Goal: Task Accomplishment & Management: Manage account settings

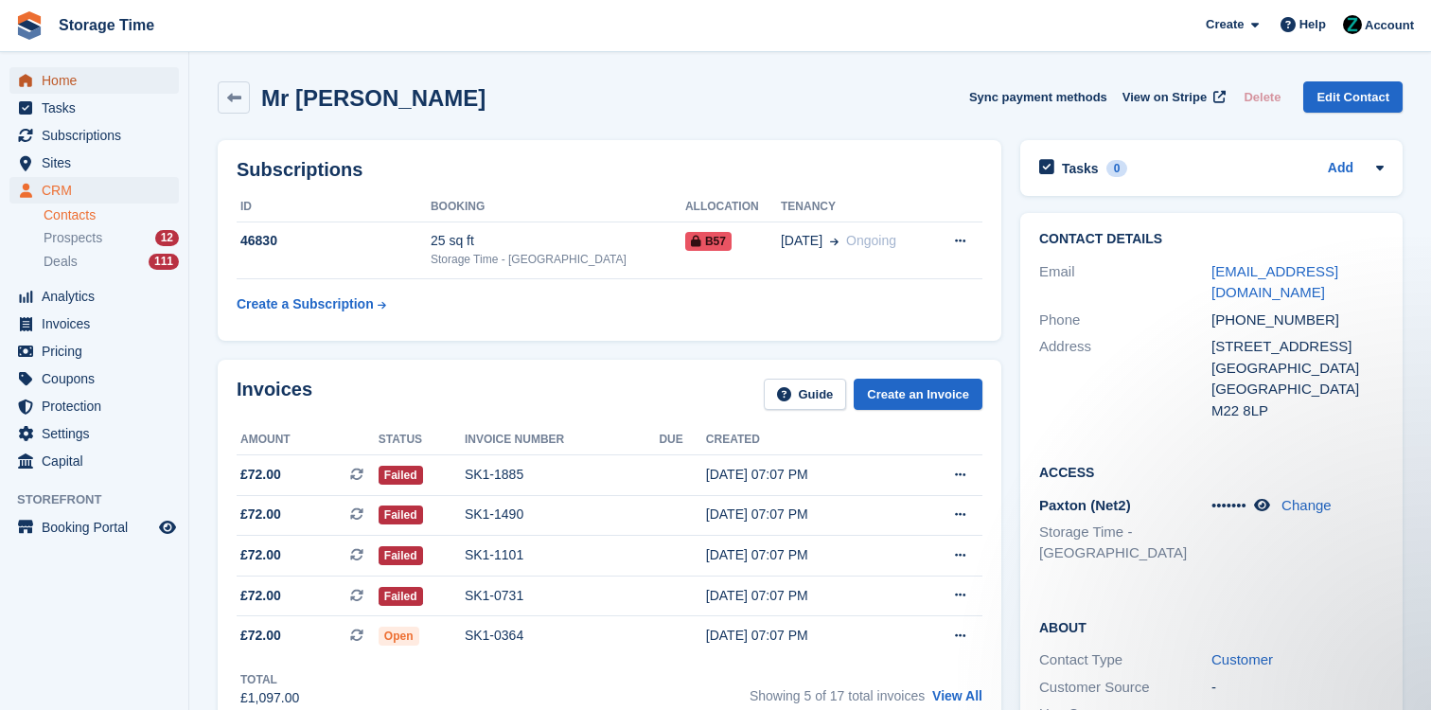
click at [115, 81] on span "Home" at bounding box center [99, 80] width 114 height 27
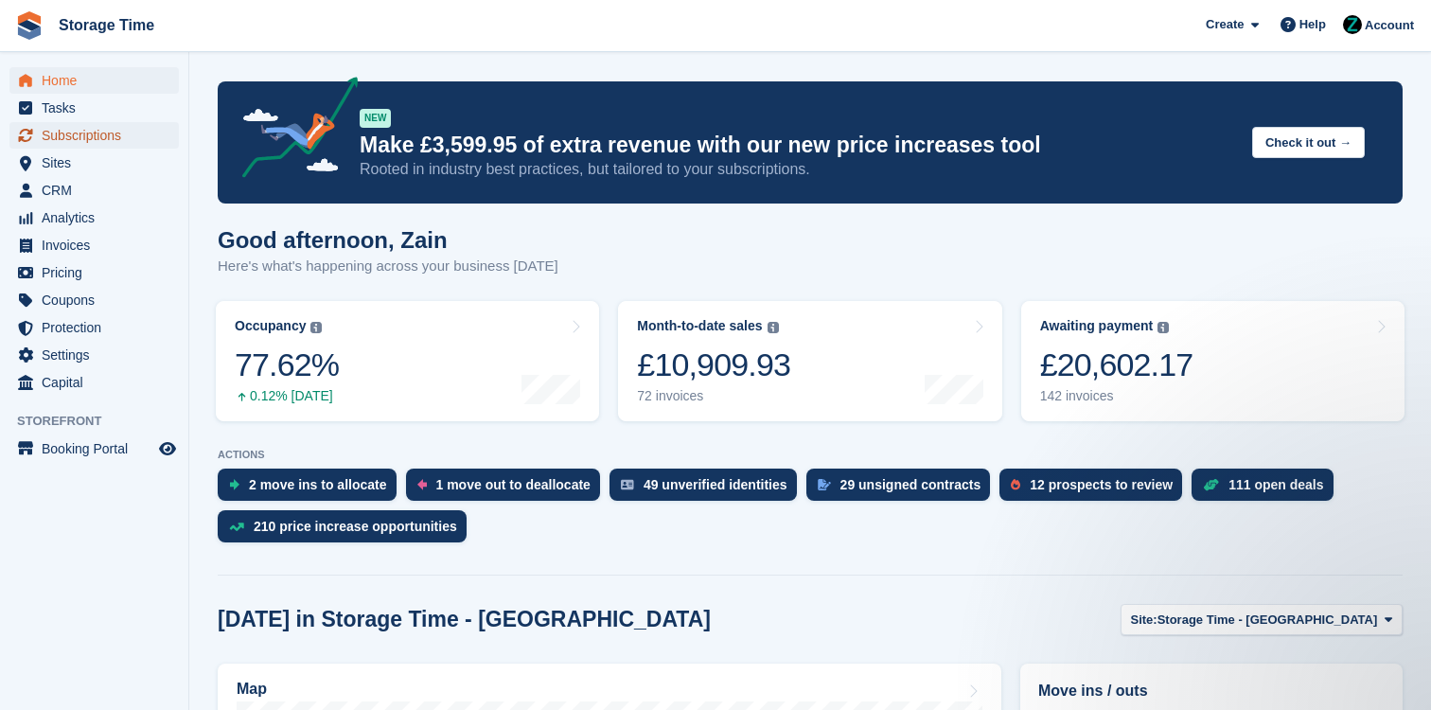
click at [101, 136] on span "Subscriptions" at bounding box center [99, 135] width 114 height 27
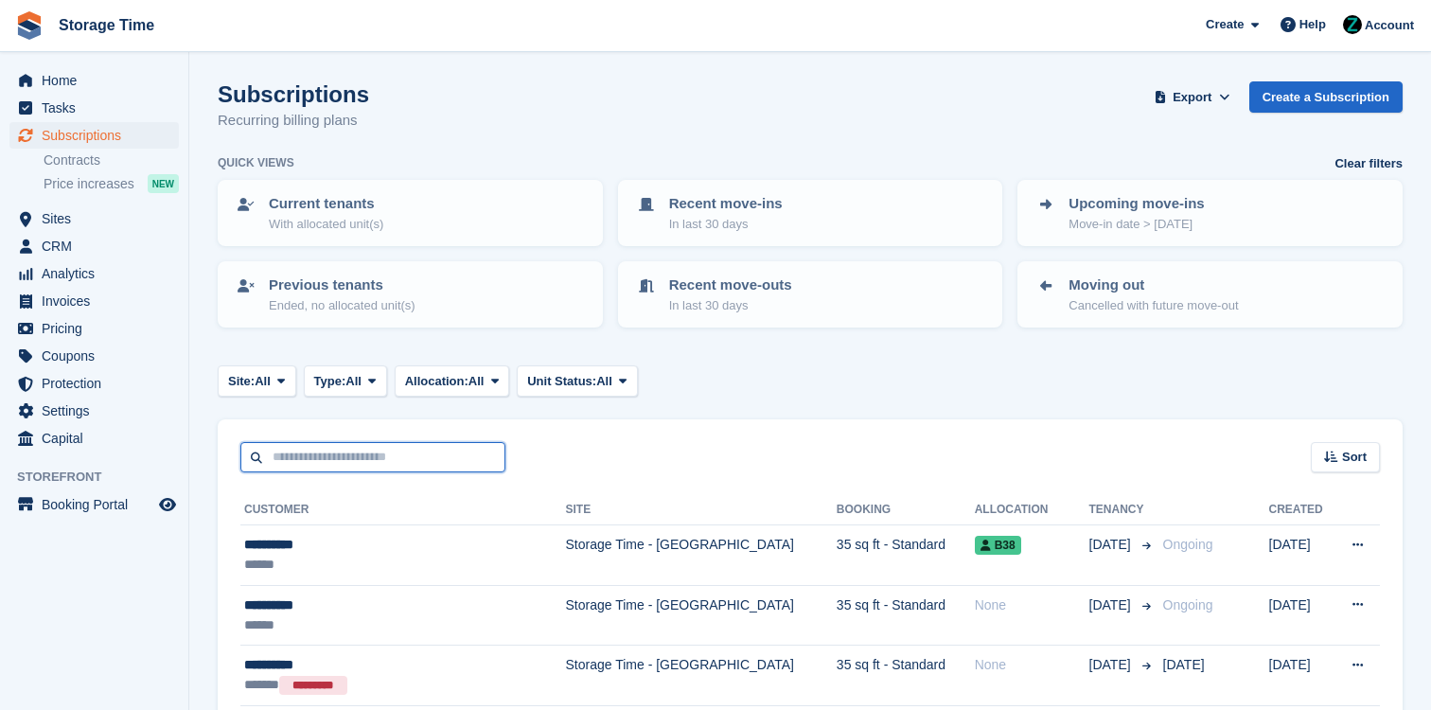
click at [437, 450] on input "text" at bounding box center [372, 457] width 265 height 31
type input "****"
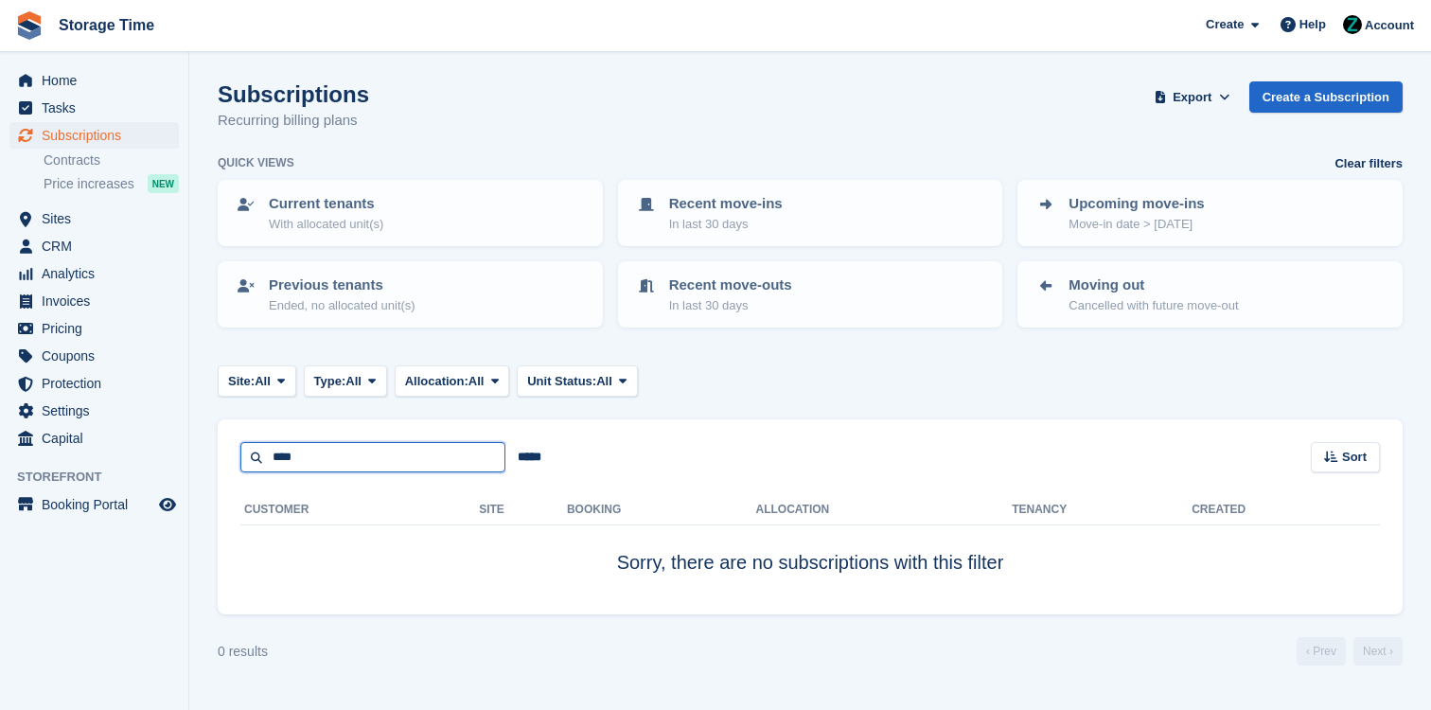
click at [367, 470] on input "****" at bounding box center [372, 457] width 265 height 31
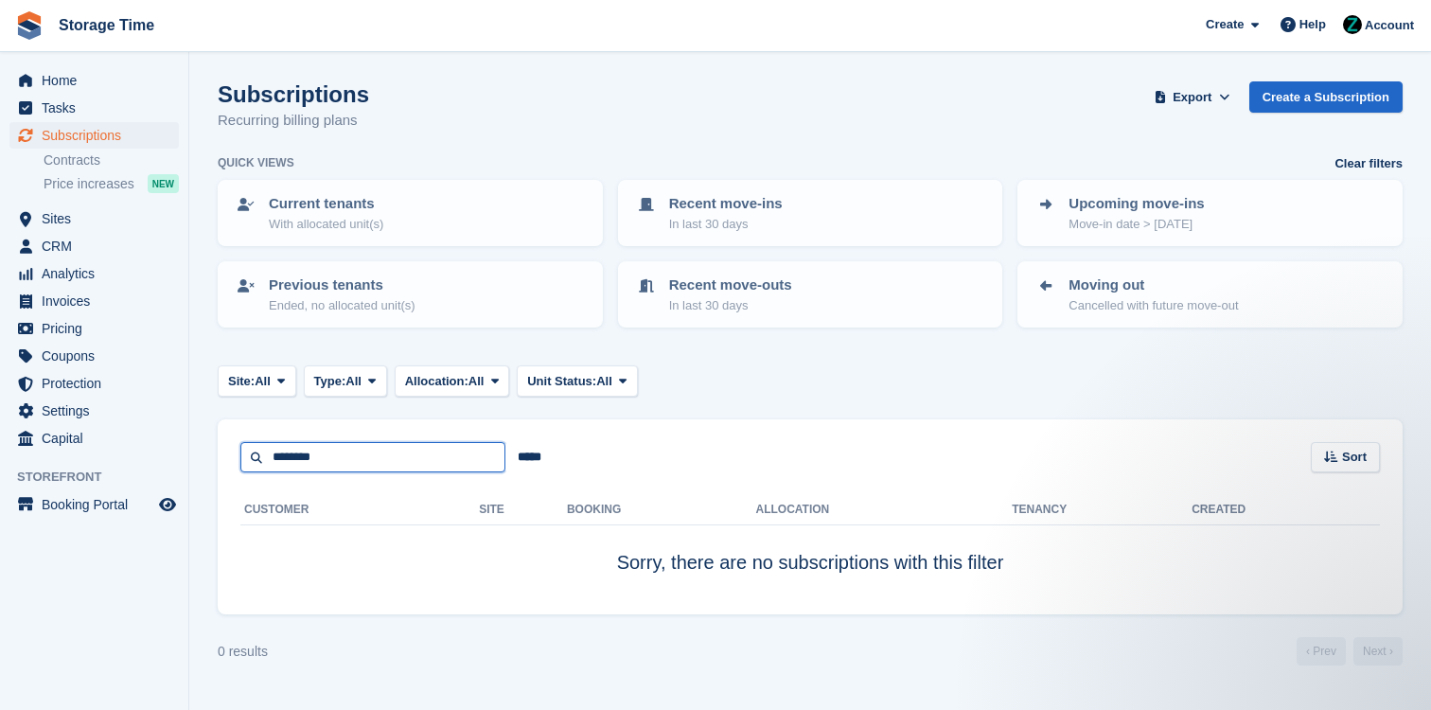
type input "********"
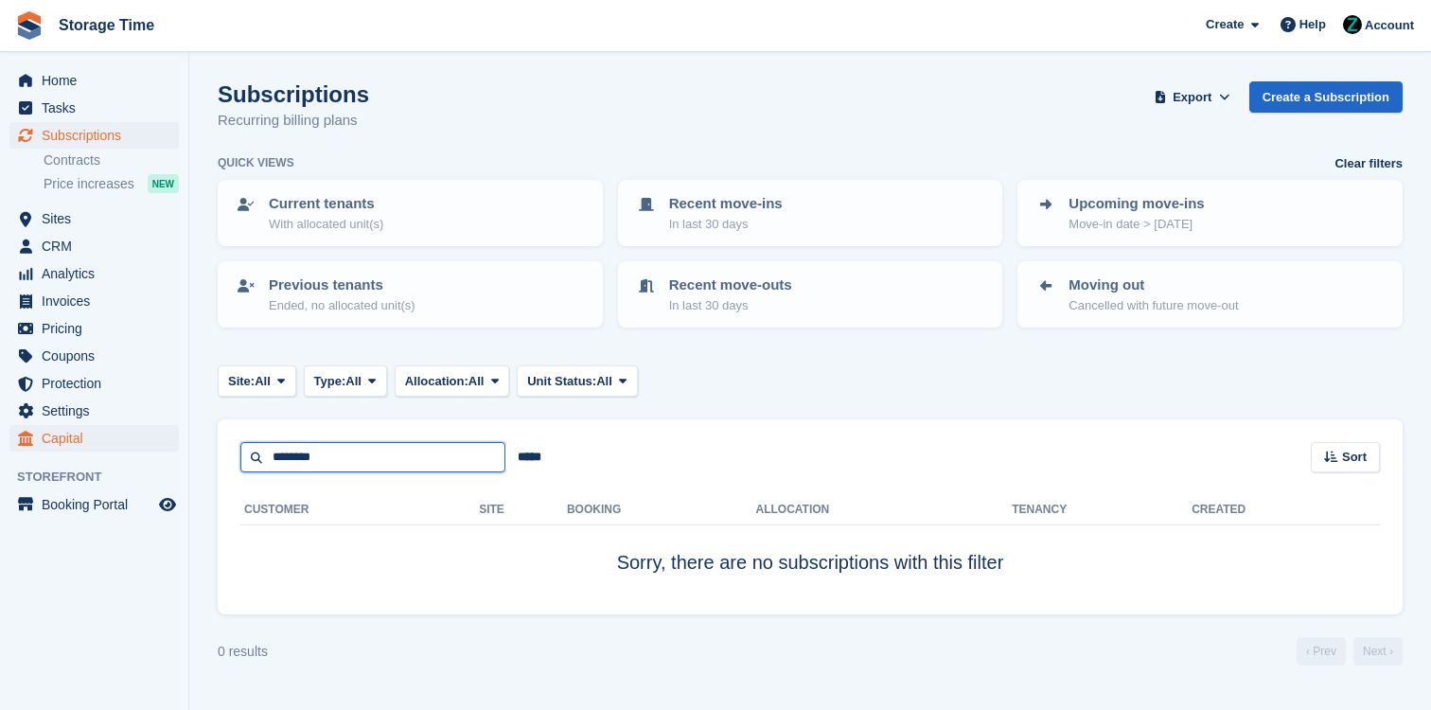
drag, startPoint x: 369, startPoint y: 456, endPoint x: 167, endPoint y: 440, distance: 203.2
click at [167, 440] on div "Home Tasks Subscriptions Subscriptions Subscriptions Contracts Price increases …" at bounding box center [715, 355] width 1431 height 710
type input "**"
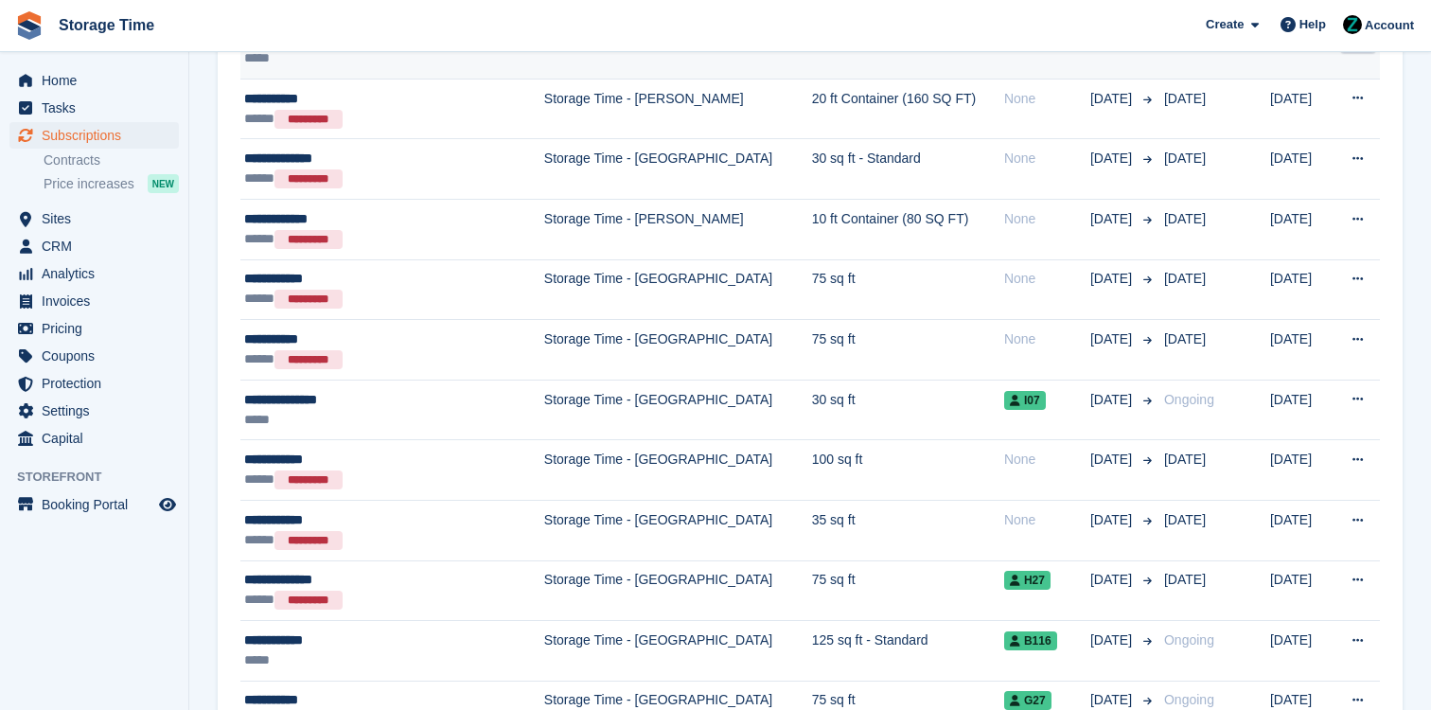
scroll to position [1003, 0]
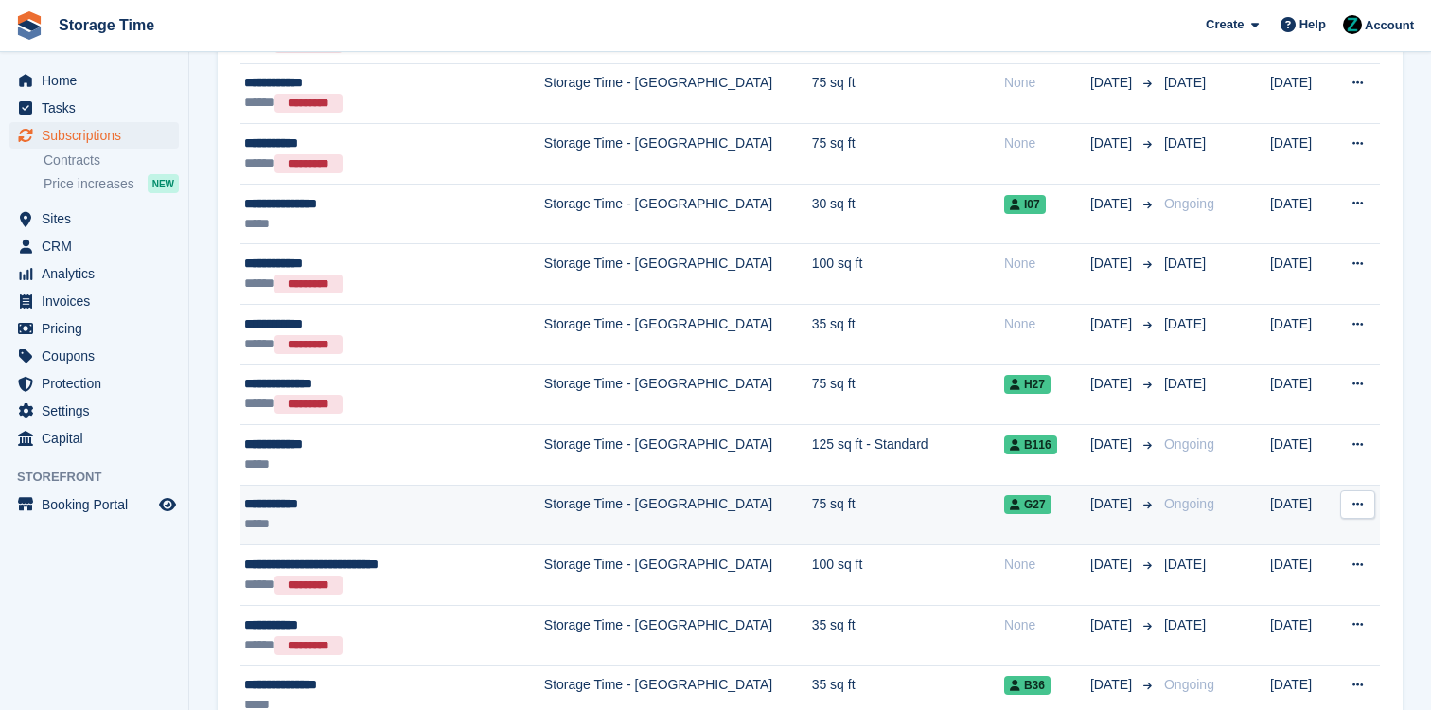
click at [418, 494] on div "**********" at bounding box center [372, 504] width 256 height 20
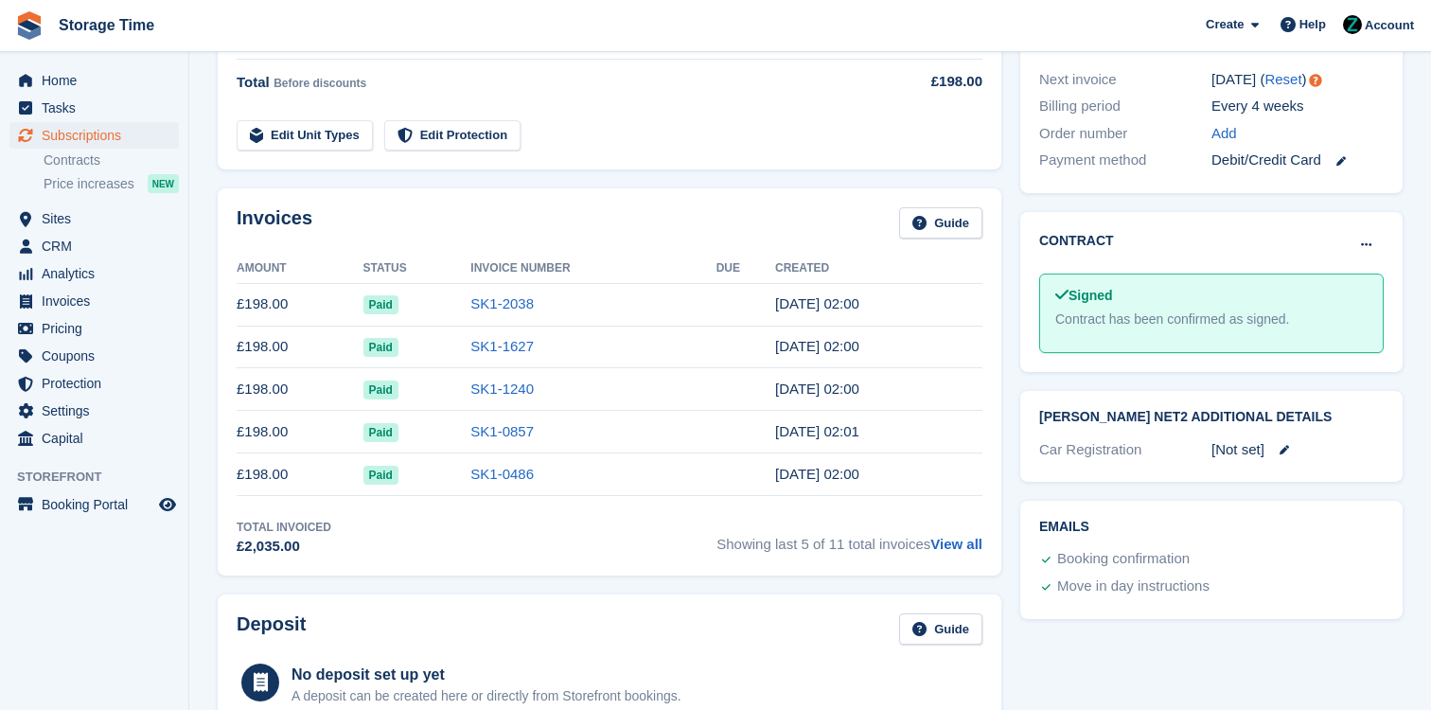
scroll to position [513, 0]
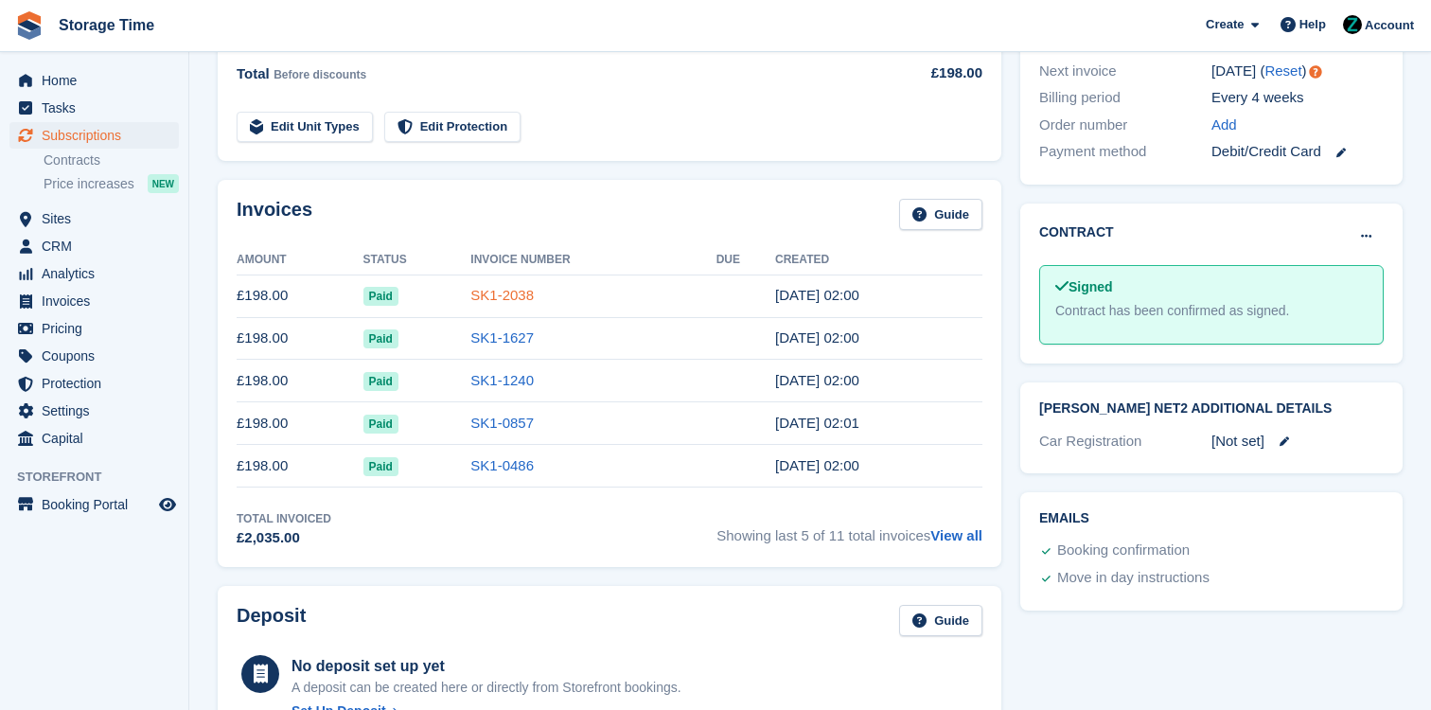
click at [502, 303] on link "SK1-2038" at bounding box center [501, 295] width 63 height 16
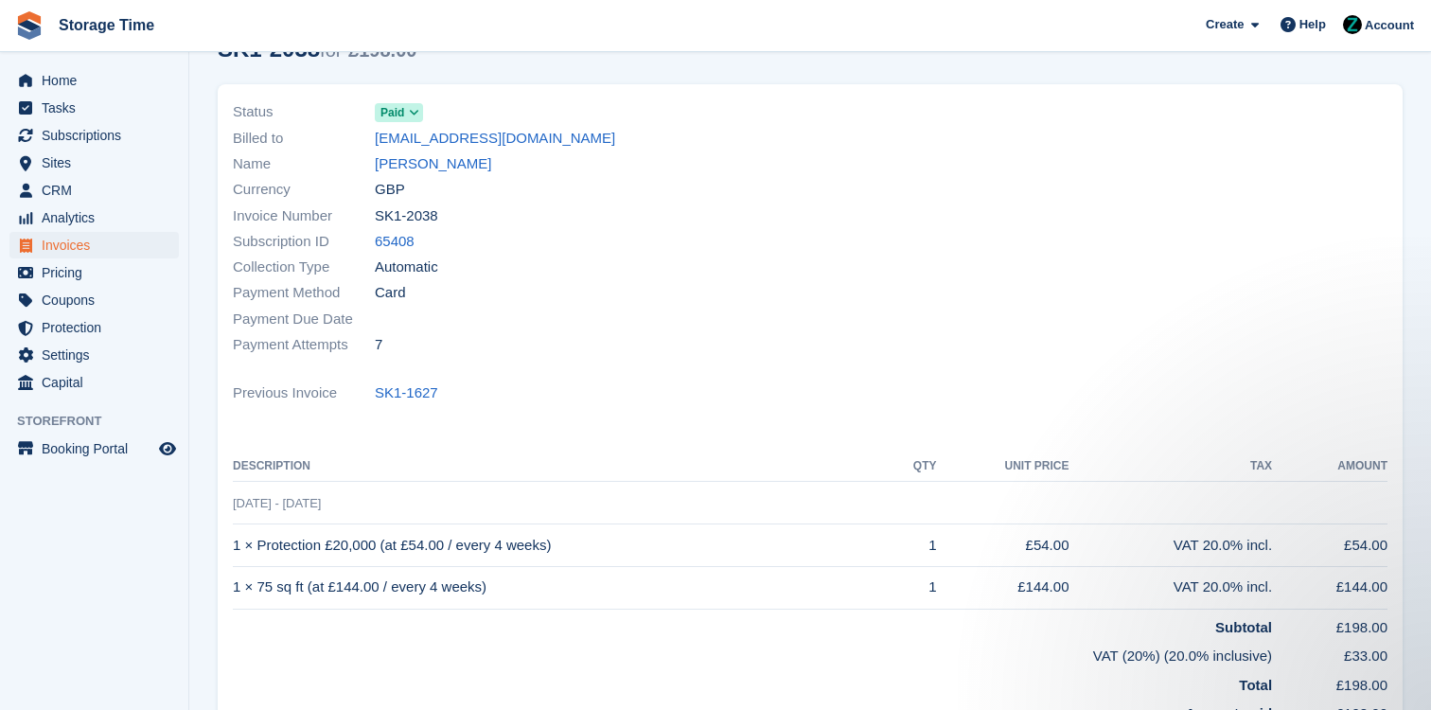
scroll to position [70, 0]
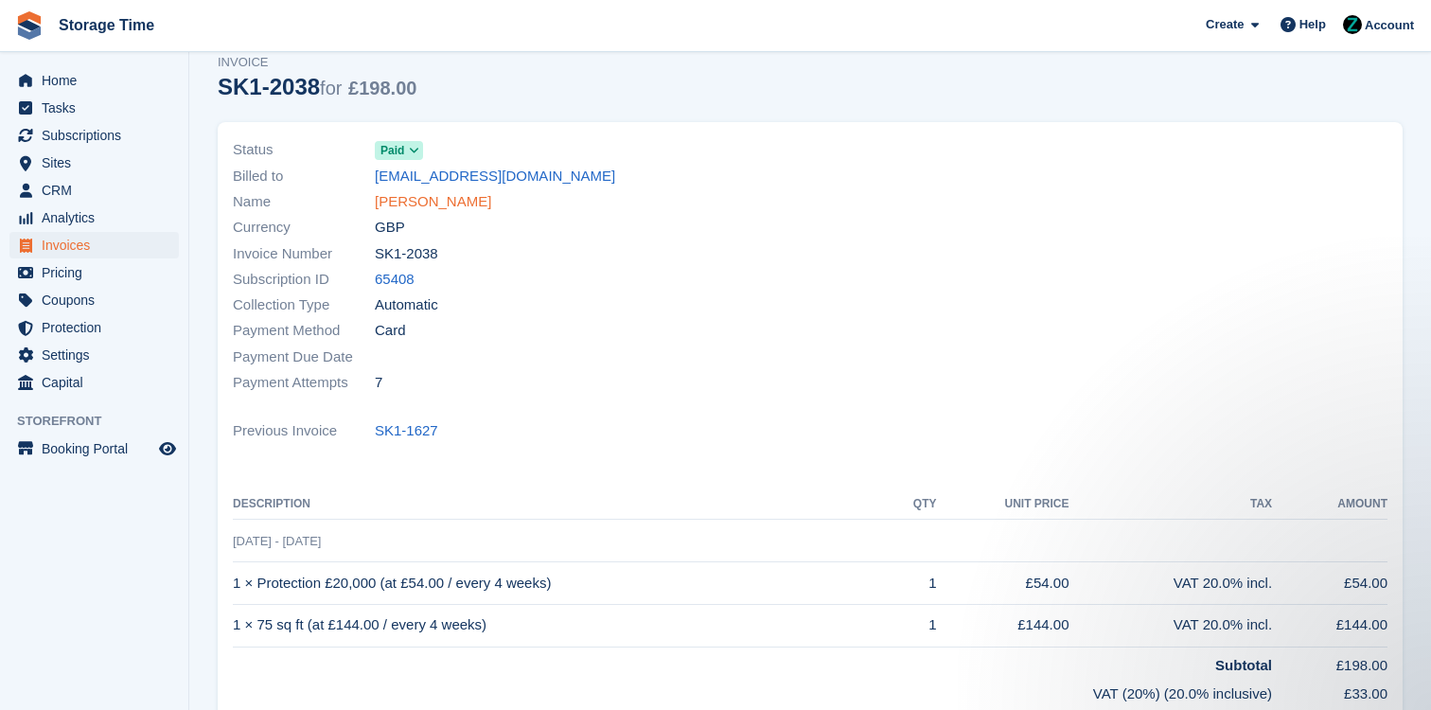
click at [419, 196] on link "Samantha Lu" at bounding box center [433, 202] width 116 height 22
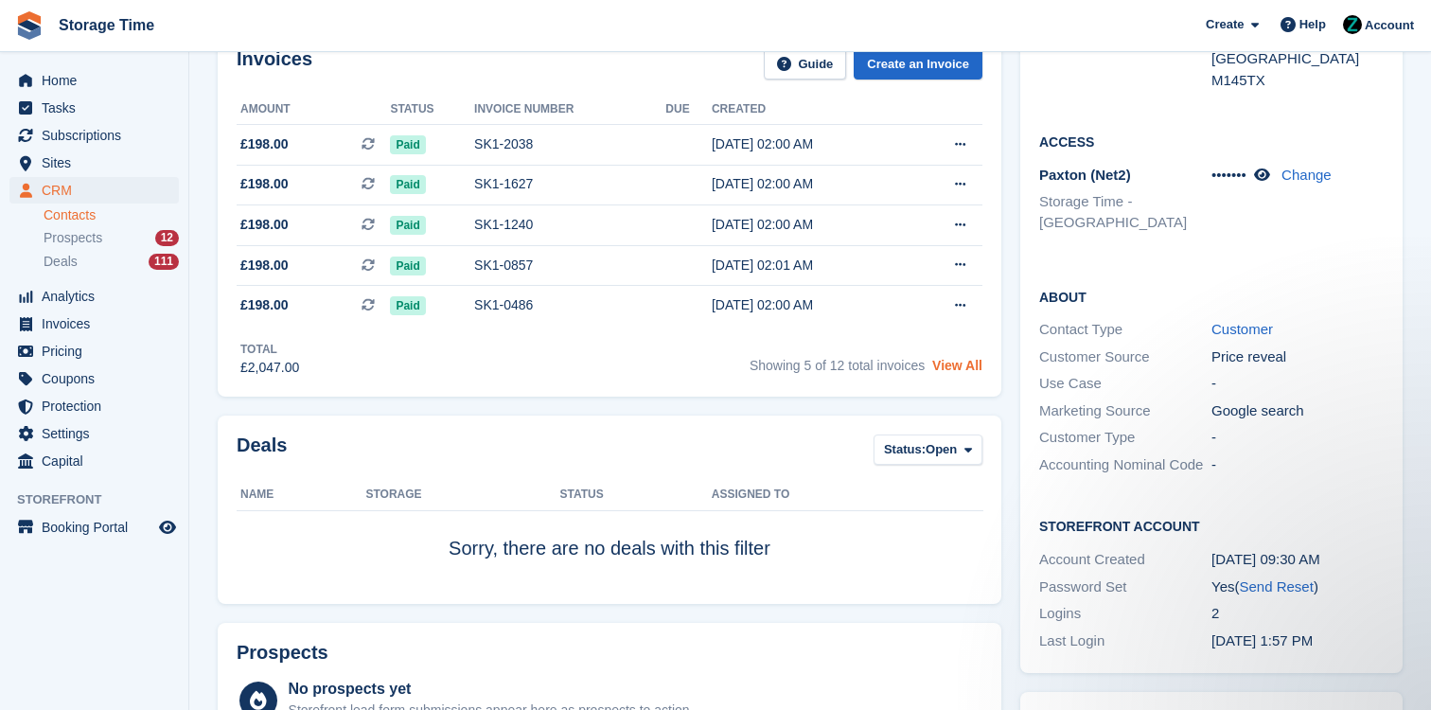
click at [965, 372] on link "View All" at bounding box center [957, 365] width 50 height 15
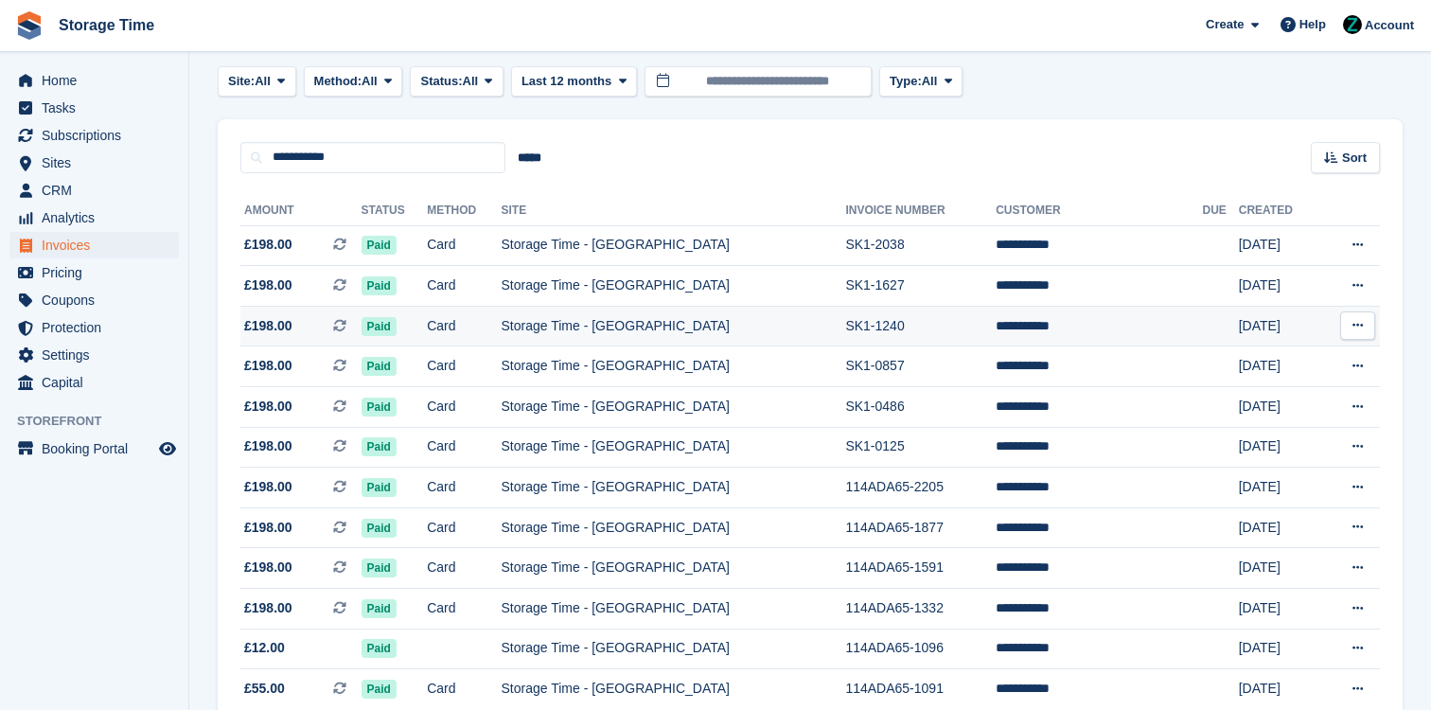
scroll to position [186, 0]
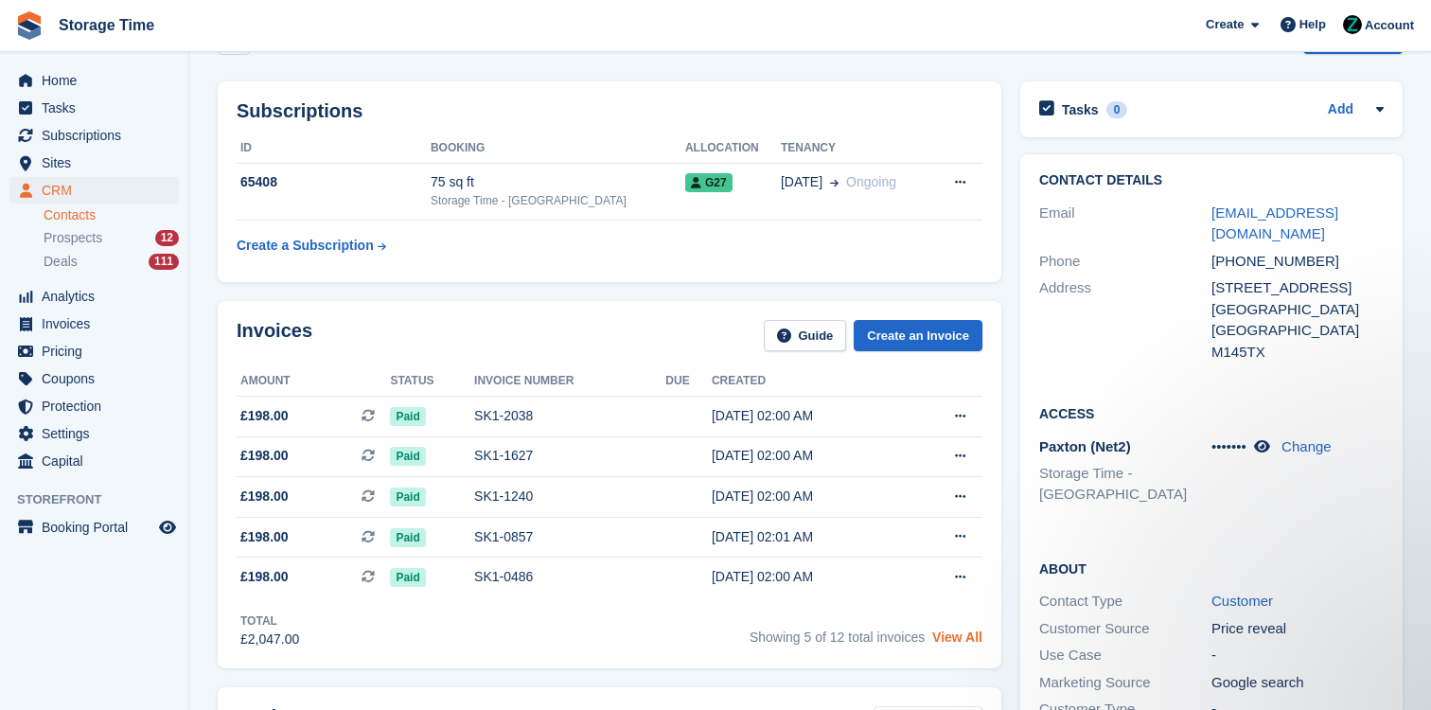
scroll to position [57, 0]
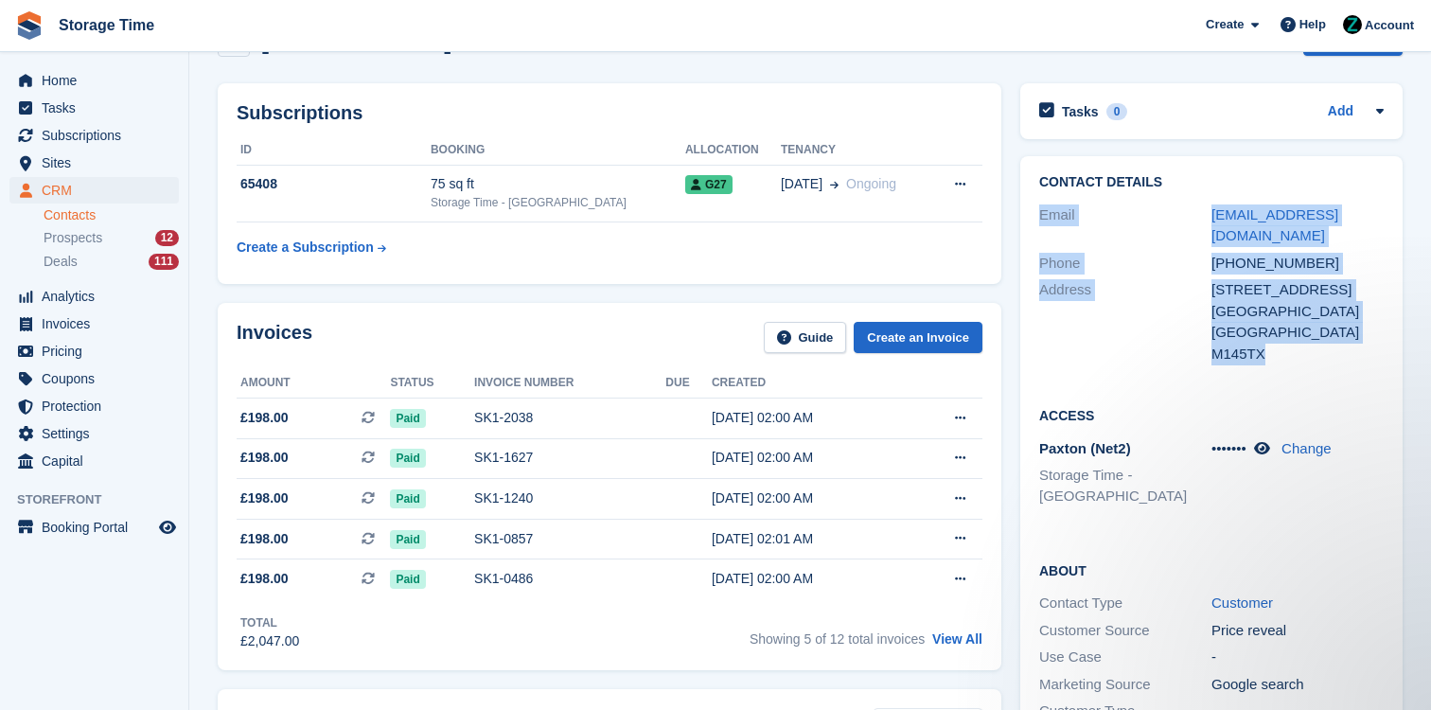
drag, startPoint x: 1289, startPoint y: 349, endPoint x: 1202, endPoint y: 200, distance: 173.1
click at [1202, 200] on div "Contact Details Email samantha_lujw@126.com Phone +447599590428 Address 2 Conyn…" at bounding box center [1211, 271] width 382 height 230
click at [1338, 253] on div "+447599590428" at bounding box center [1298, 264] width 172 height 22
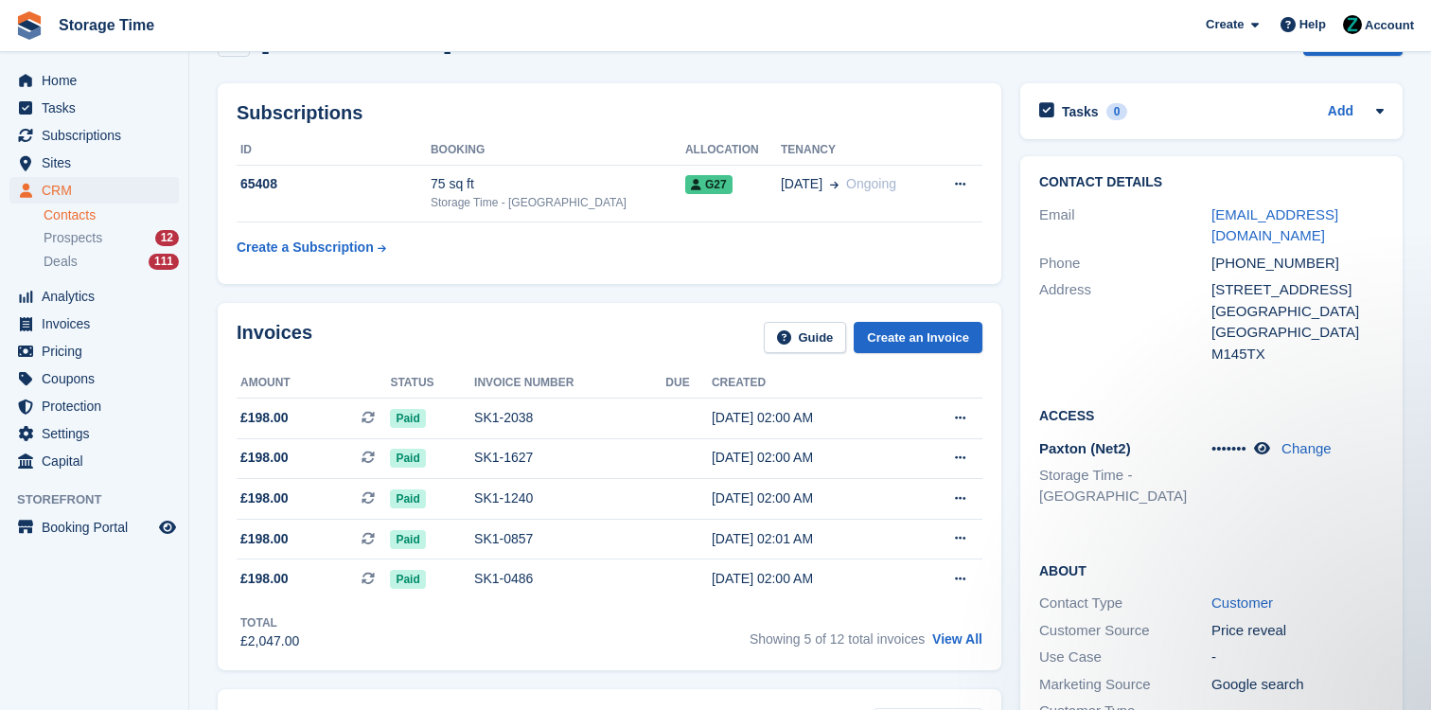
click at [503, 360] on div "Invoices Guide Create an Invoice" at bounding box center [610, 343] width 746 height 43
click at [956, 633] on link "View All" at bounding box center [957, 638] width 50 height 15
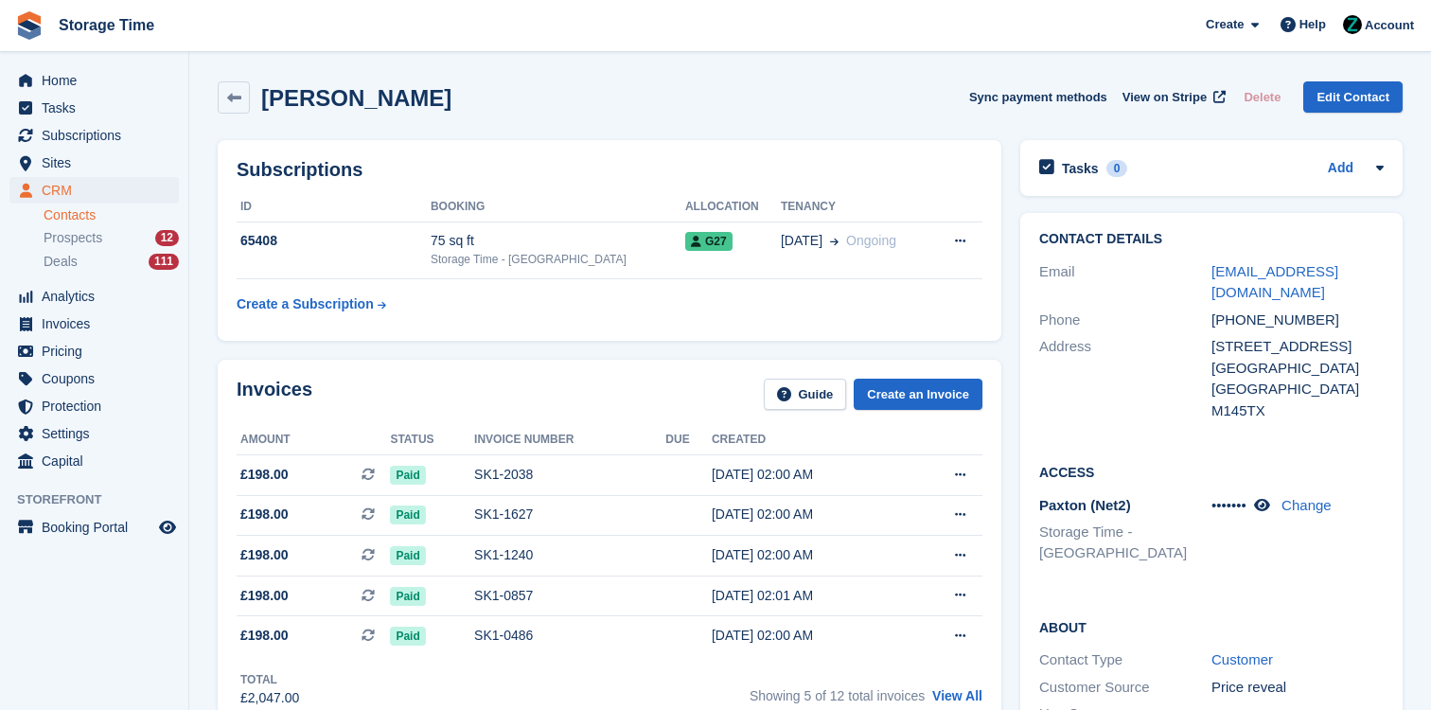
scroll to position [56, 0]
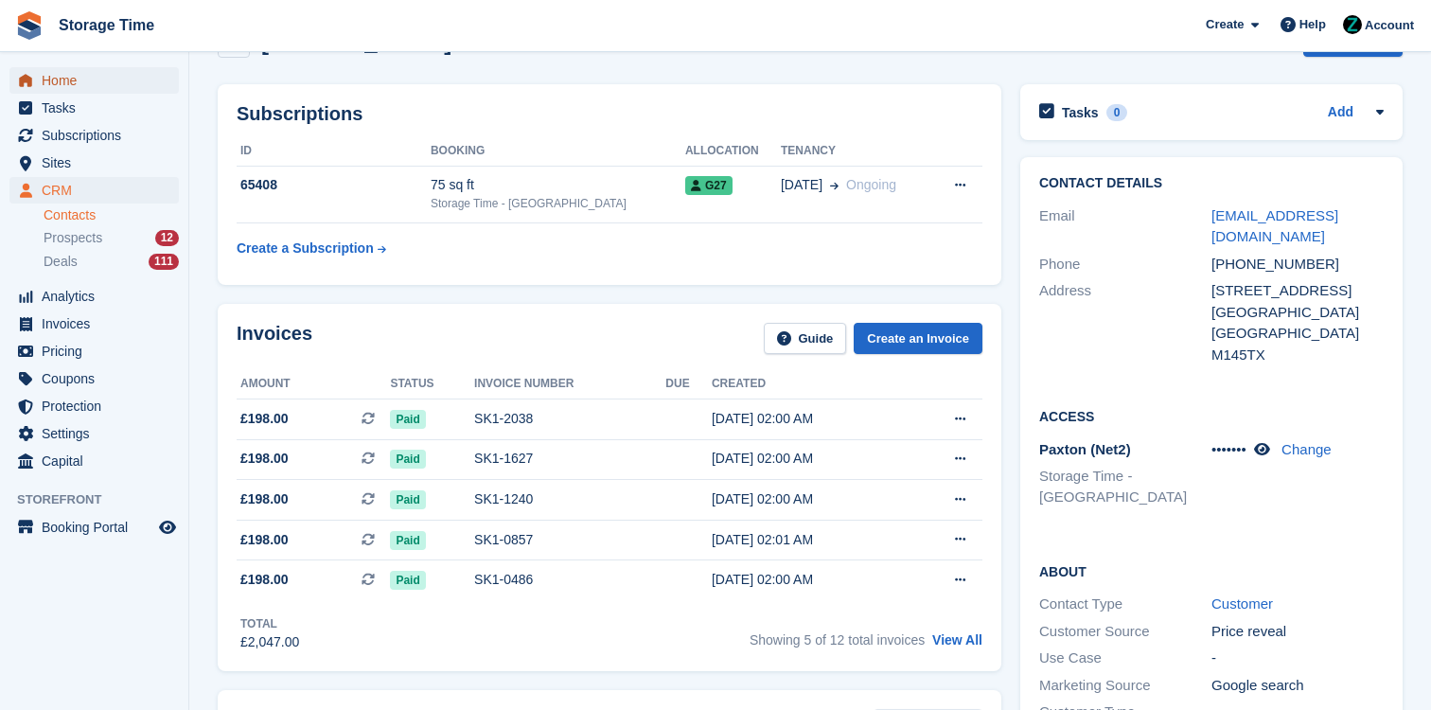
click at [132, 75] on span "Home" at bounding box center [99, 80] width 114 height 27
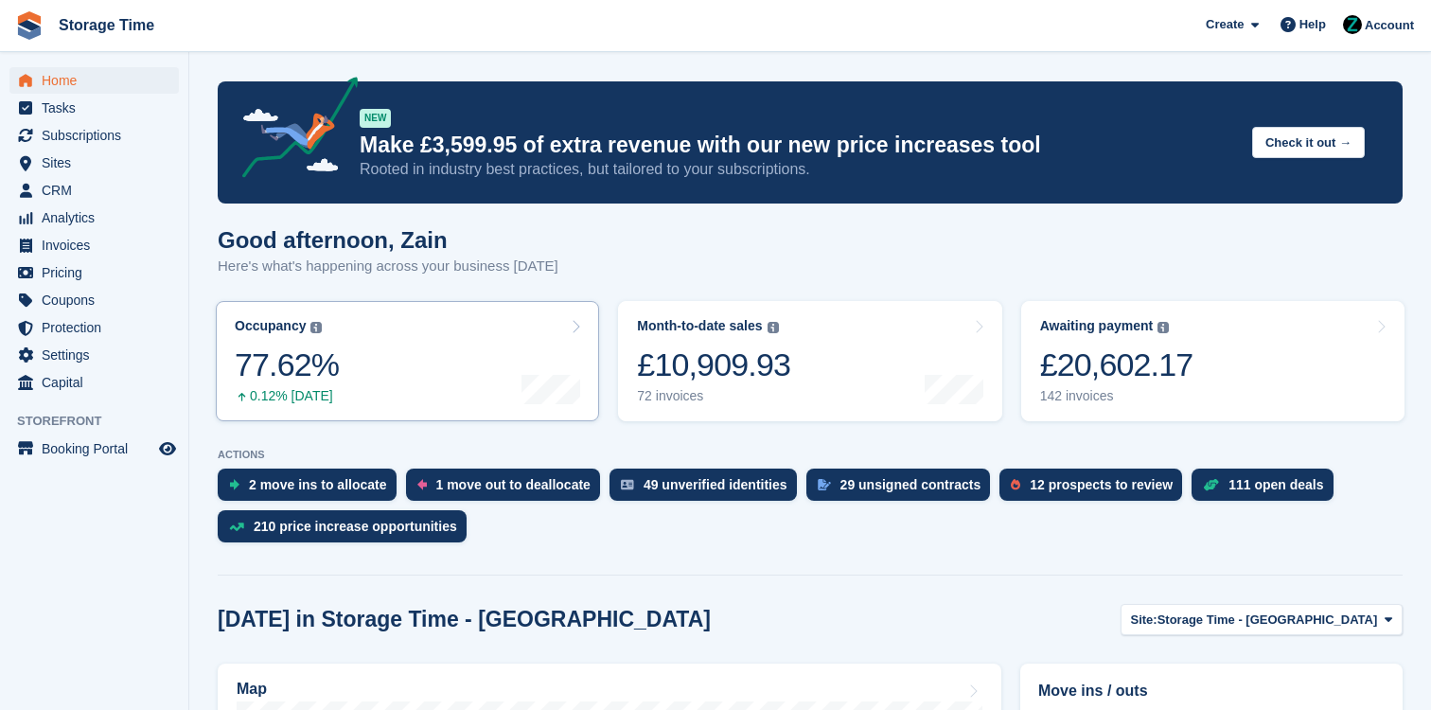
click at [1121, 381] on div "£20,602.17" at bounding box center [1116, 365] width 153 height 39
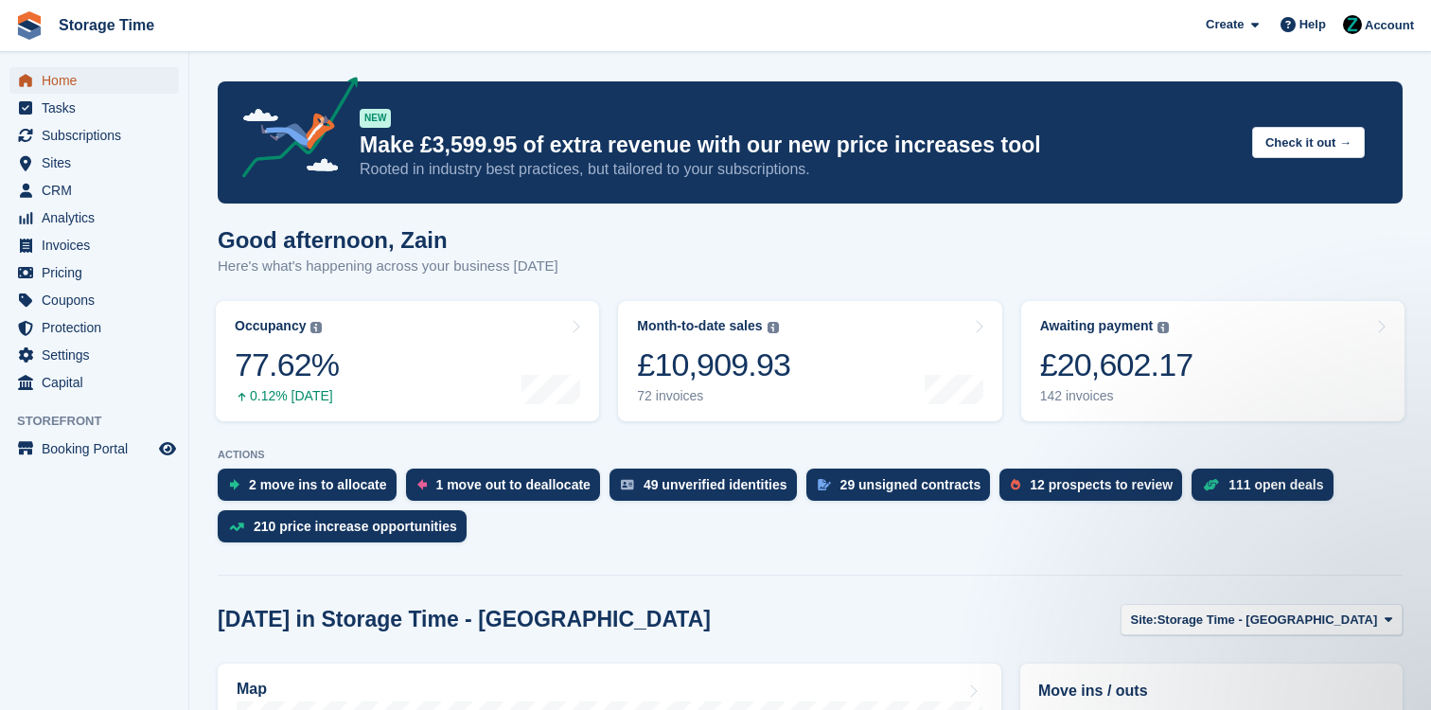
click at [139, 78] on span "Home" at bounding box center [99, 80] width 114 height 27
click at [122, 77] on span "Home" at bounding box center [99, 80] width 114 height 27
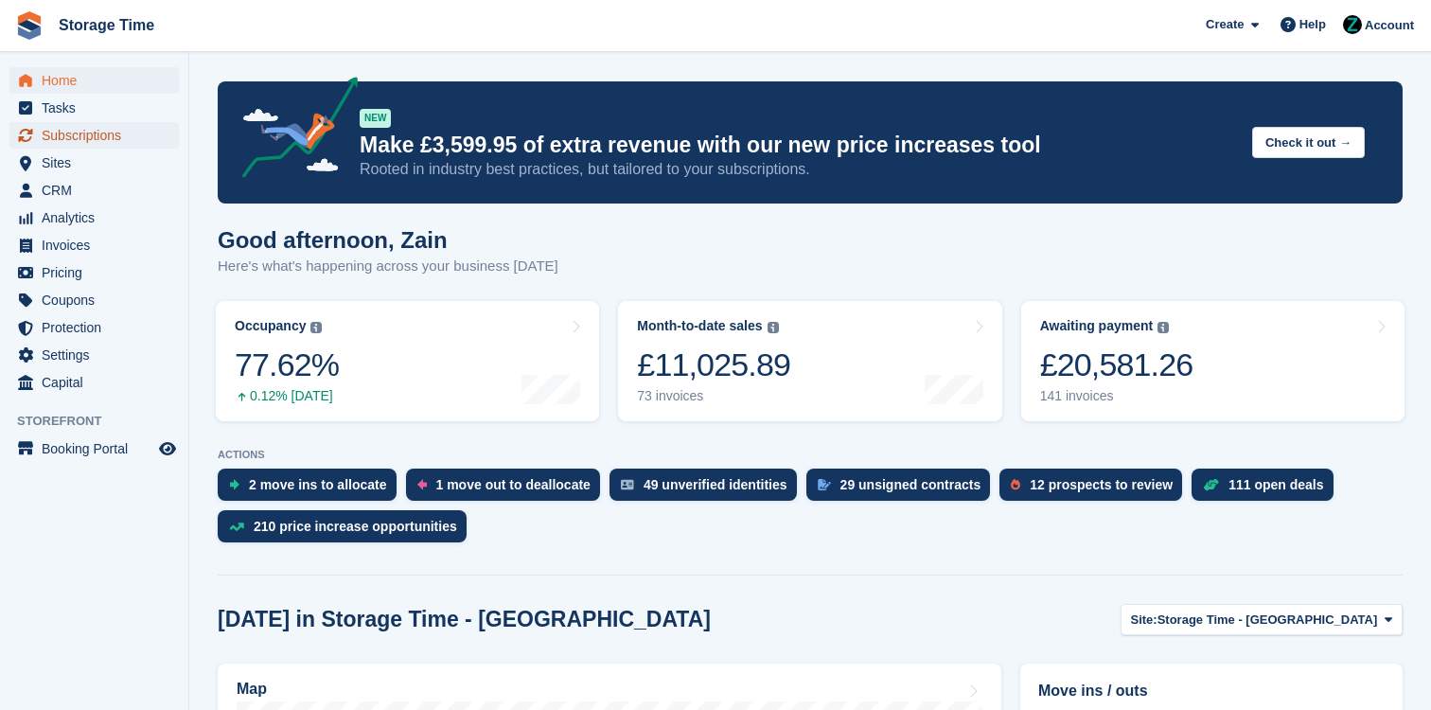
click at [68, 129] on span "Subscriptions" at bounding box center [99, 135] width 114 height 27
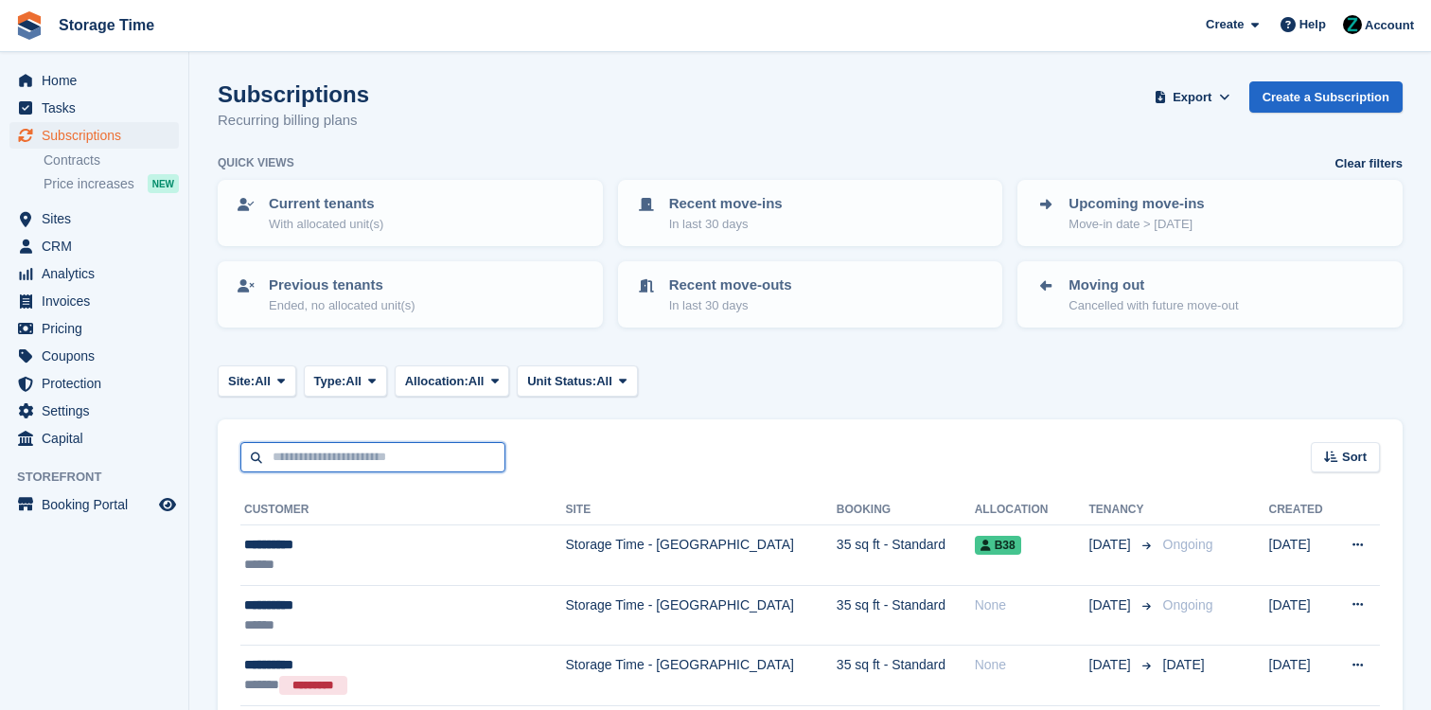
click at [346, 445] on input "text" at bounding box center [372, 457] width 265 height 31
type input "*****"
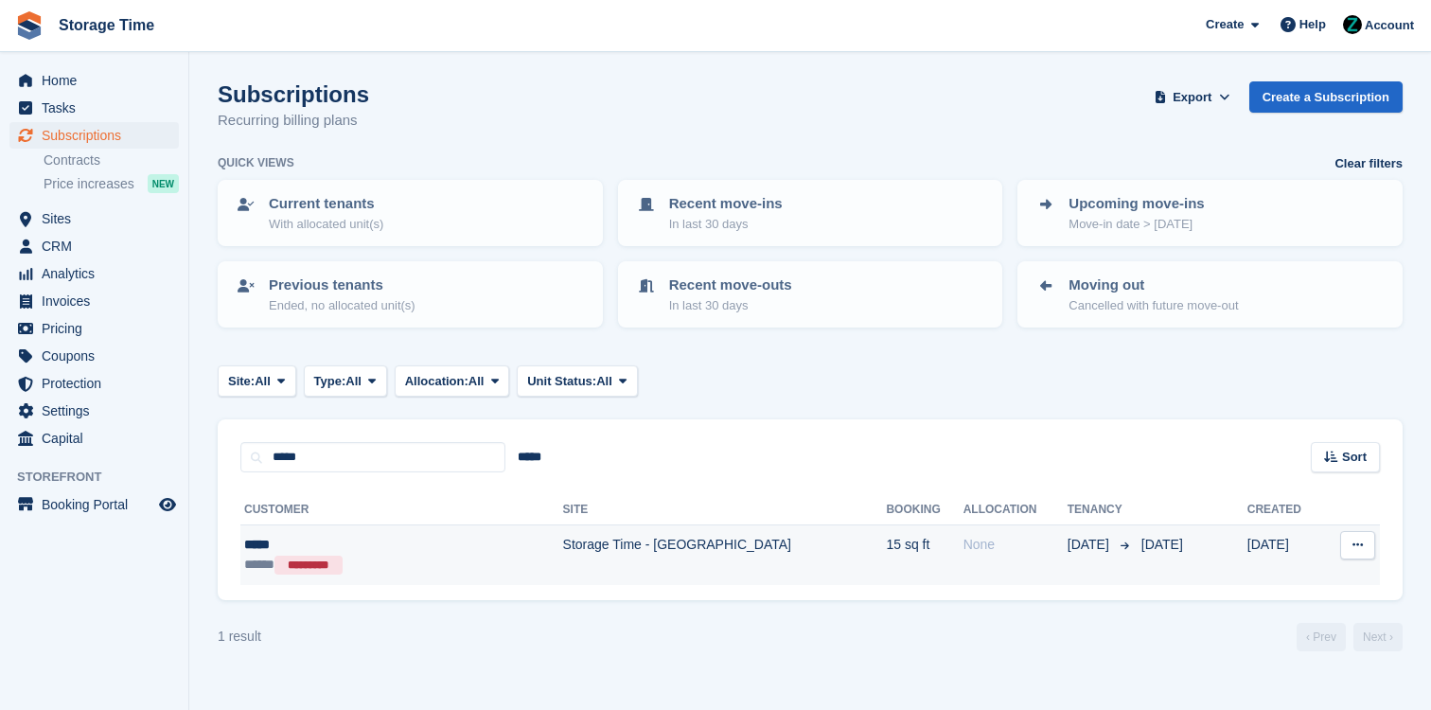
click at [378, 546] on div "*****" at bounding box center [356, 545] width 224 height 20
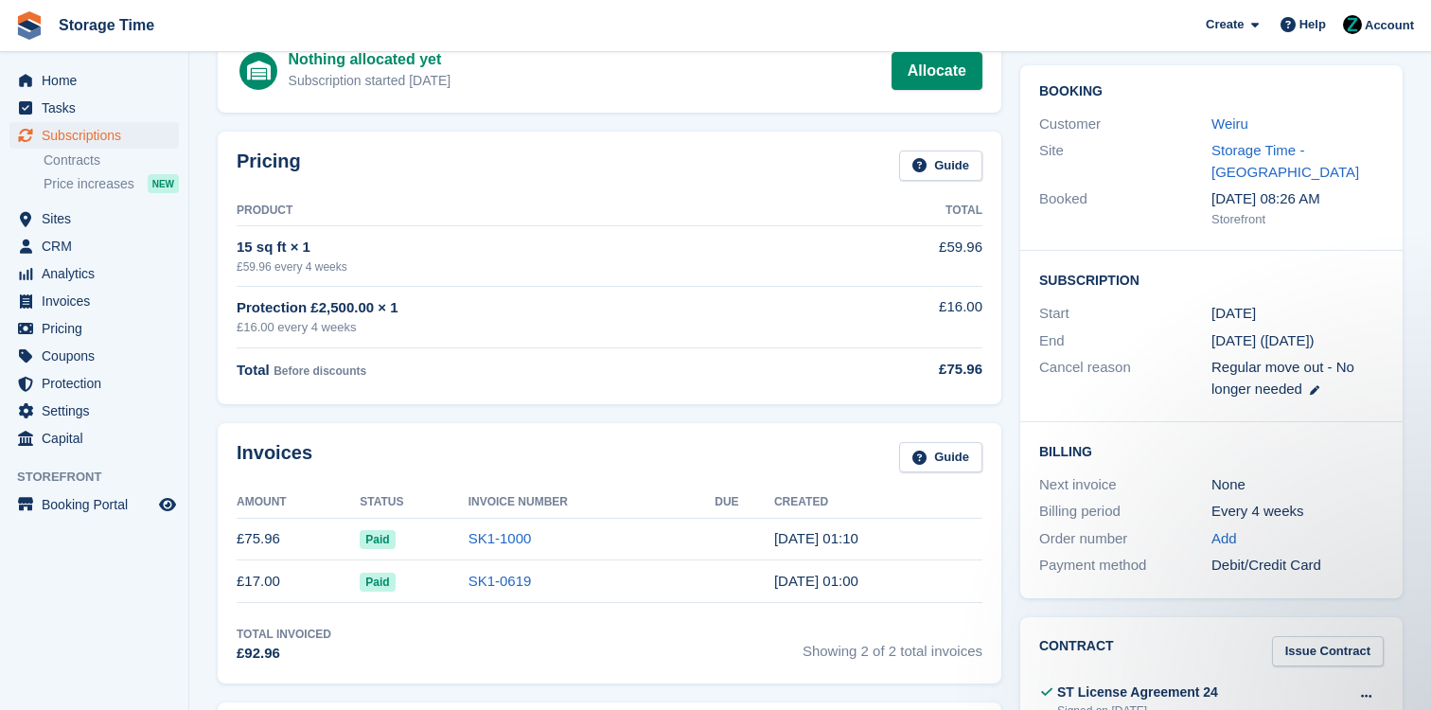
scroll to position [24, 0]
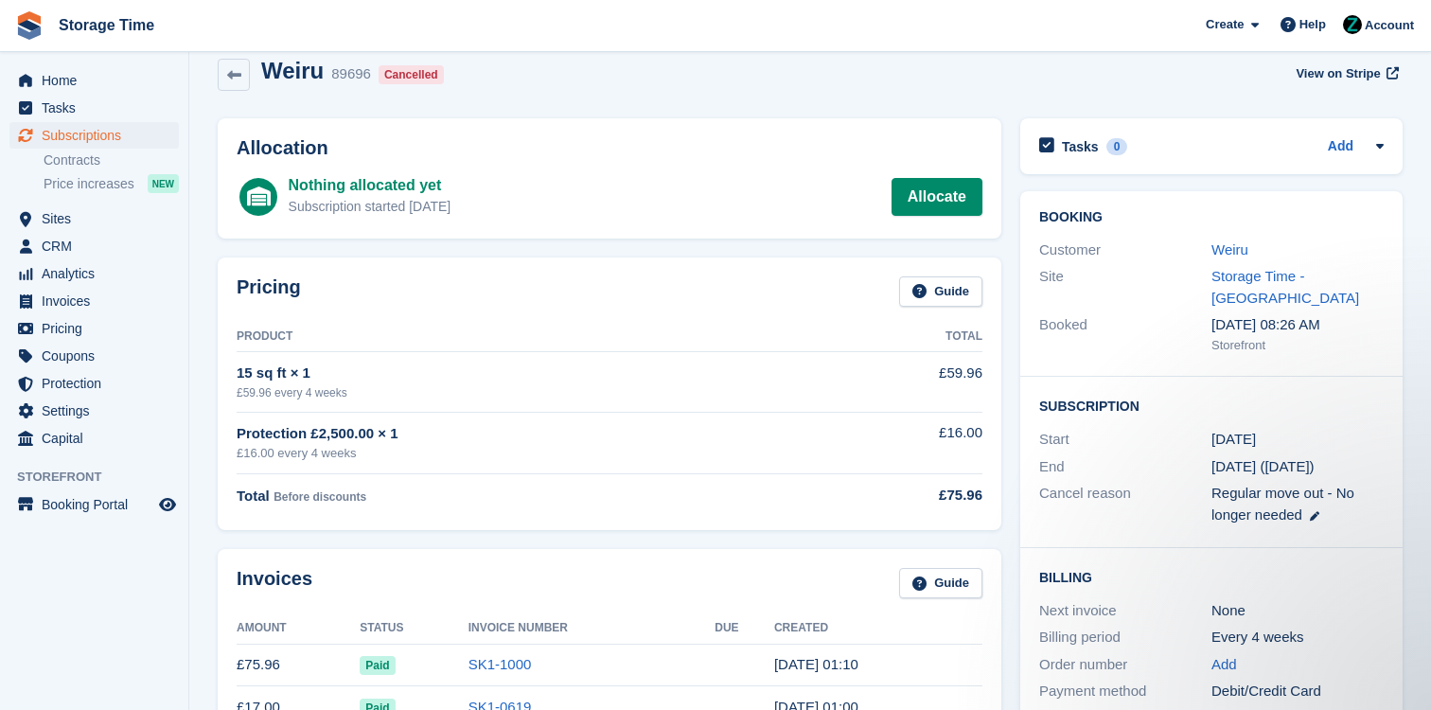
click at [511, 655] on td "SK1-1000" at bounding box center [592, 665] width 247 height 43
click at [508, 667] on link "SK1-1000" at bounding box center [500, 664] width 63 height 16
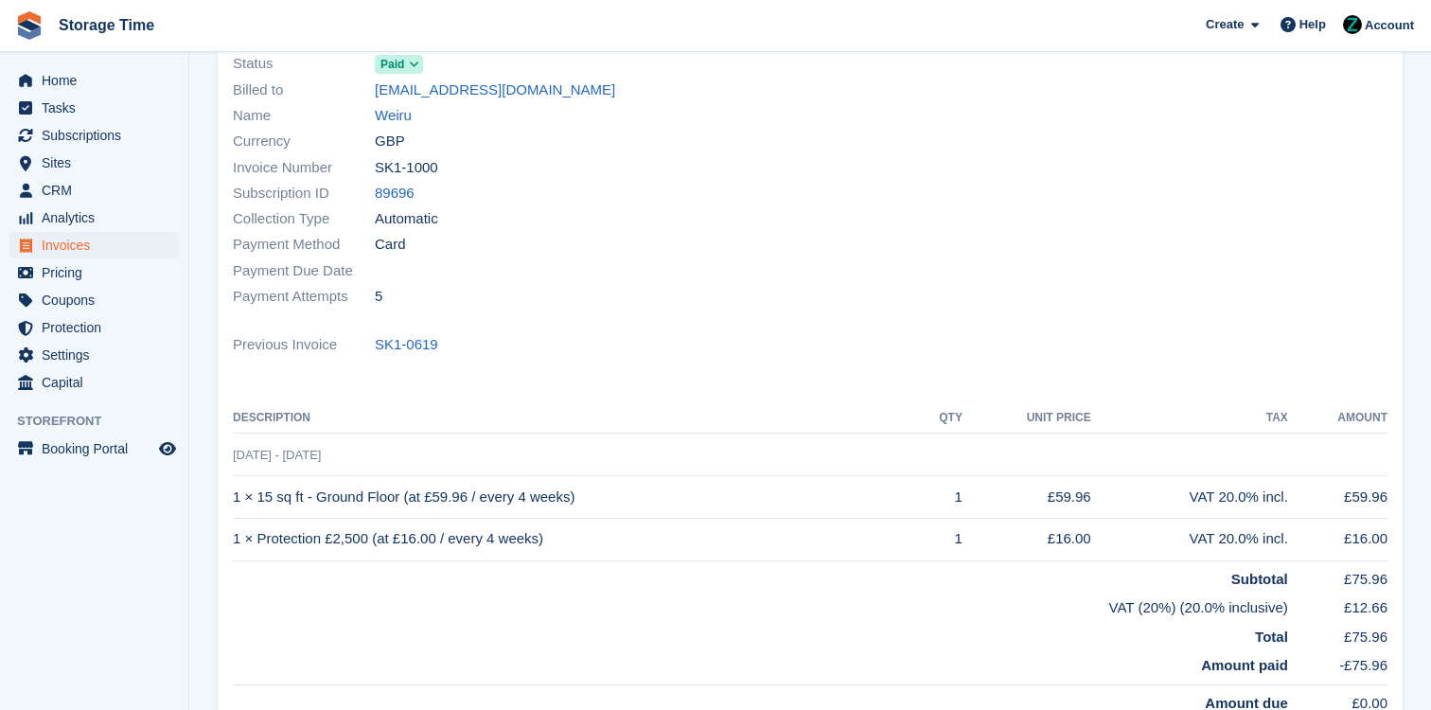
scroll to position [144, 0]
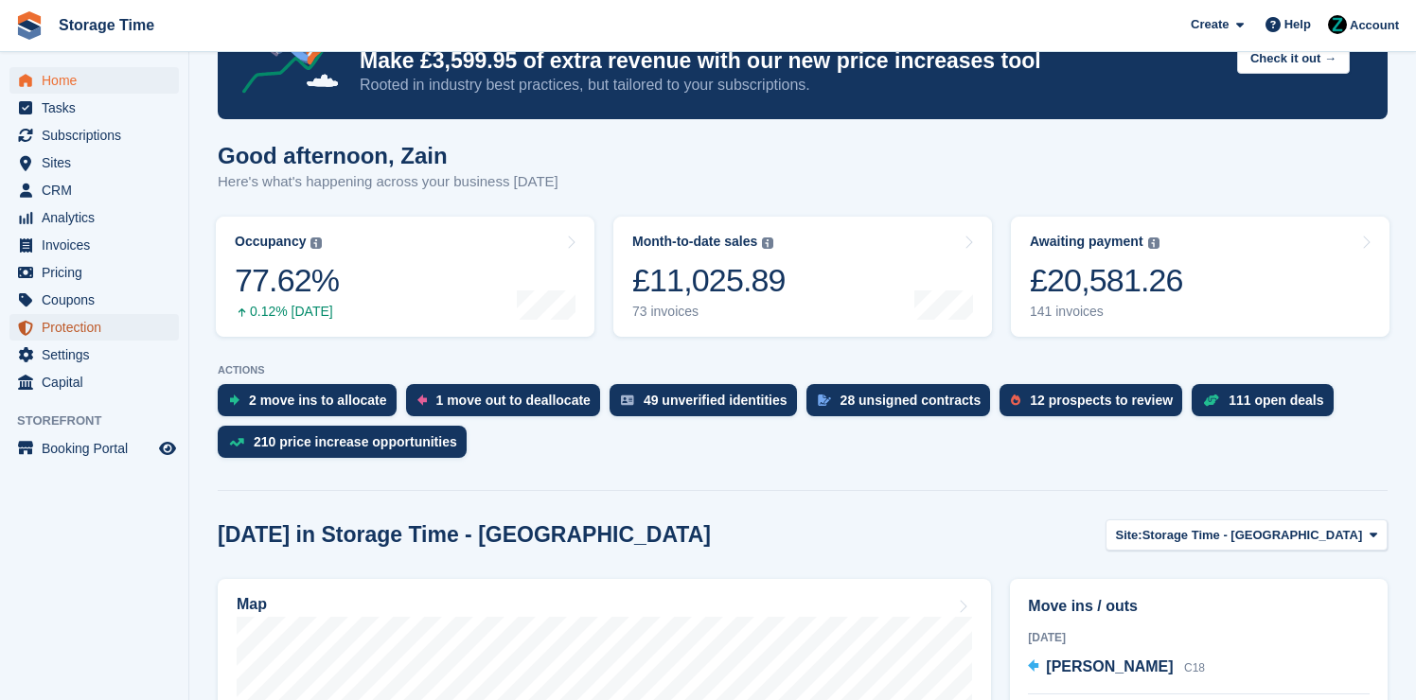
click at [126, 325] on span "Protection" at bounding box center [99, 327] width 114 height 27
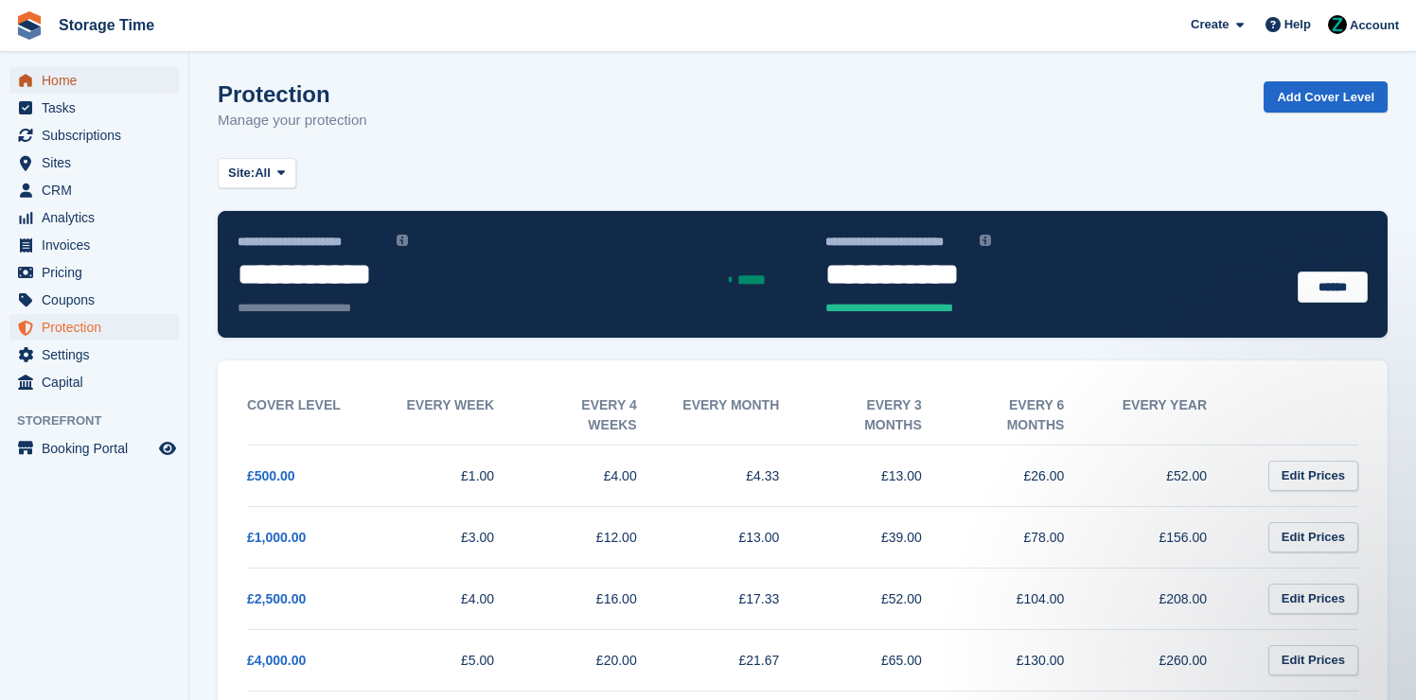
click at [69, 69] on span "Home" at bounding box center [99, 80] width 114 height 27
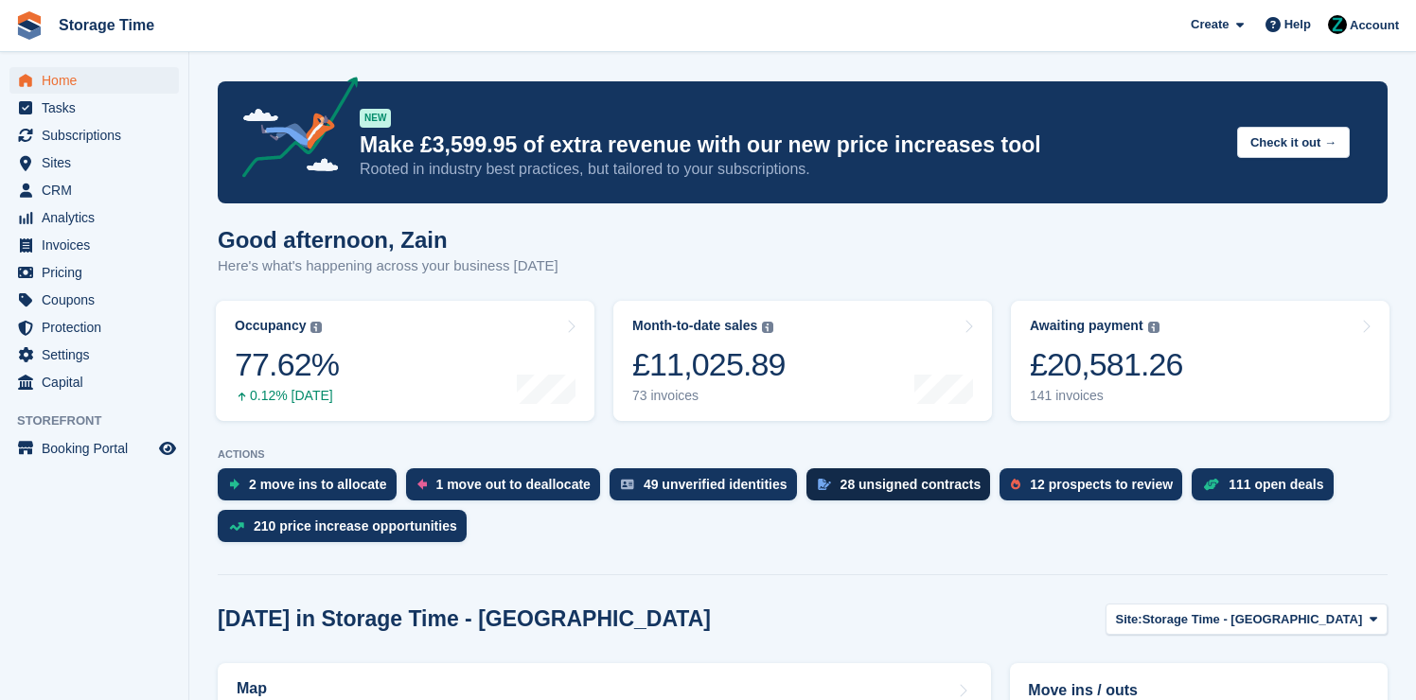
click at [851, 493] on div "28 unsigned contracts" at bounding box center [898, 485] width 185 height 32
click at [966, 487] on div "28 unsigned contracts" at bounding box center [911, 484] width 141 height 15
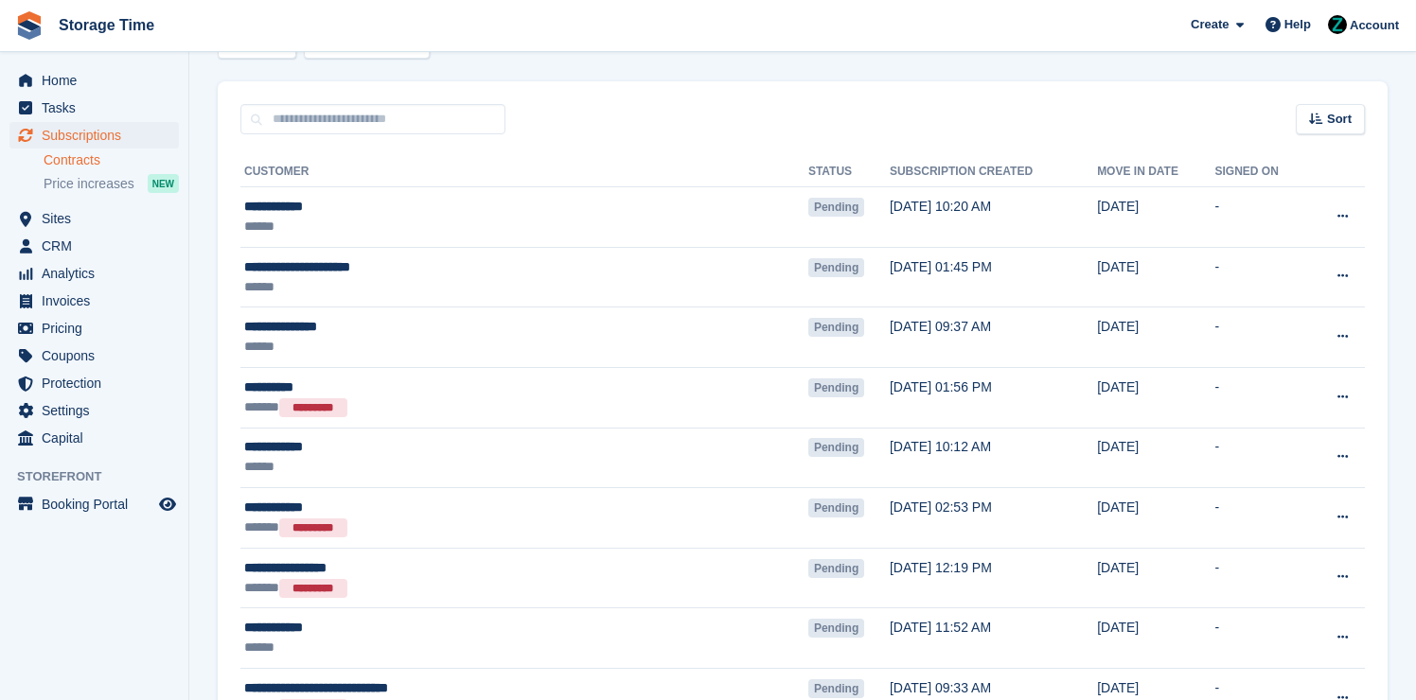
scroll to position [108, 0]
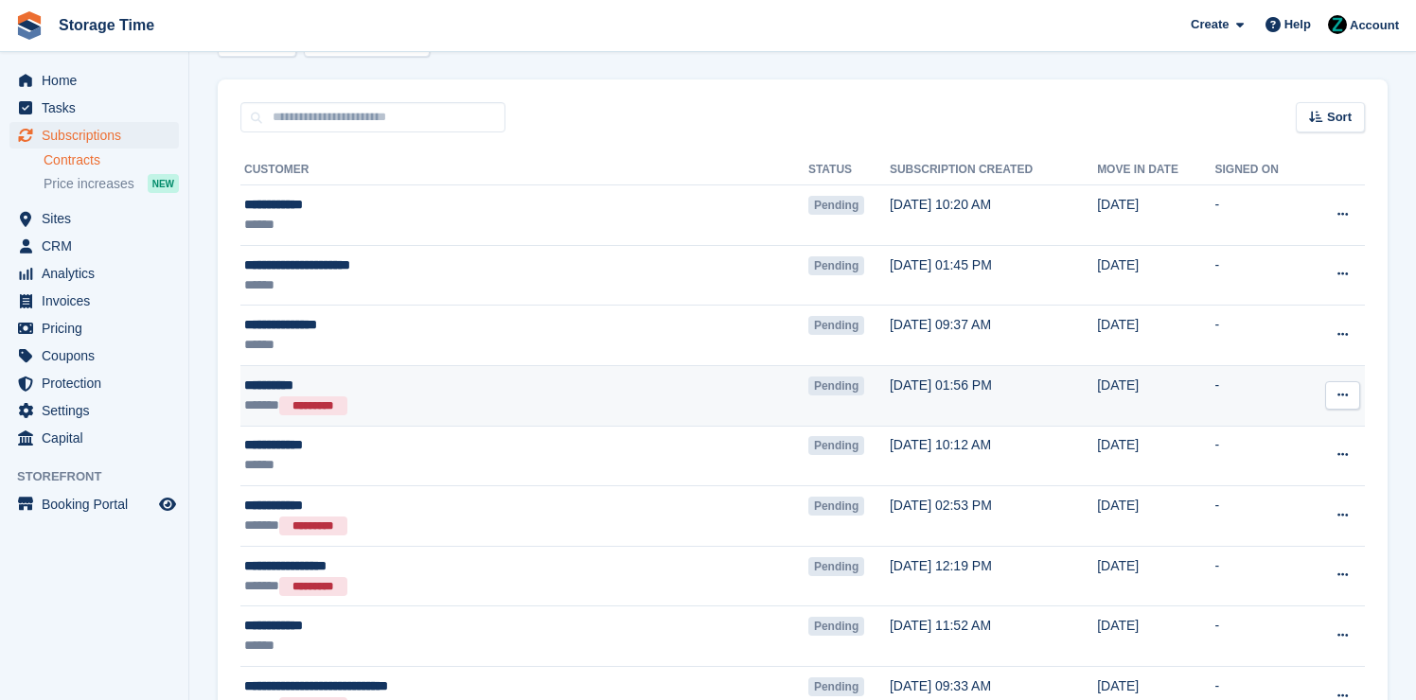
click at [1350, 393] on button at bounding box center [1342, 395] width 35 height 28
click at [1287, 483] on p "Void contract" at bounding box center [1269, 482] width 165 height 25
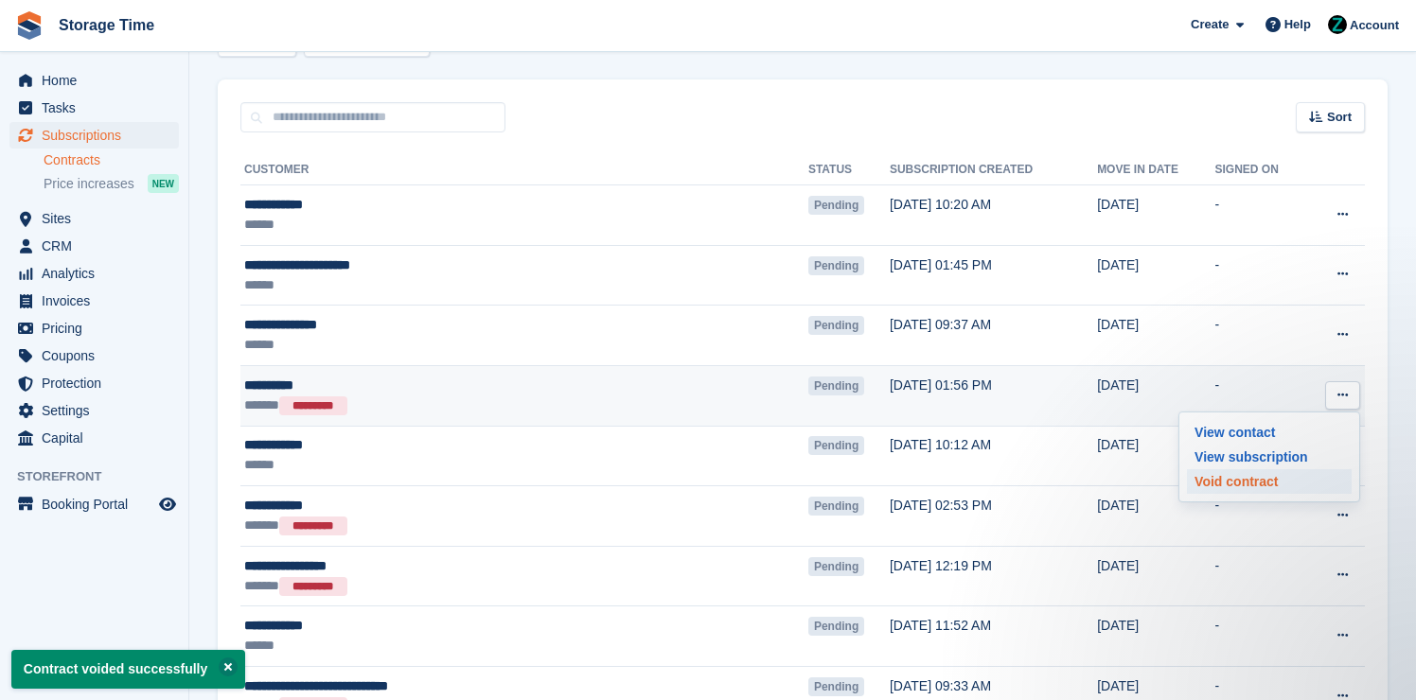
scroll to position [0, 0]
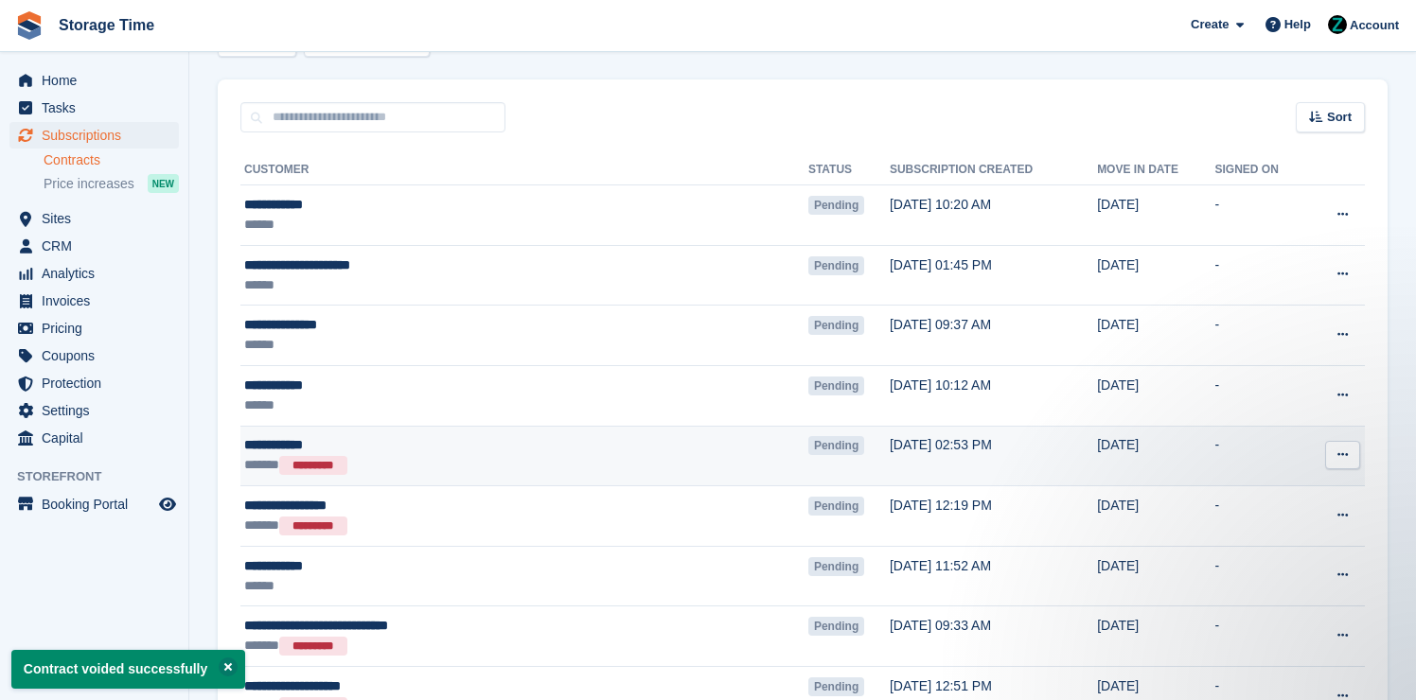
click at [1347, 458] on icon at bounding box center [1343, 455] width 10 height 12
click at [1237, 545] on p "Void contract" at bounding box center [1269, 541] width 165 height 25
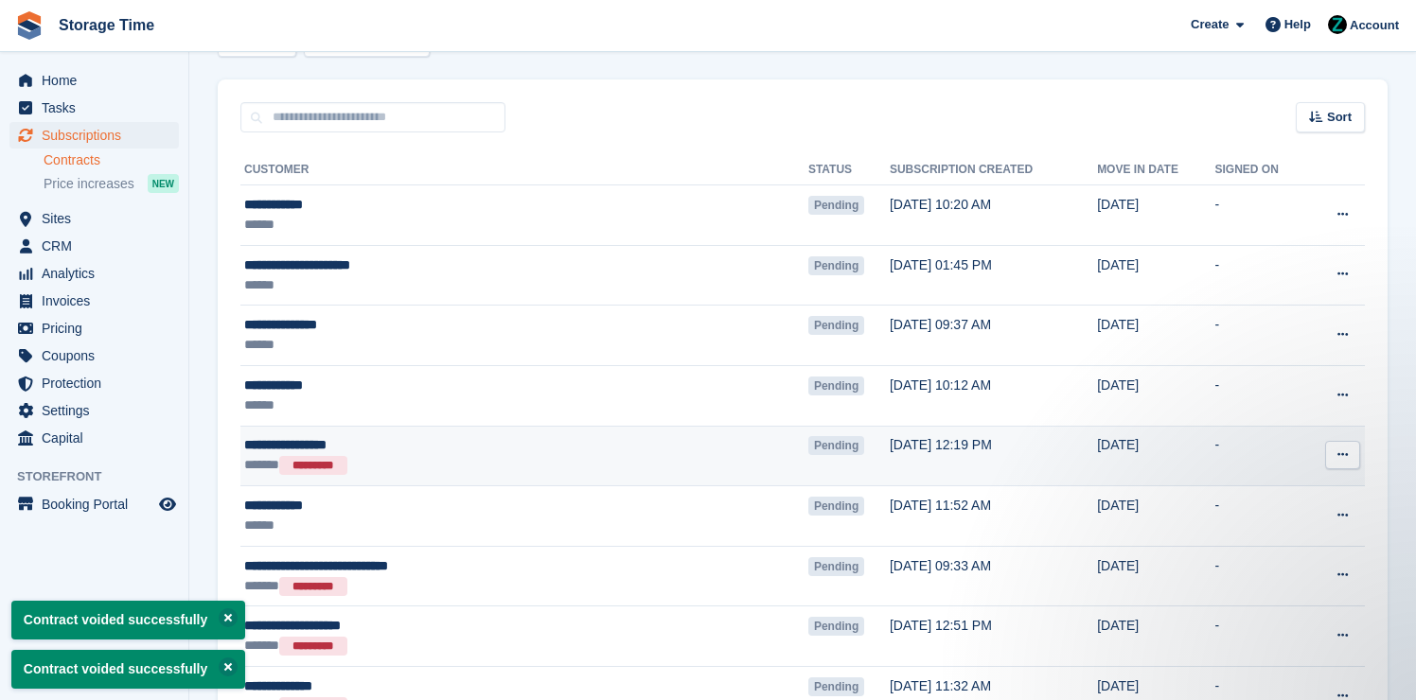
click at [1344, 457] on icon at bounding box center [1343, 455] width 10 height 12
click at [1252, 545] on p "Void contract" at bounding box center [1269, 541] width 165 height 25
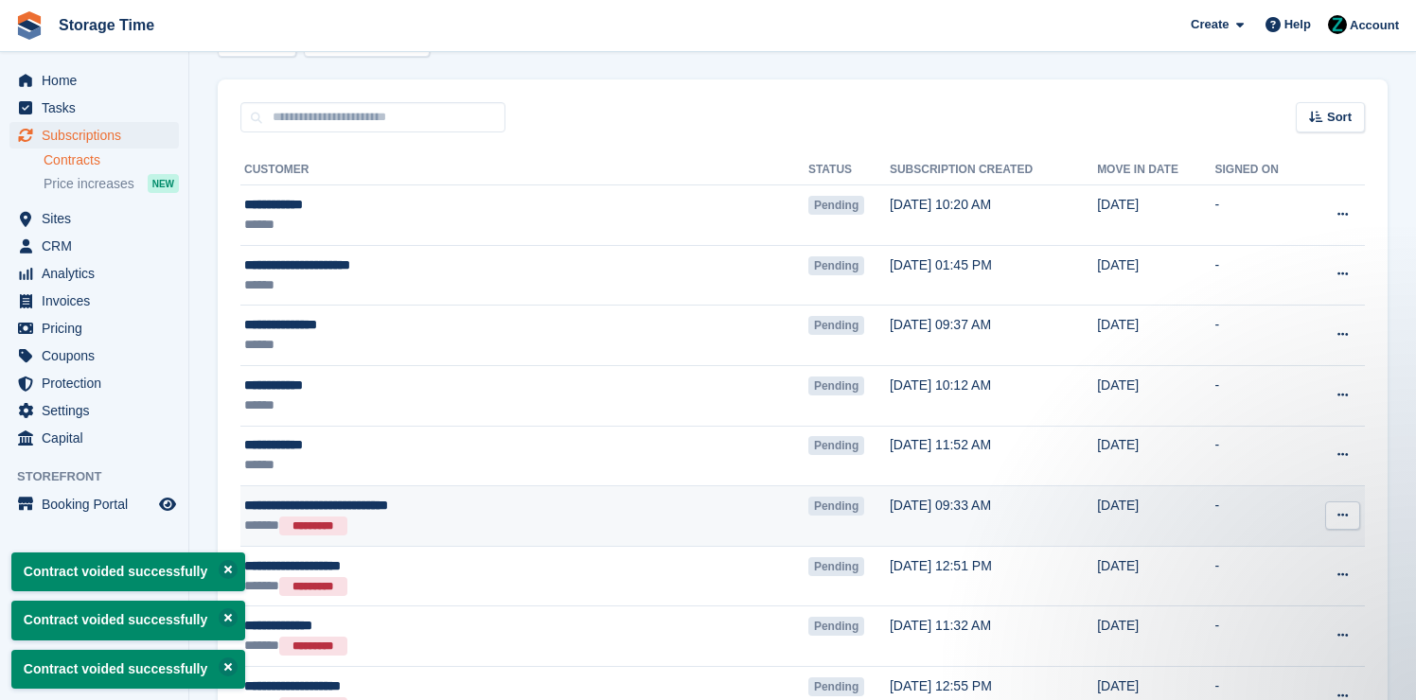
click at [1347, 514] on icon at bounding box center [1343, 515] width 10 height 12
click at [1274, 595] on p "Void contract" at bounding box center [1269, 602] width 165 height 25
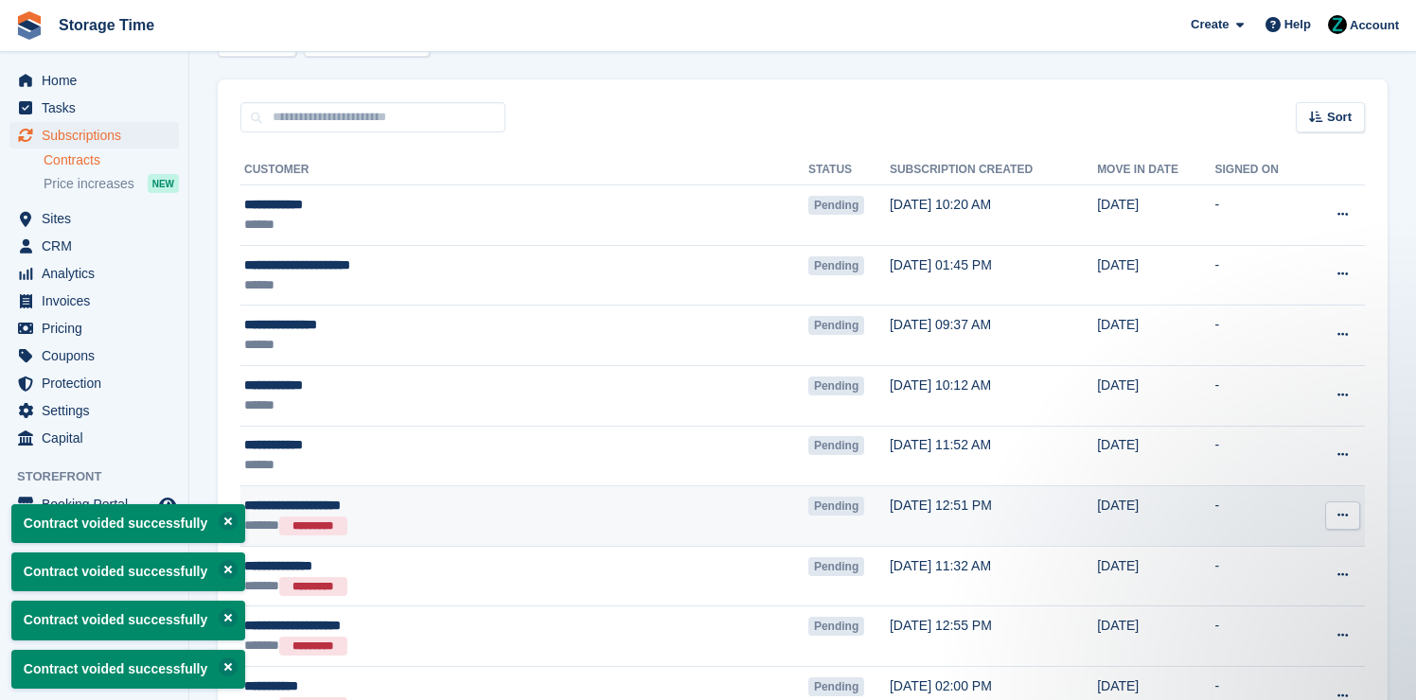
click at [1346, 507] on button at bounding box center [1342, 516] width 35 height 28
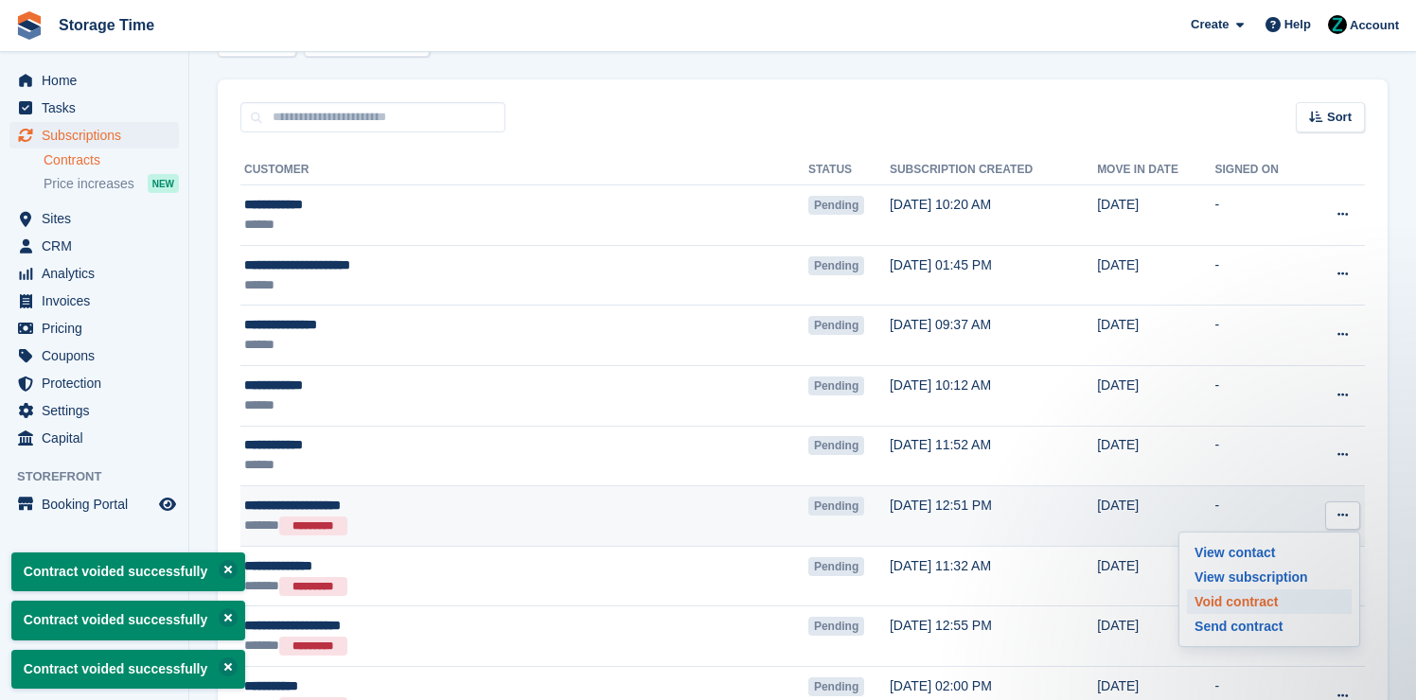
click at [1230, 604] on p "Void contract" at bounding box center [1269, 602] width 165 height 25
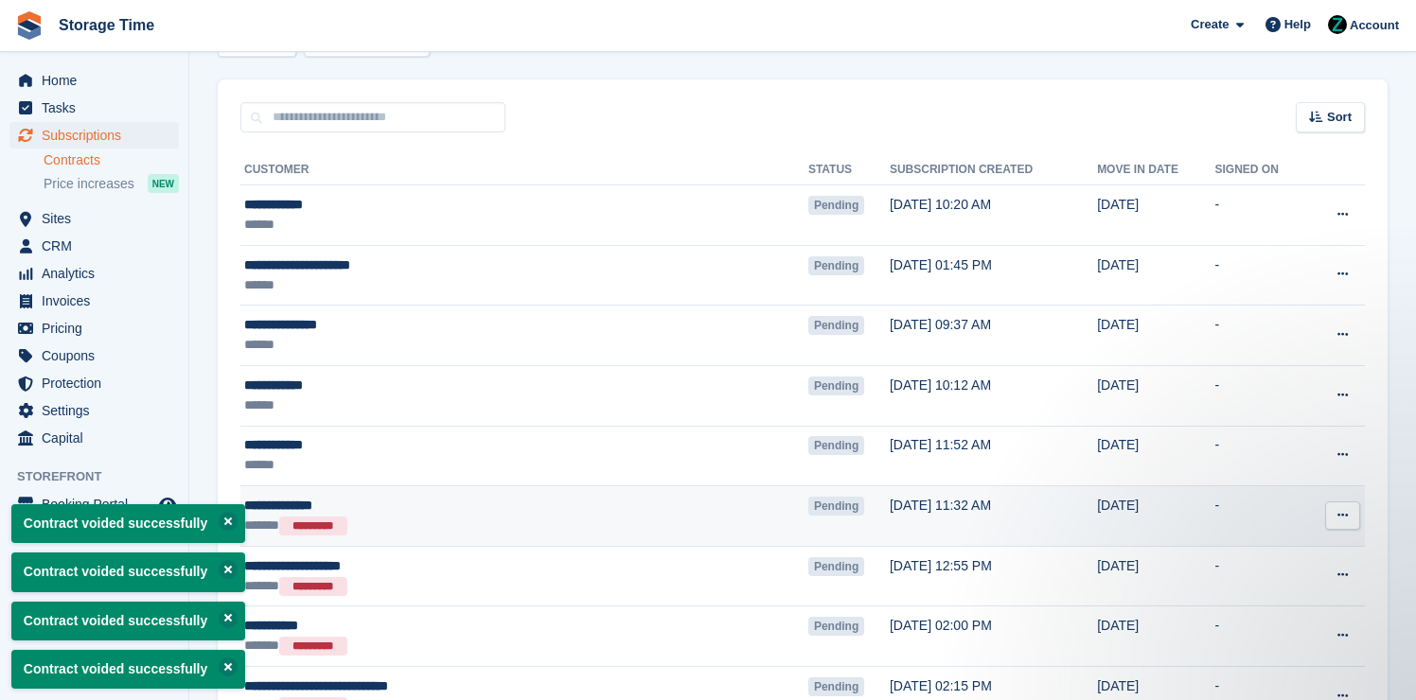
scroll to position [175, 0]
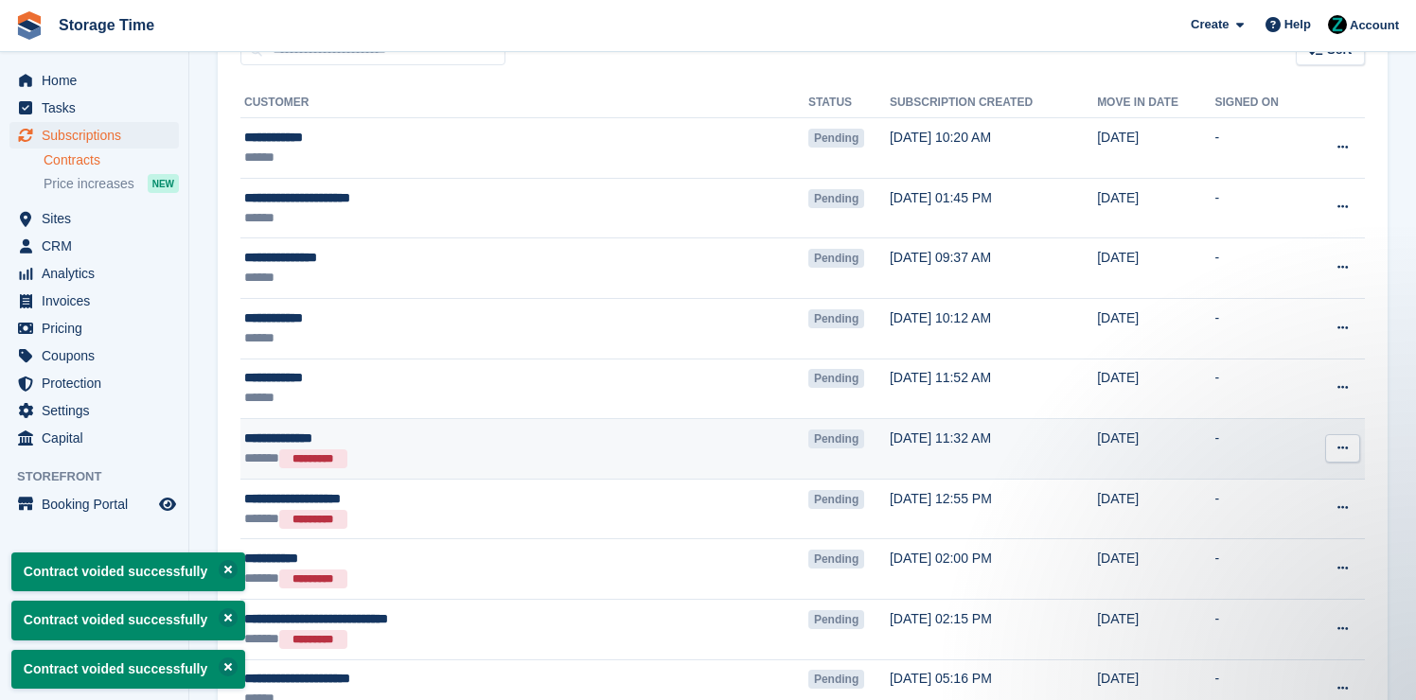
click at [1346, 446] on icon at bounding box center [1343, 448] width 10 height 12
click at [1282, 540] on p "Void contract" at bounding box center [1269, 535] width 165 height 25
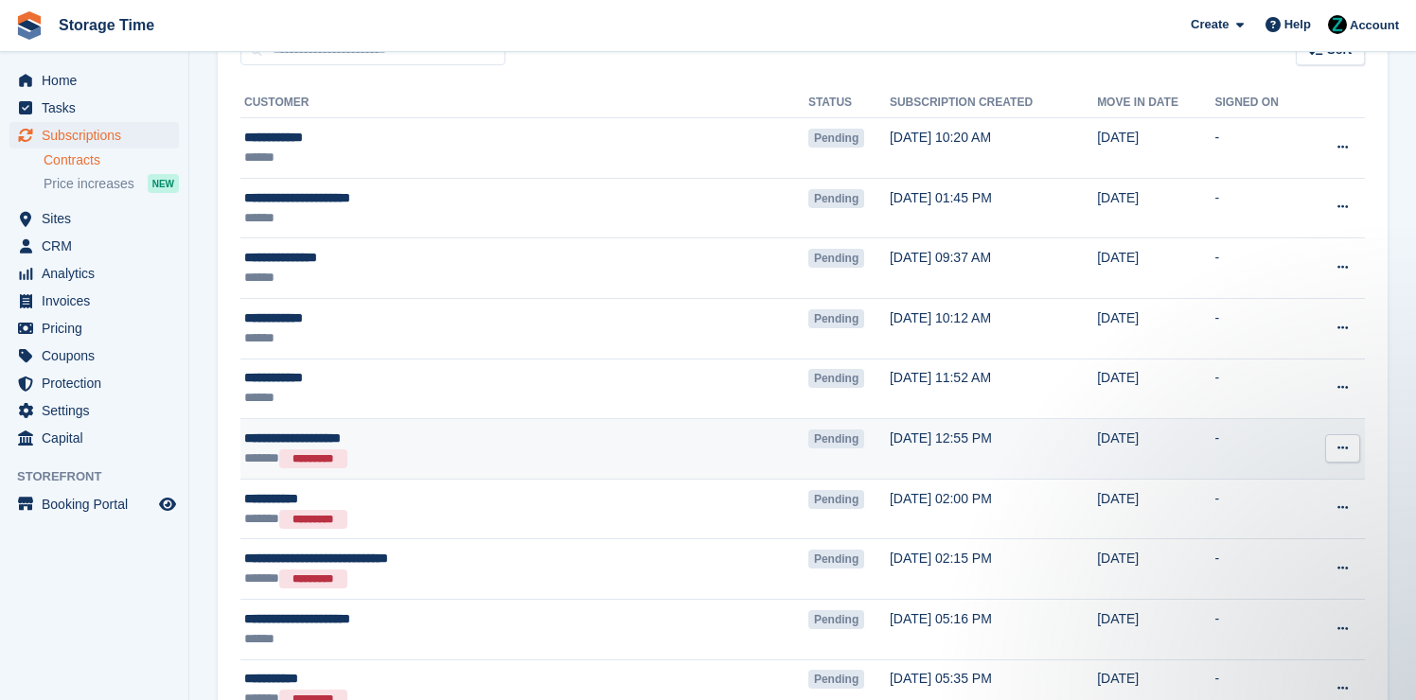
click at [1338, 450] on icon at bounding box center [1343, 448] width 10 height 12
click at [1339, 448] on icon at bounding box center [1343, 448] width 10 height 12
click at [1290, 528] on p "Void contract" at bounding box center [1269, 535] width 165 height 25
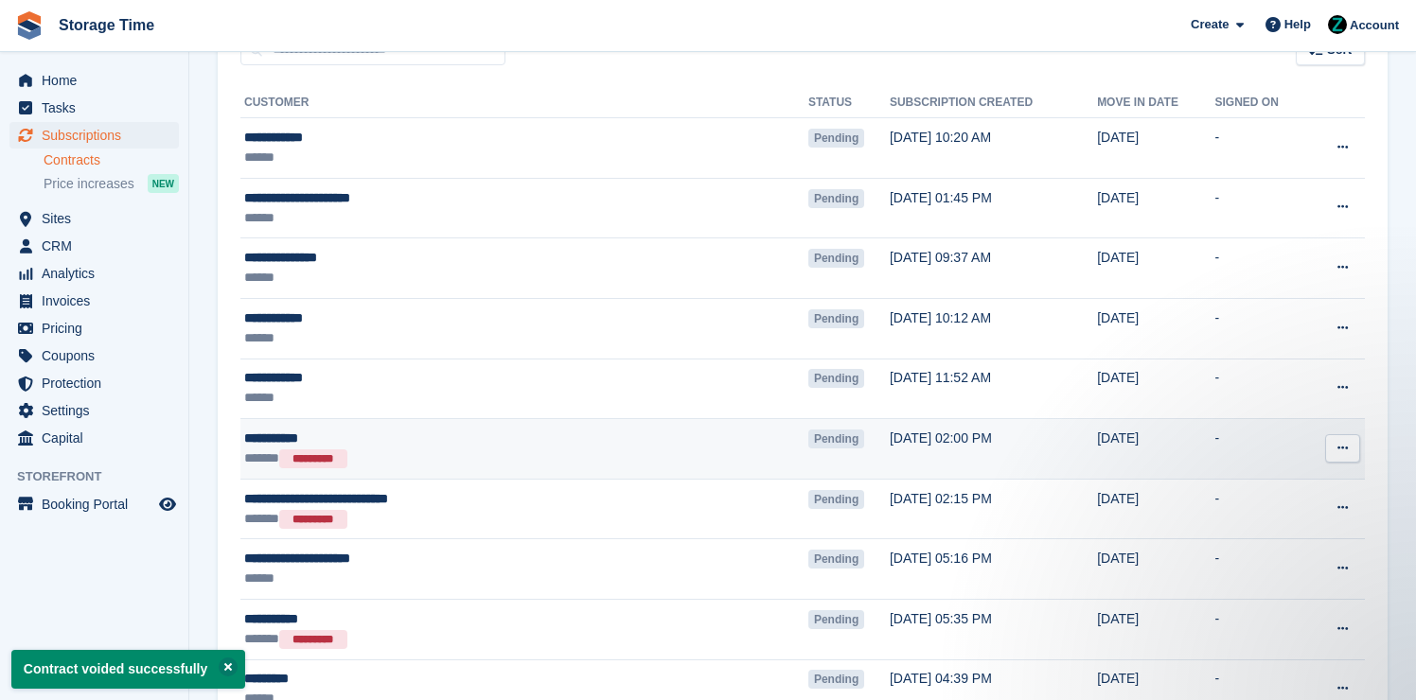
click at [1341, 445] on icon at bounding box center [1343, 448] width 10 height 12
click at [1234, 528] on p "Void contract" at bounding box center [1269, 535] width 165 height 25
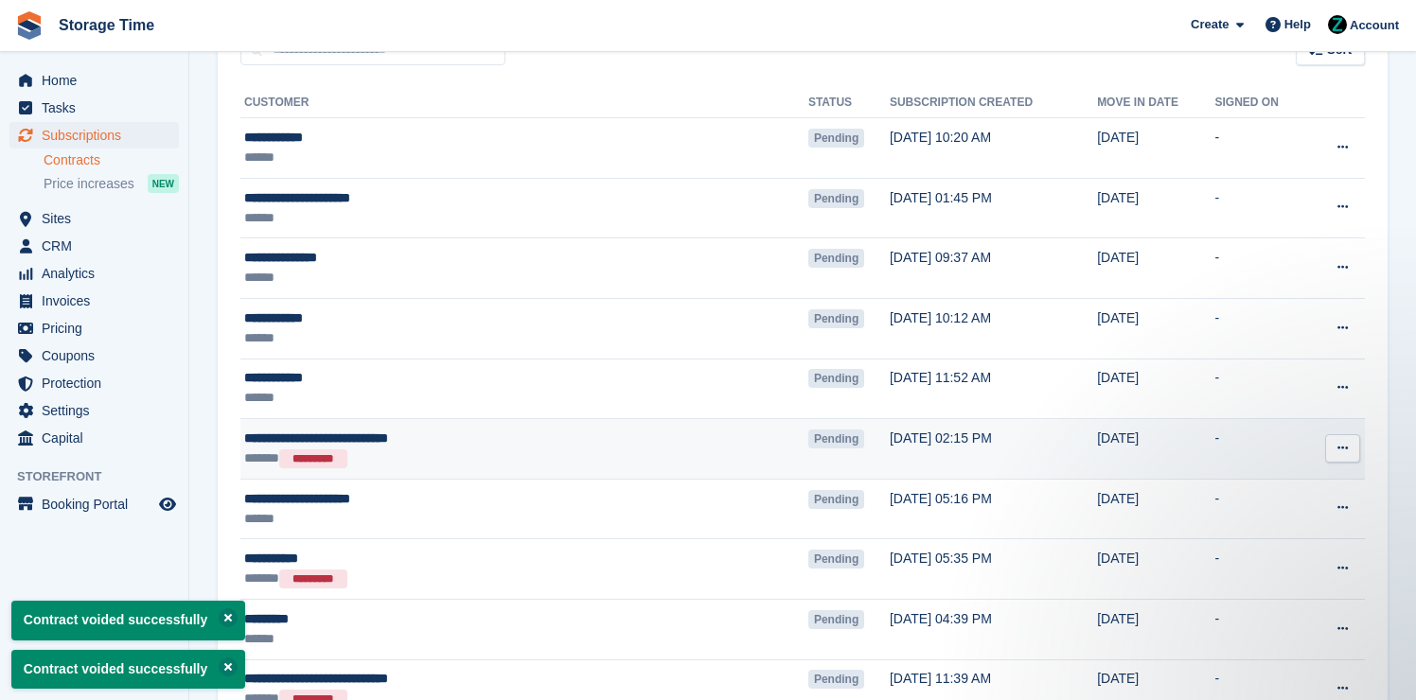
click at [1341, 443] on icon at bounding box center [1343, 448] width 10 height 12
click at [1249, 530] on p "Void contract" at bounding box center [1269, 535] width 165 height 25
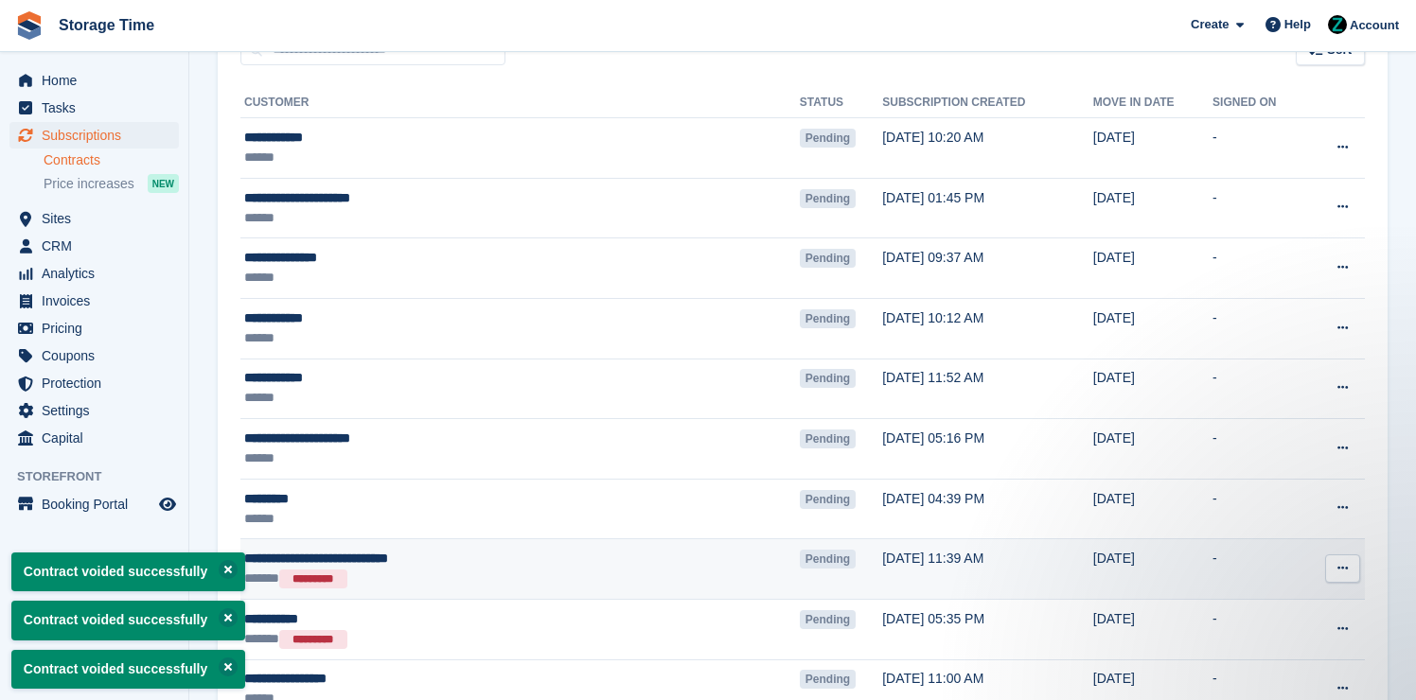
click at [1347, 571] on icon at bounding box center [1343, 568] width 10 height 12
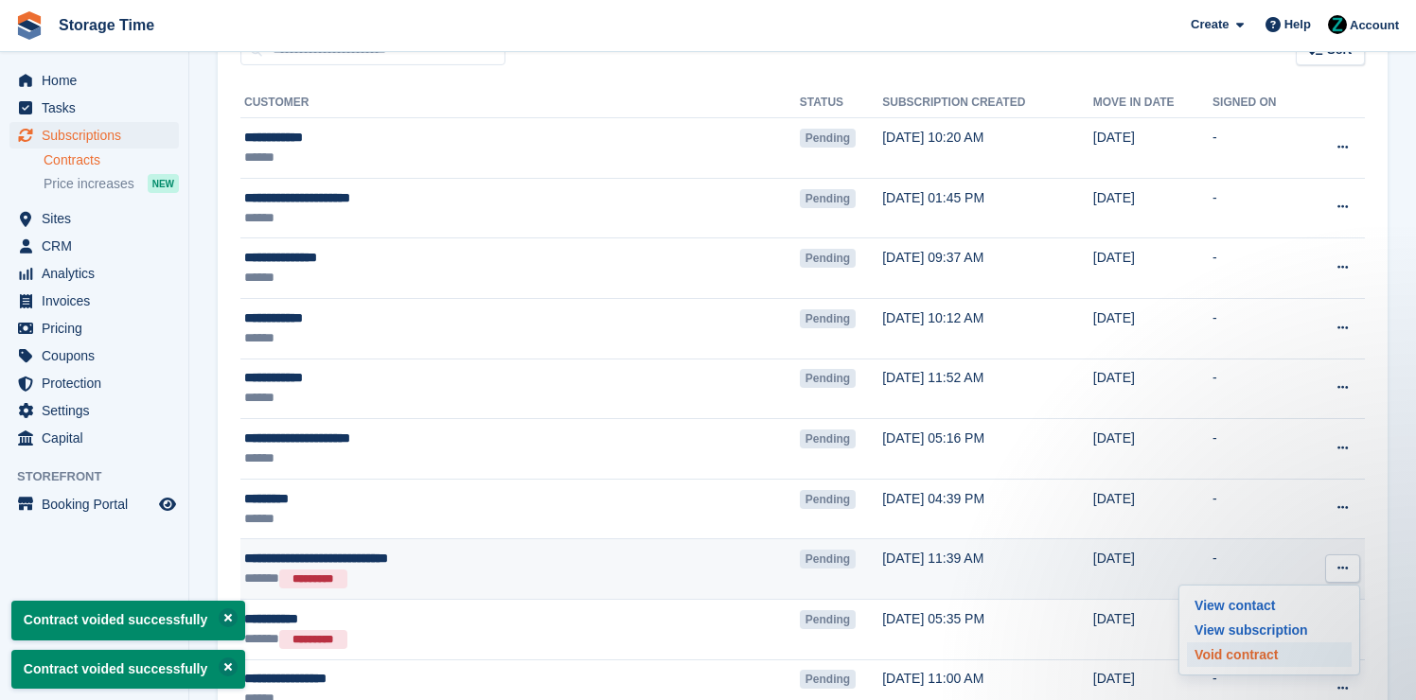
click at [1275, 659] on p "Void contract" at bounding box center [1269, 655] width 165 height 25
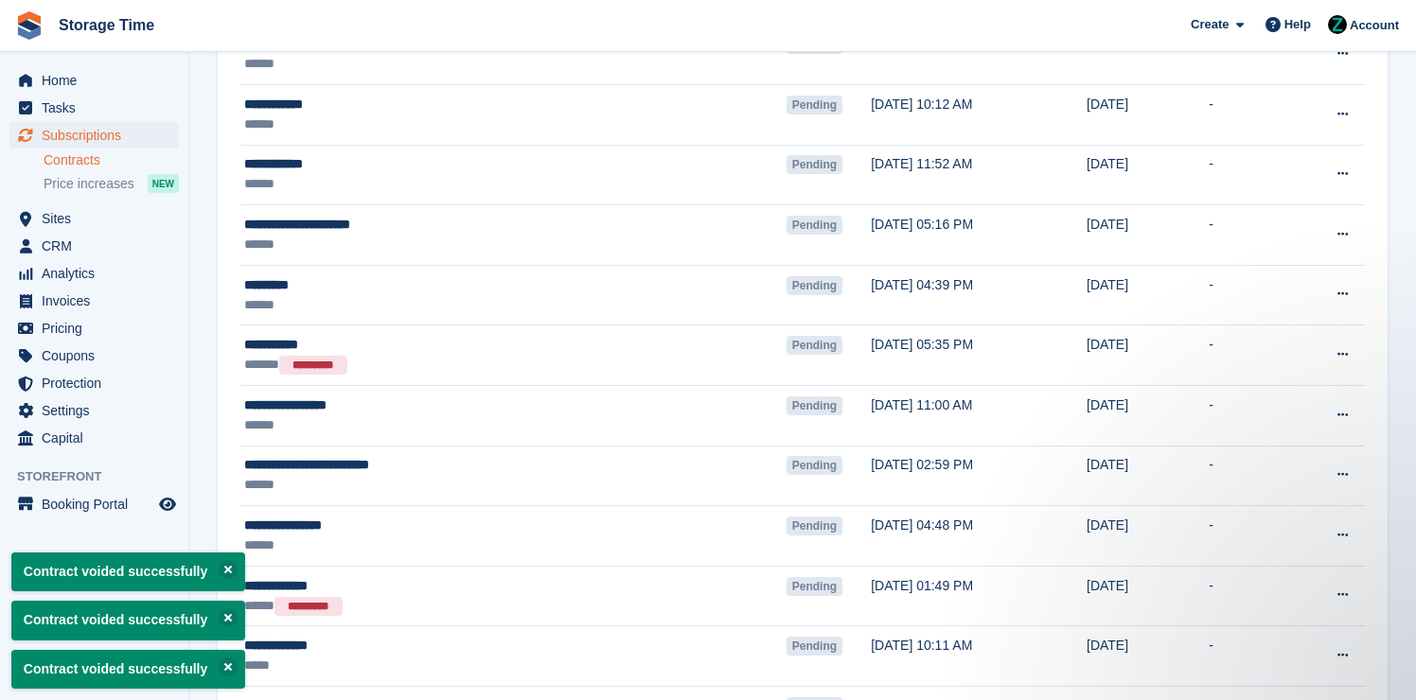
scroll to position [398, 0]
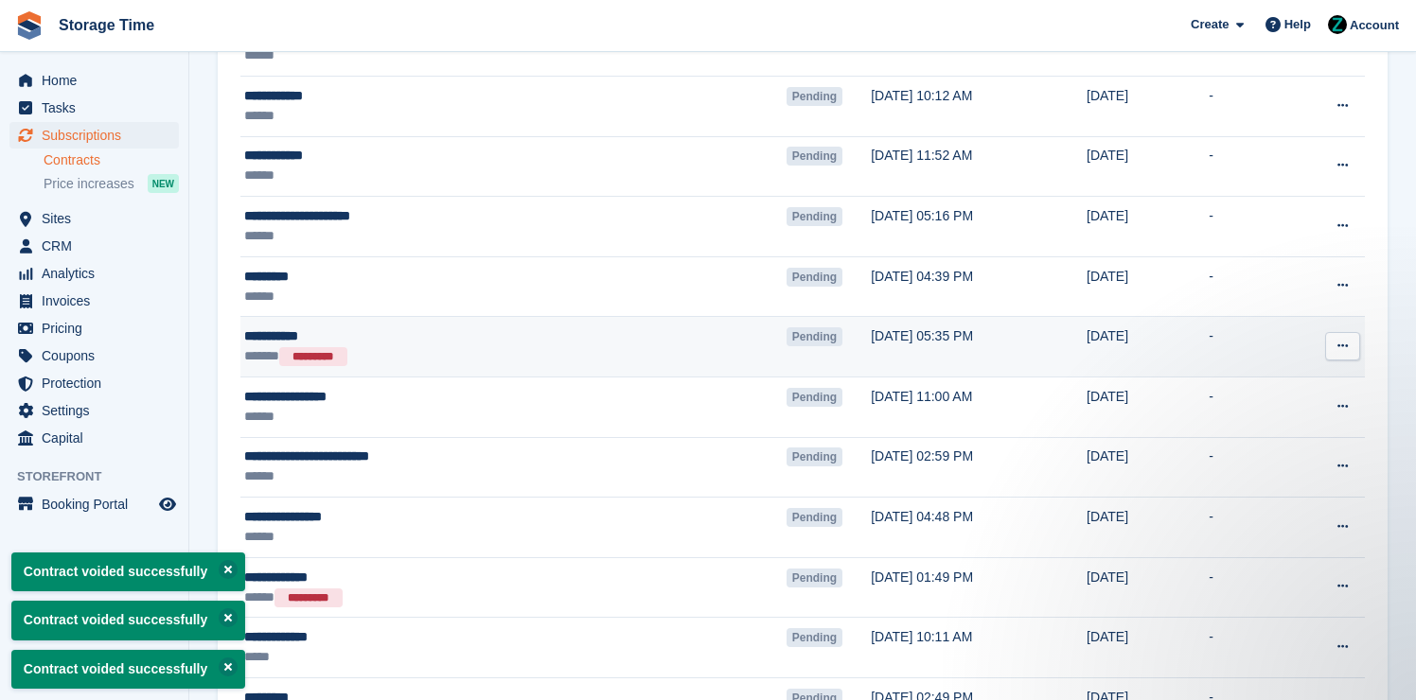
click at [1345, 341] on icon at bounding box center [1343, 346] width 10 height 12
click at [1267, 442] on p "Void contract" at bounding box center [1269, 432] width 165 height 25
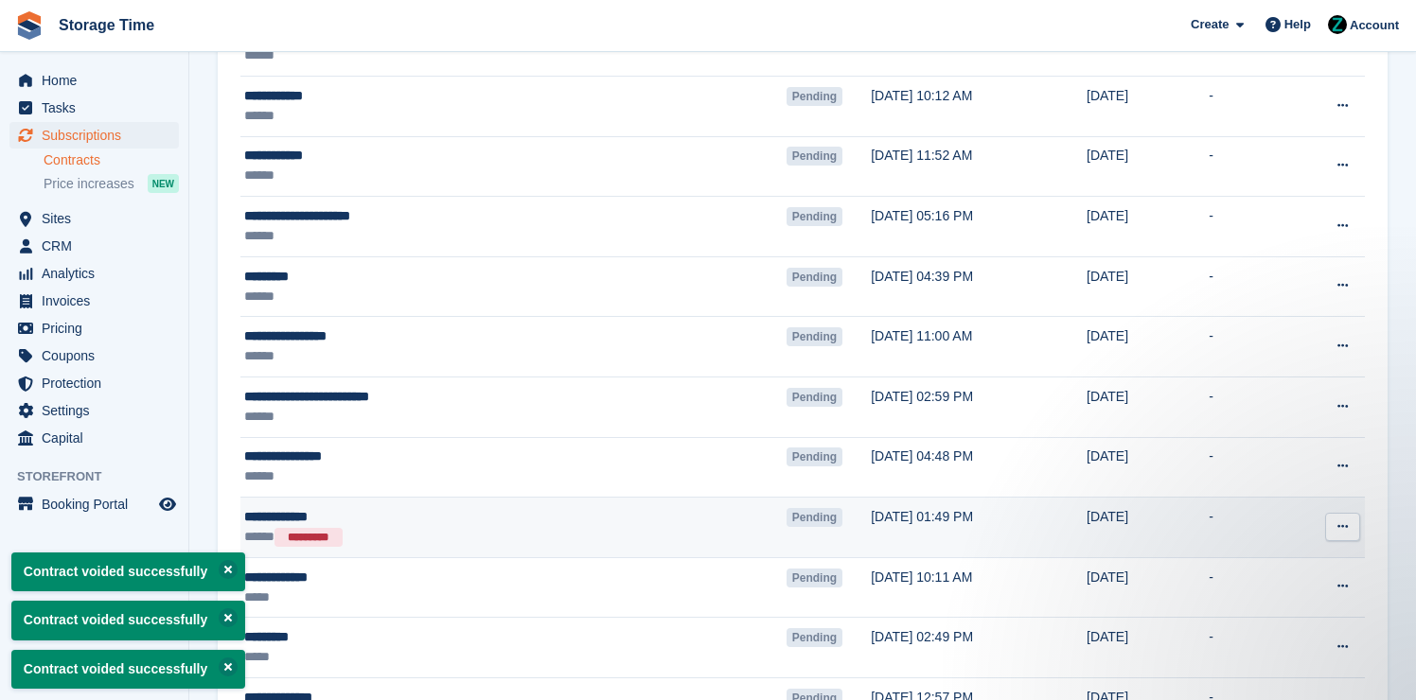
click at [1347, 524] on icon at bounding box center [1343, 527] width 10 height 12
click at [1267, 609] on p "Void contract" at bounding box center [1269, 613] width 165 height 25
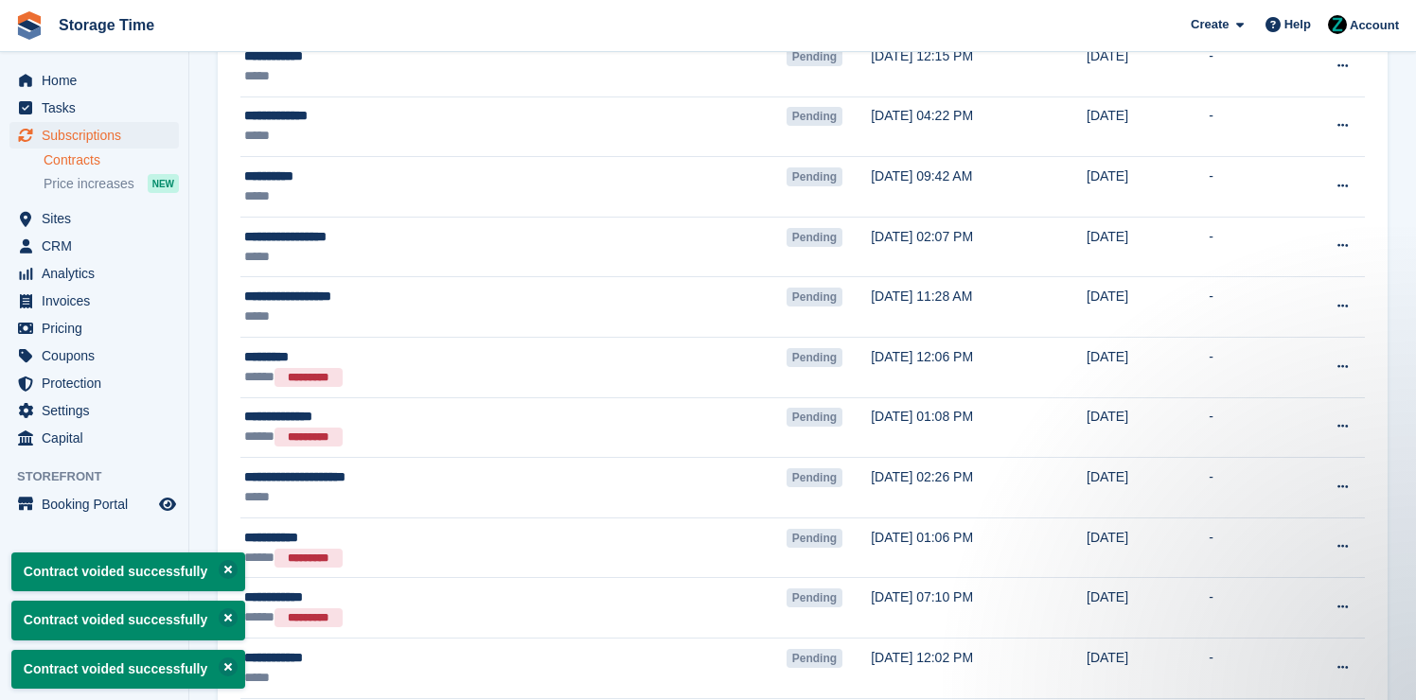
scroll to position [1158, 0]
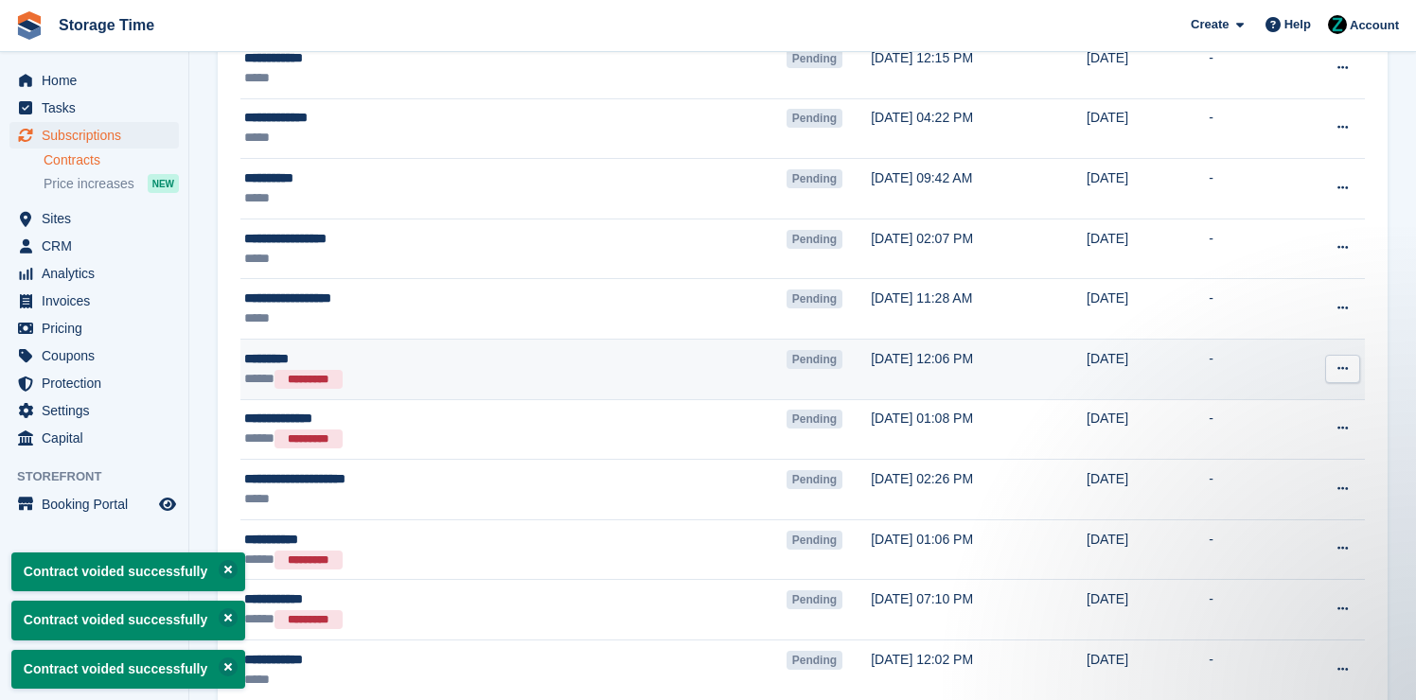
click at [1349, 371] on button at bounding box center [1342, 369] width 35 height 28
click at [1287, 463] on p "Void contract" at bounding box center [1269, 455] width 165 height 25
click at [1344, 372] on icon at bounding box center [1343, 369] width 10 height 12
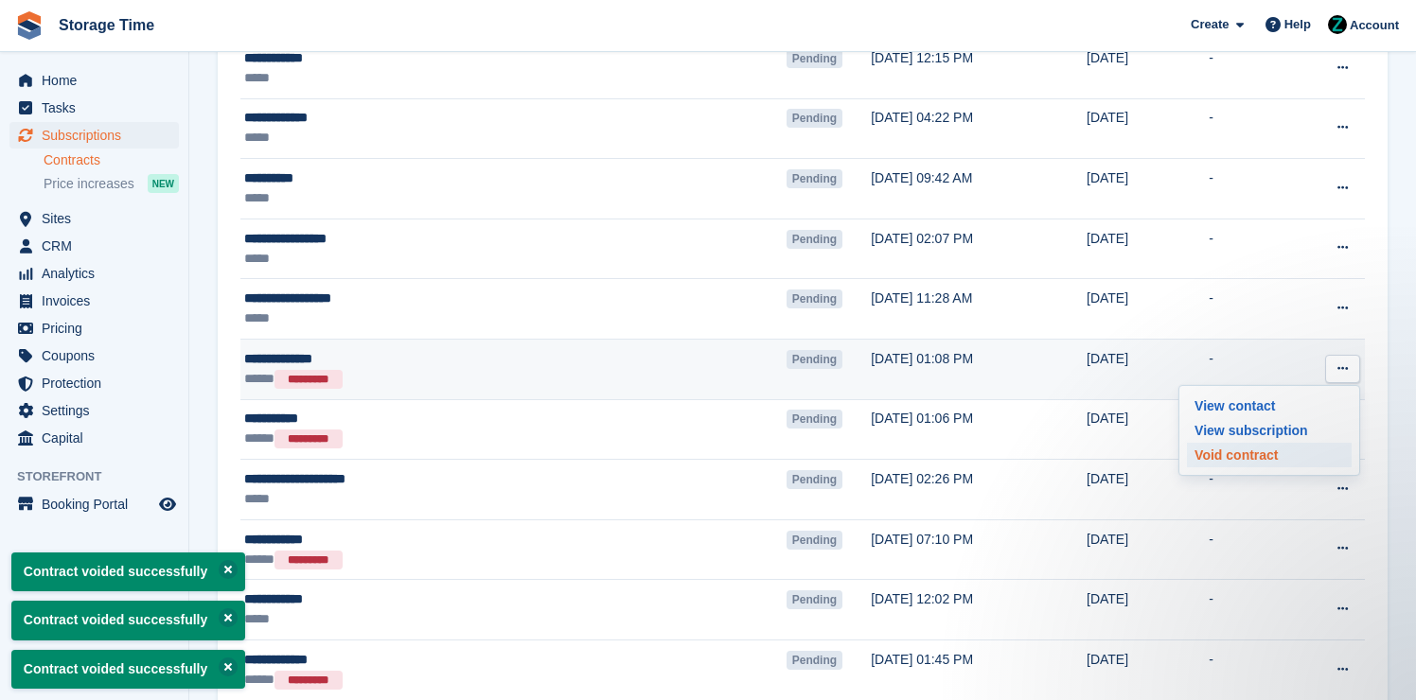
click at [1292, 447] on p "Void contract" at bounding box center [1269, 455] width 165 height 25
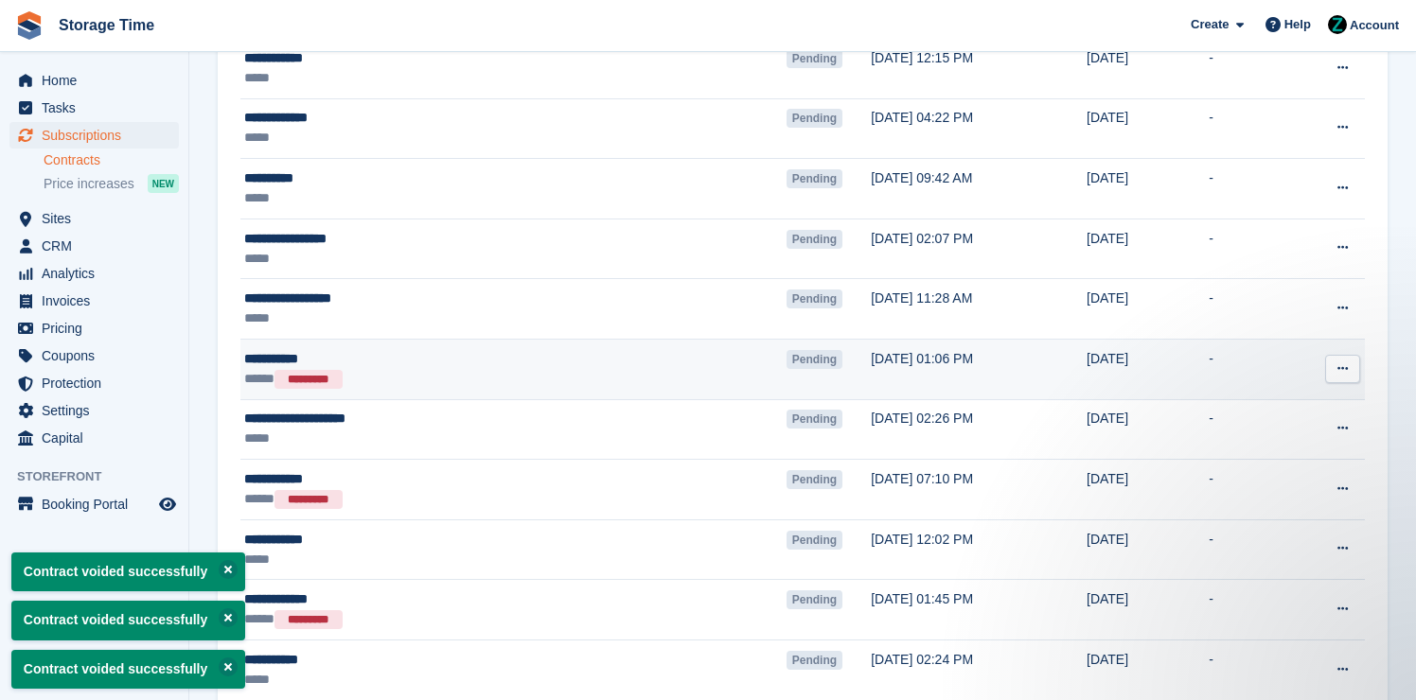
click at [1350, 362] on button at bounding box center [1342, 369] width 35 height 28
click at [1285, 452] on p "Void contract" at bounding box center [1269, 455] width 165 height 25
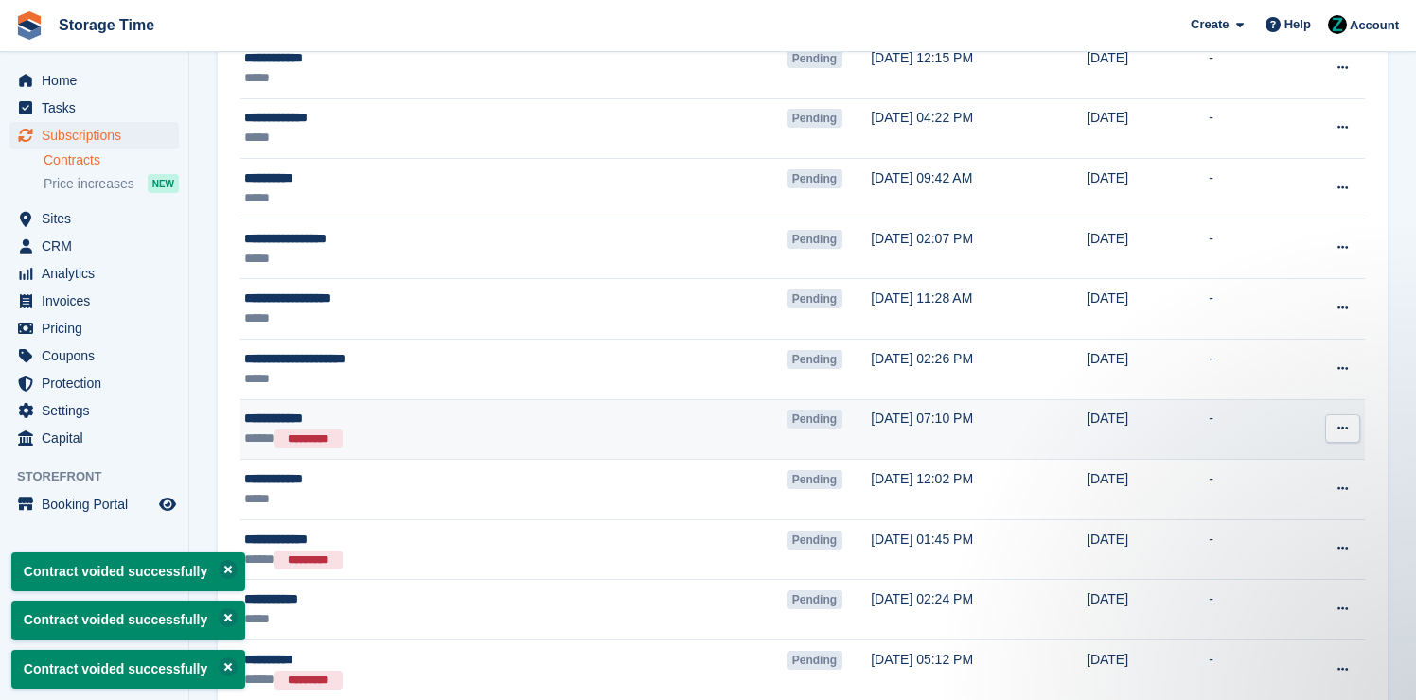
click at [1340, 437] on button at bounding box center [1342, 429] width 35 height 28
click at [1257, 516] on p "Void contract" at bounding box center [1269, 515] width 165 height 25
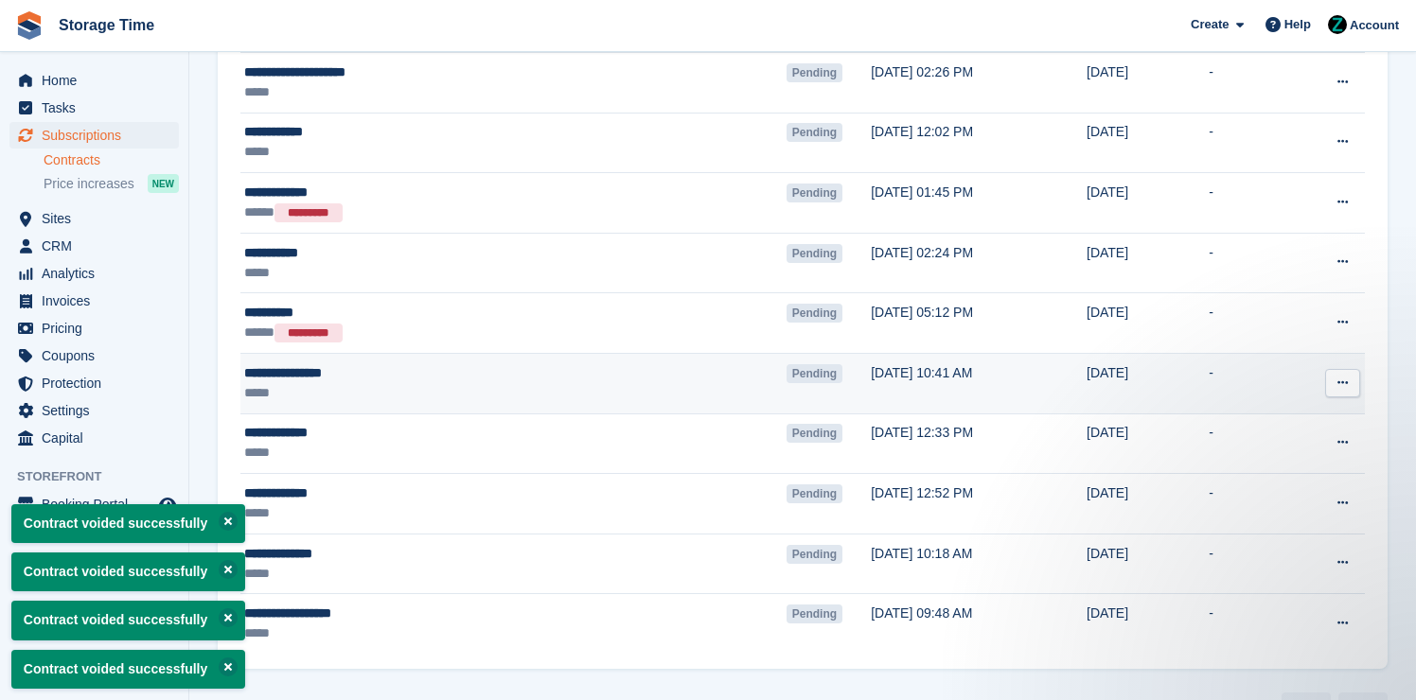
scroll to position [1447, 0]
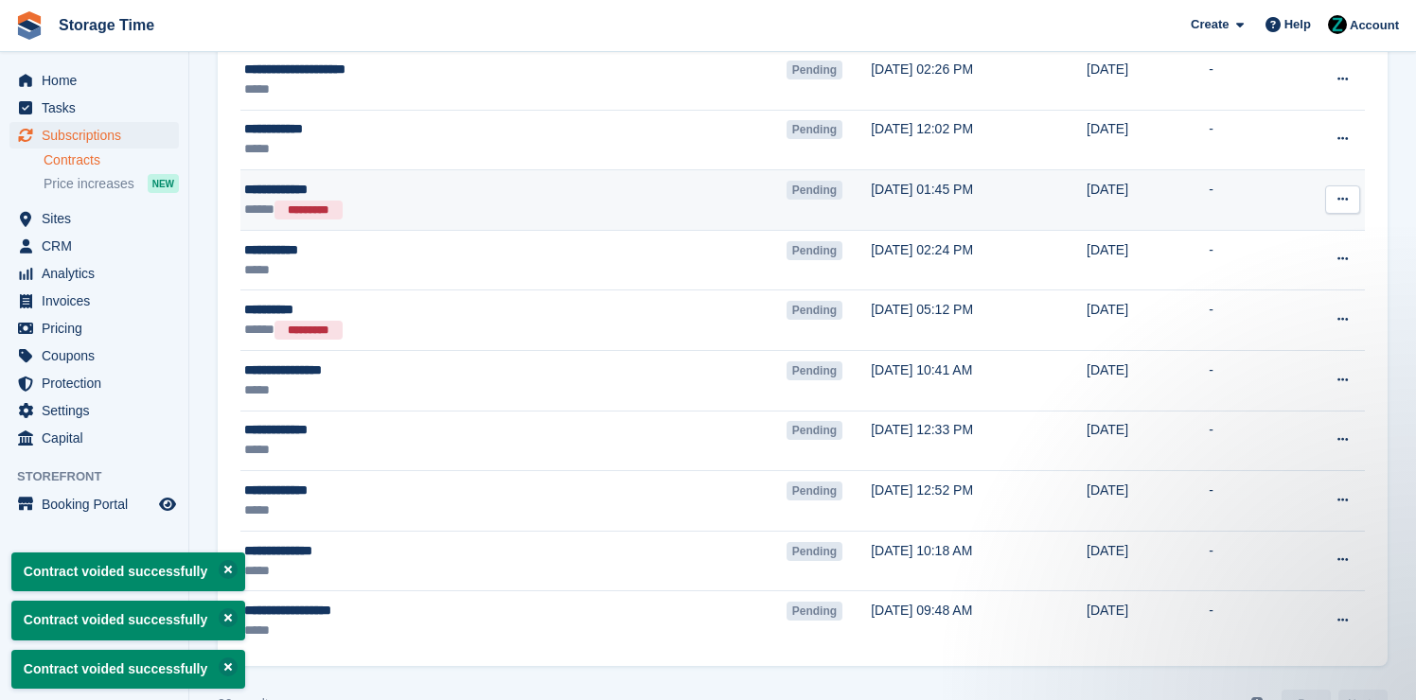
click at [1338, 200] on icon at bounding box center [1343, 199] width 10 height 12
click at [1254, 283] on p "Void contract" at bounding box center [1269, 286] width 165 height 25
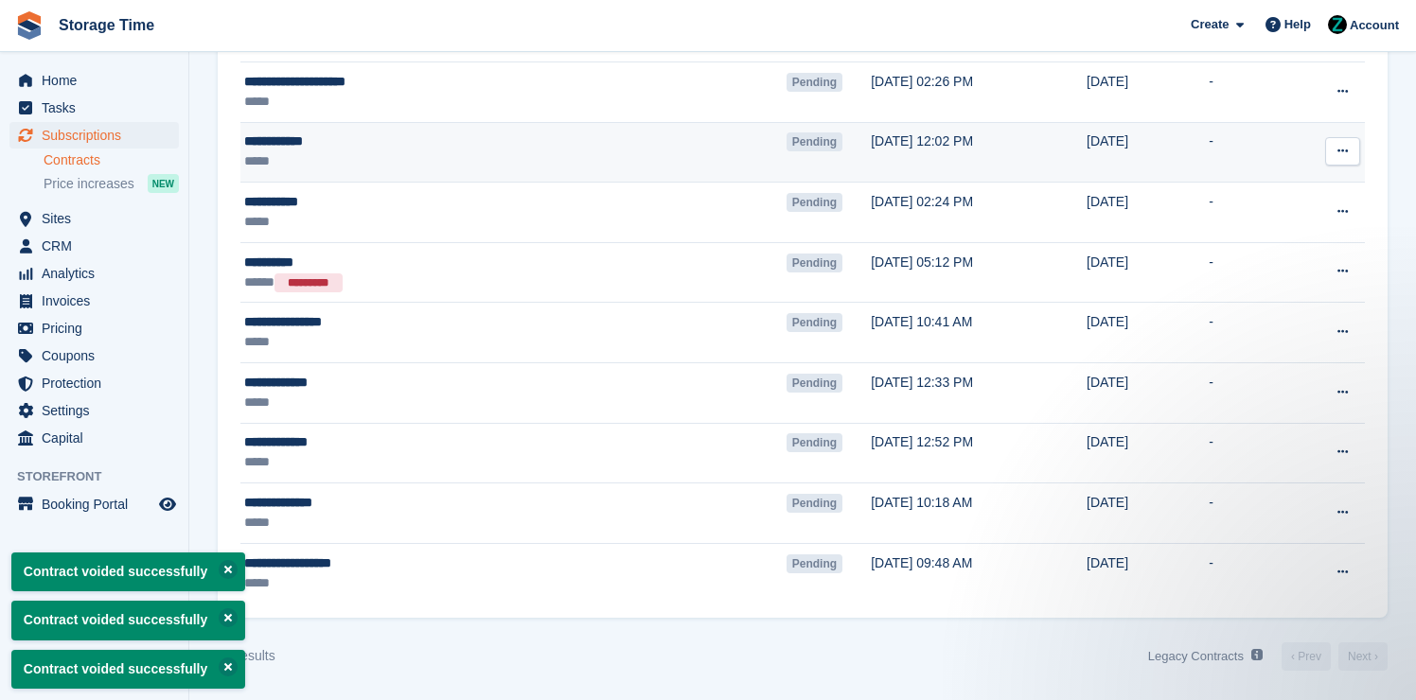
scroll to position [1435, 0]
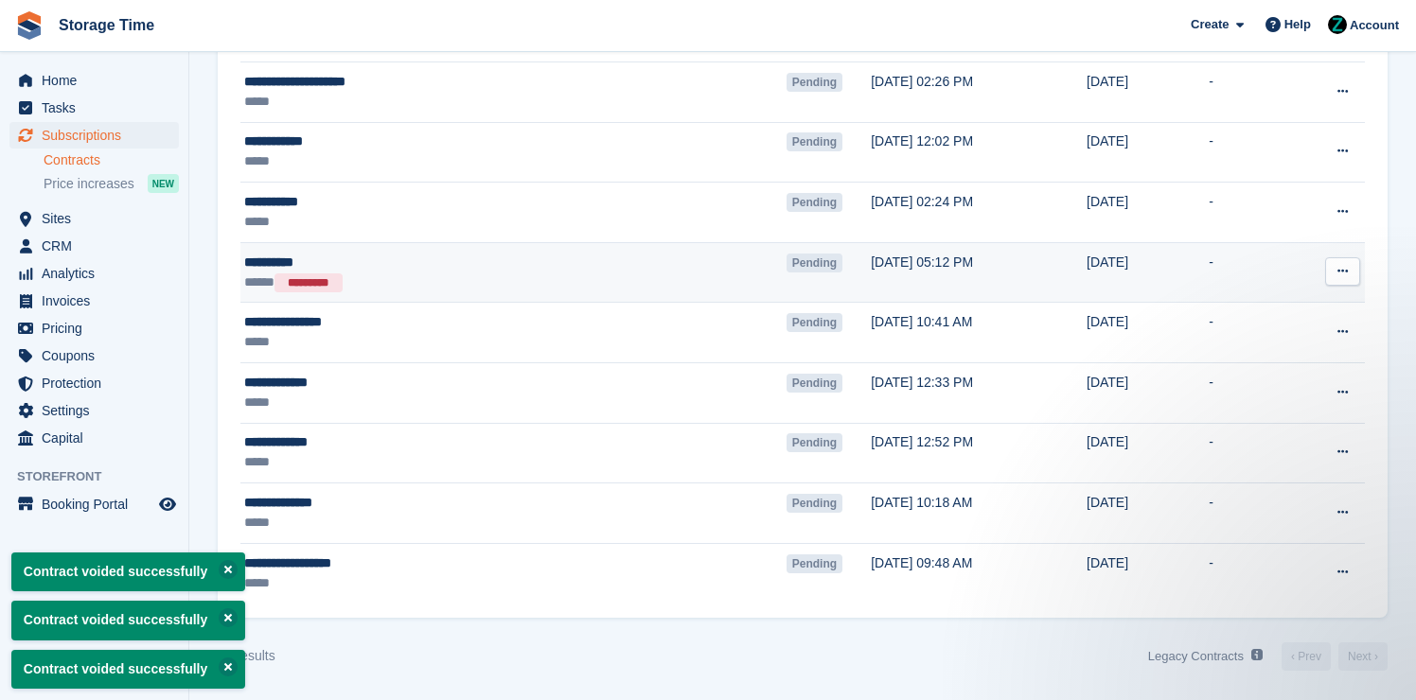
click at [1340, 280] on button at bounding box center [1342, 271] width 35 height 28
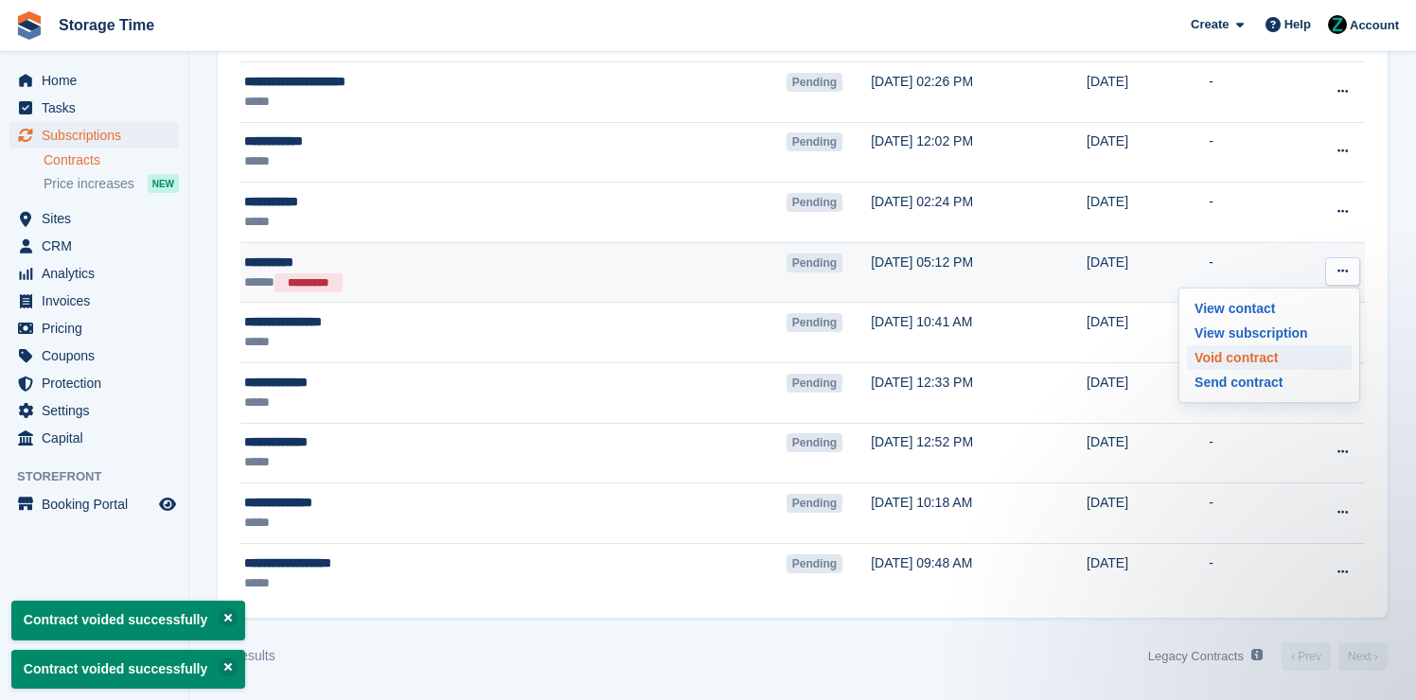
click at [1310, 349] on p "Void contract" at bounding box center [1269, 358] width 165 height 25
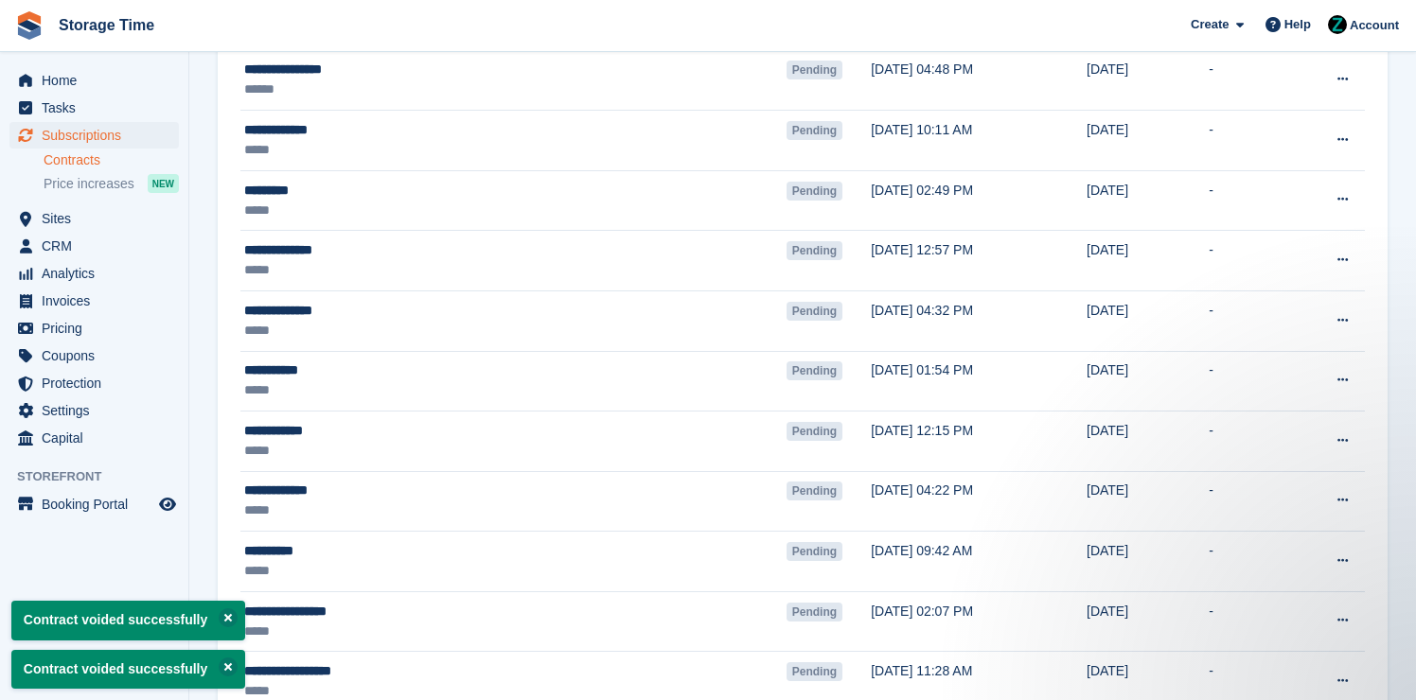
scroll to position [0, 0]
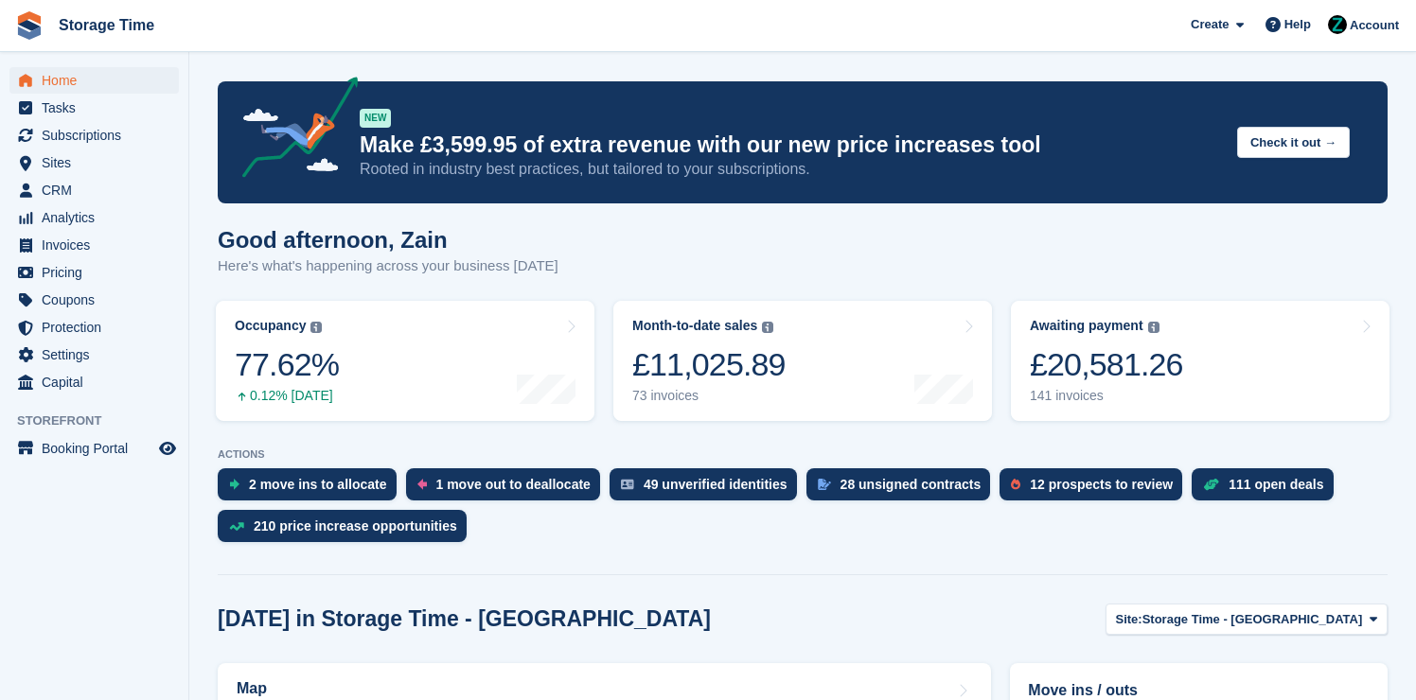
click at [973, 464] on div "ACTIONS 2 move ins to [GEOGRAPHIC_DATA] 1 move out to deallocate 49 unverified …" at bounding box center [803, 500] width 1170 height 103
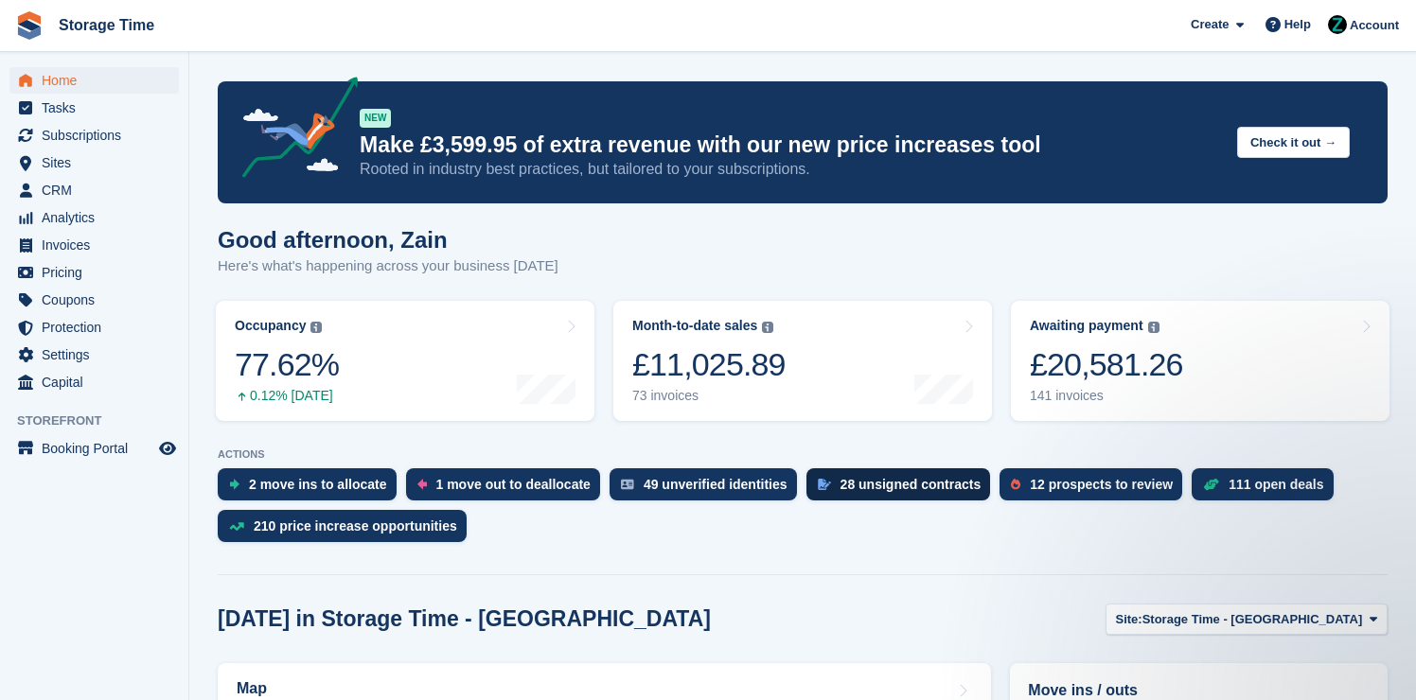
click at [884, 492] on div "28 unsigned contracts" at bounding box center [911, 484] width 141 height 15
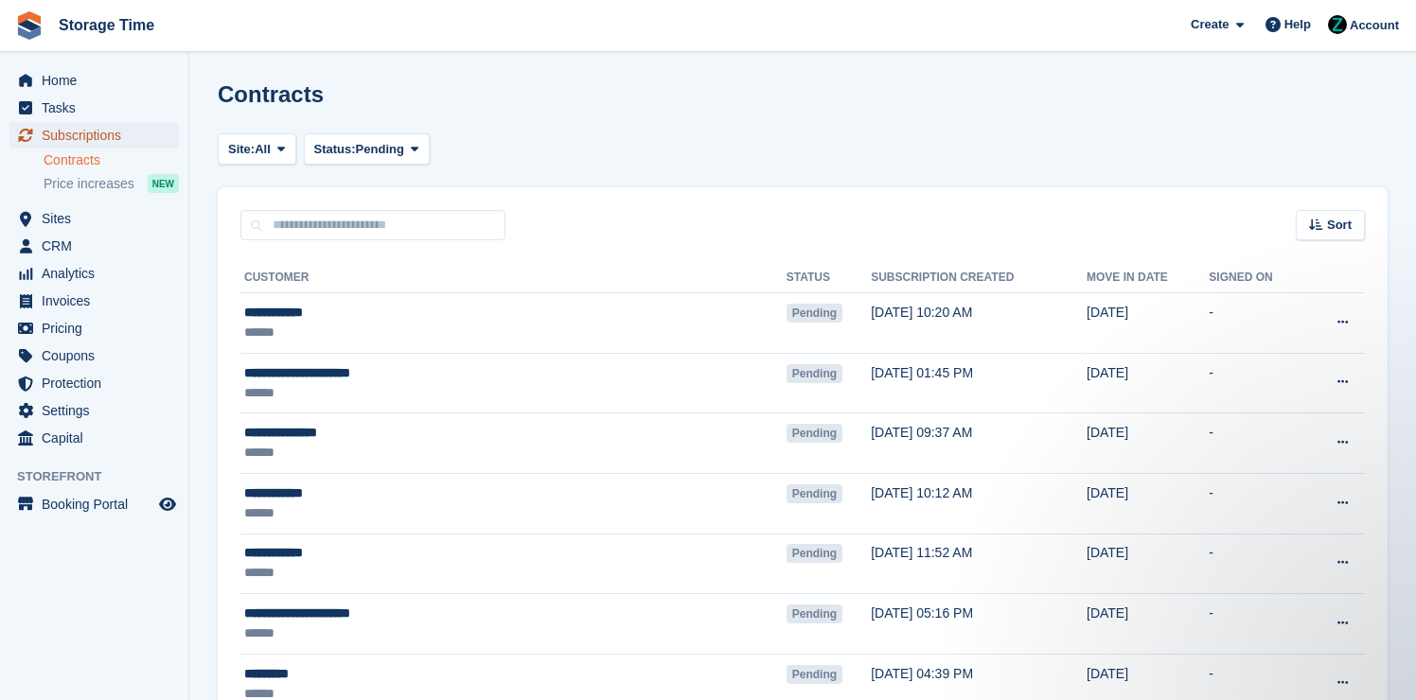
click at [134, 141] on span "Subscriptions" at bounding box center [99, 135] width 114 height 27
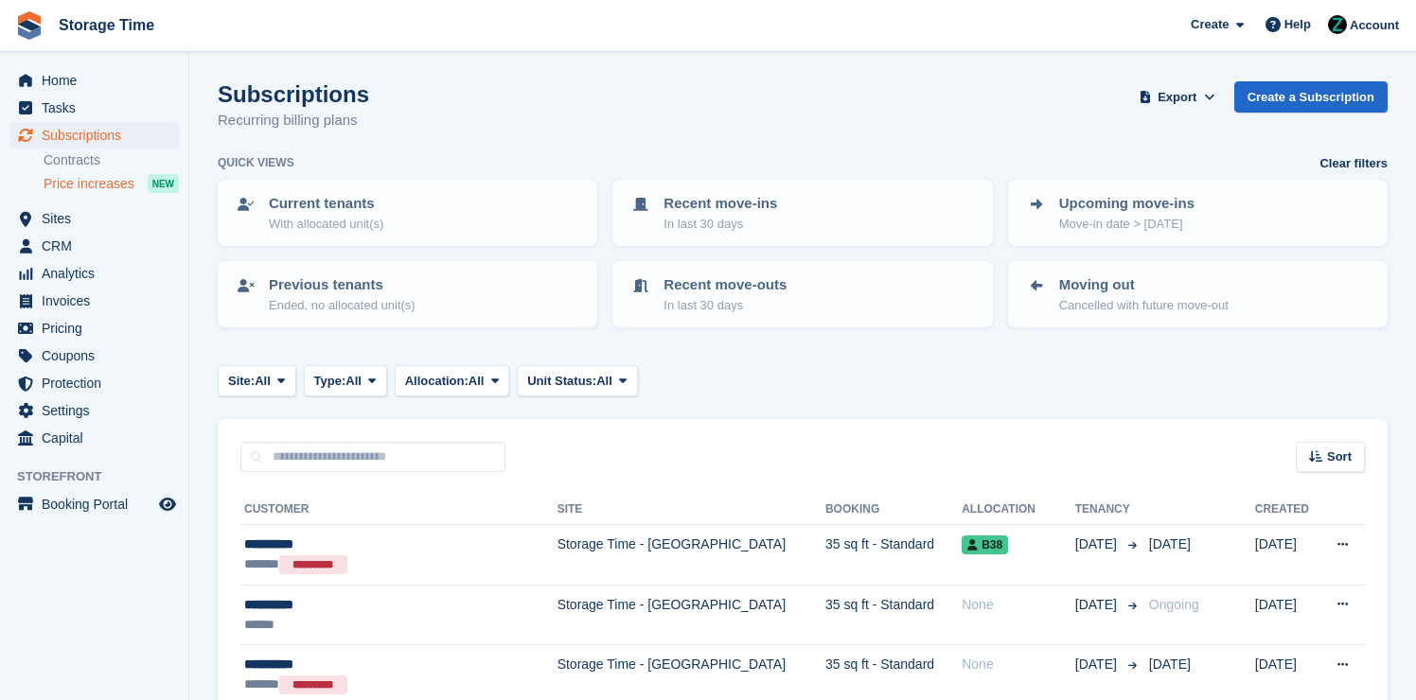
click at [96, 186] on span "Price increases" at bounding box center [89, 184] width 91 height 18
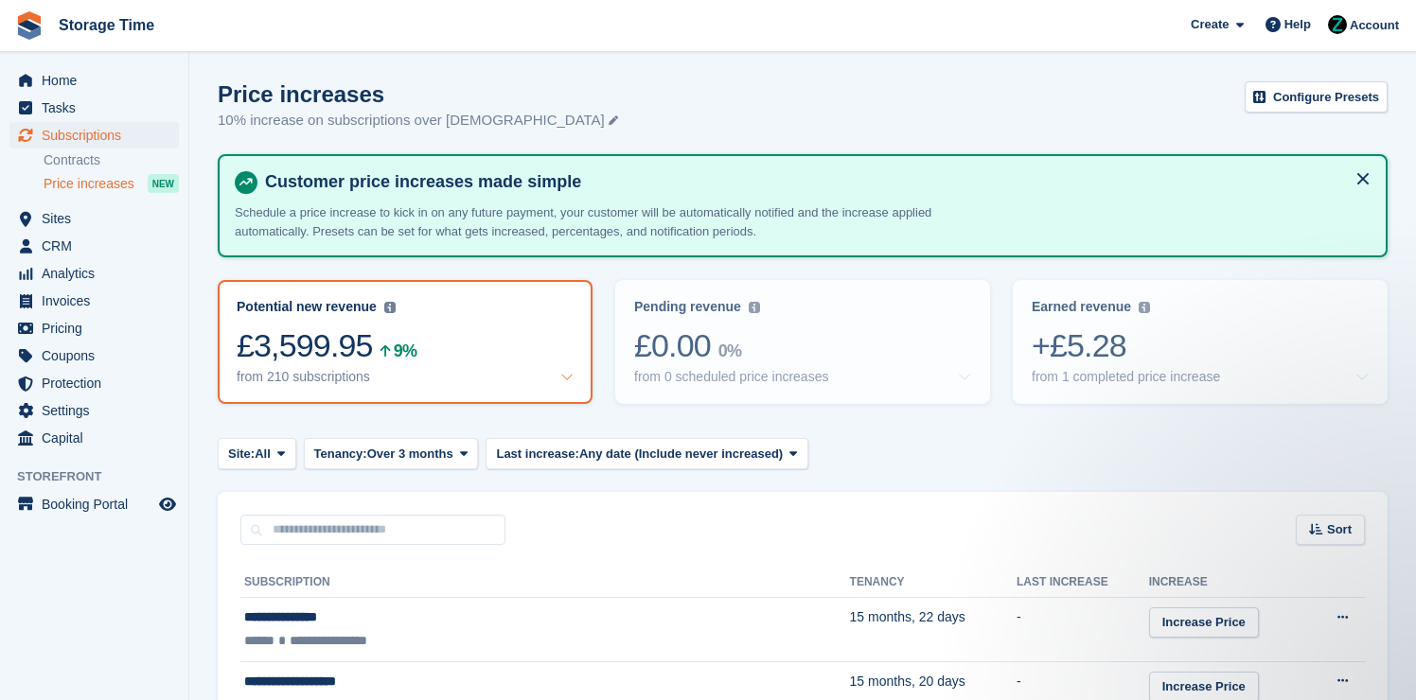
click at [842, 409] on div "Pending revenue Recurring revenue based on the 0 price increases you've set up …" at bounding box center [803, 342] width 398 height 147
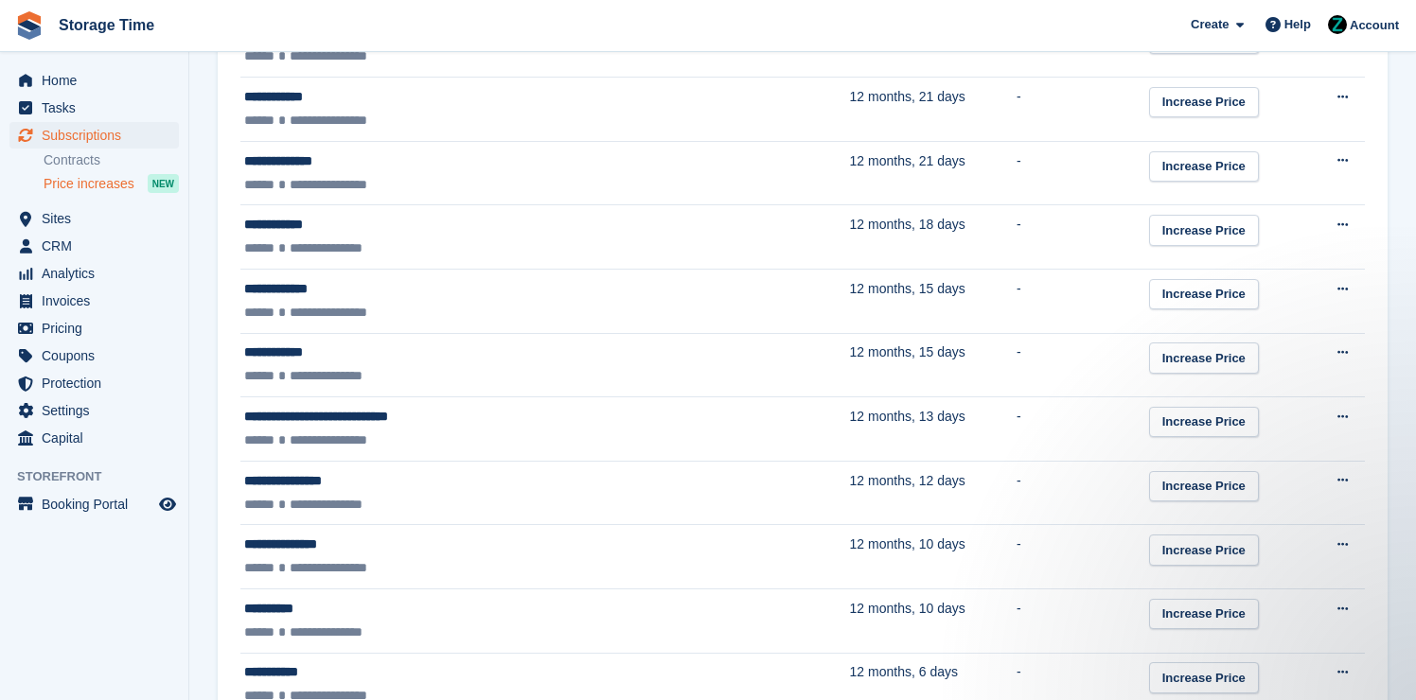
scroll to position [3191, 0]
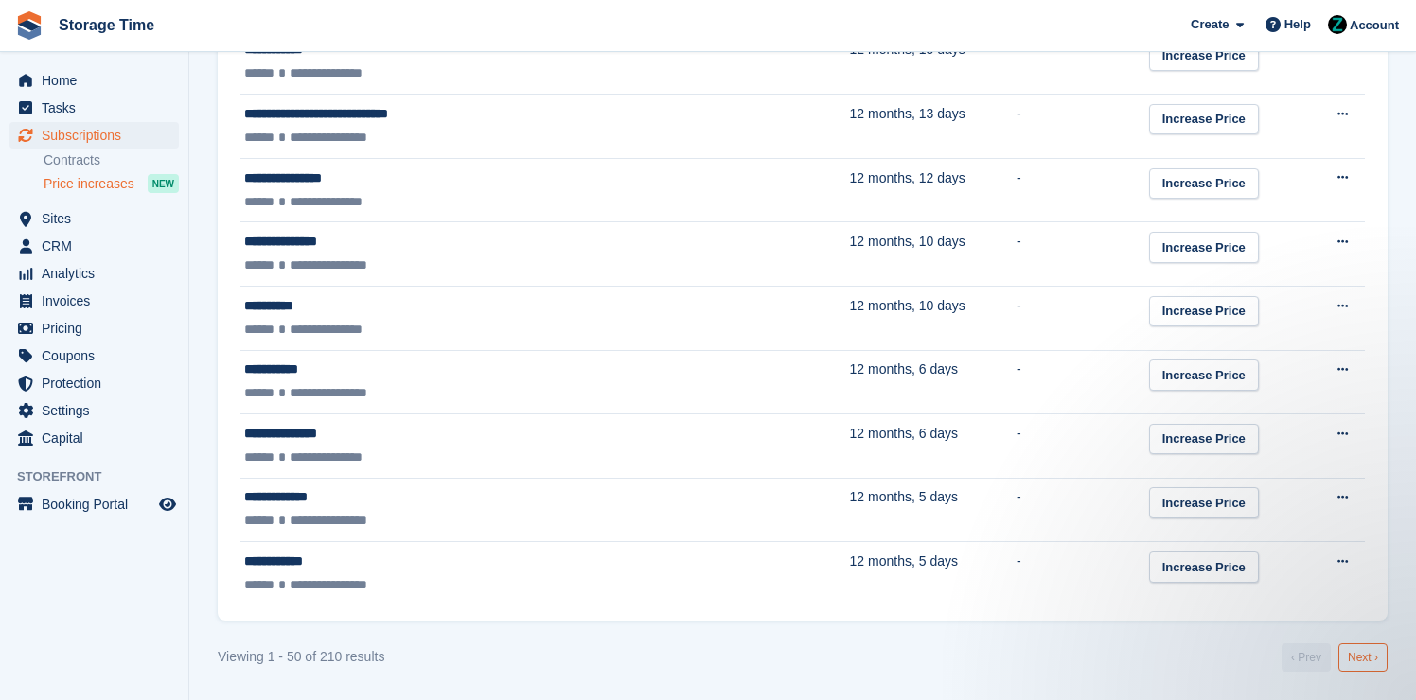
click at [1356, 663] on link "Next ›" at bounding box center [1362, 658] width 49 height 28
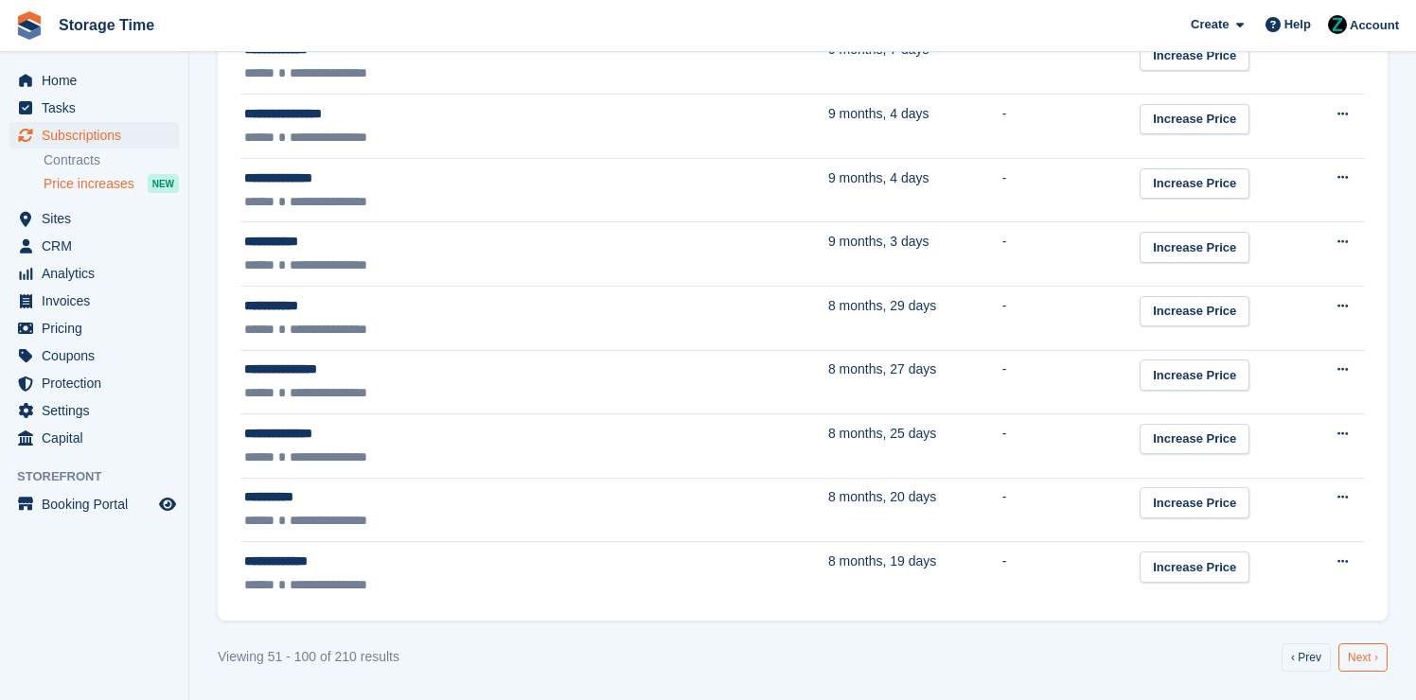
click at [1355, 663] on link "Next ›" at bounding box center [1362, 658] width 49 height 28
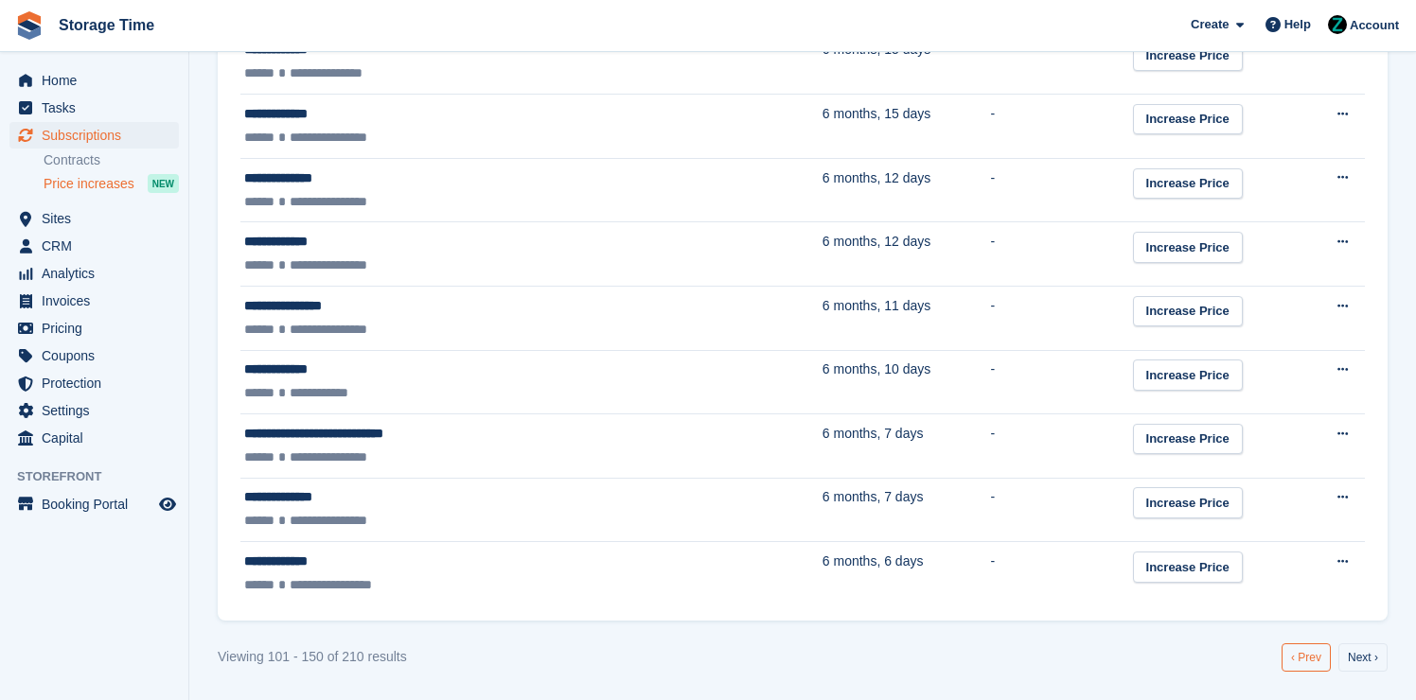
click at [1296, 653] on link "‹ Prev" at bounding box center [1306, 658] width 49 height 28
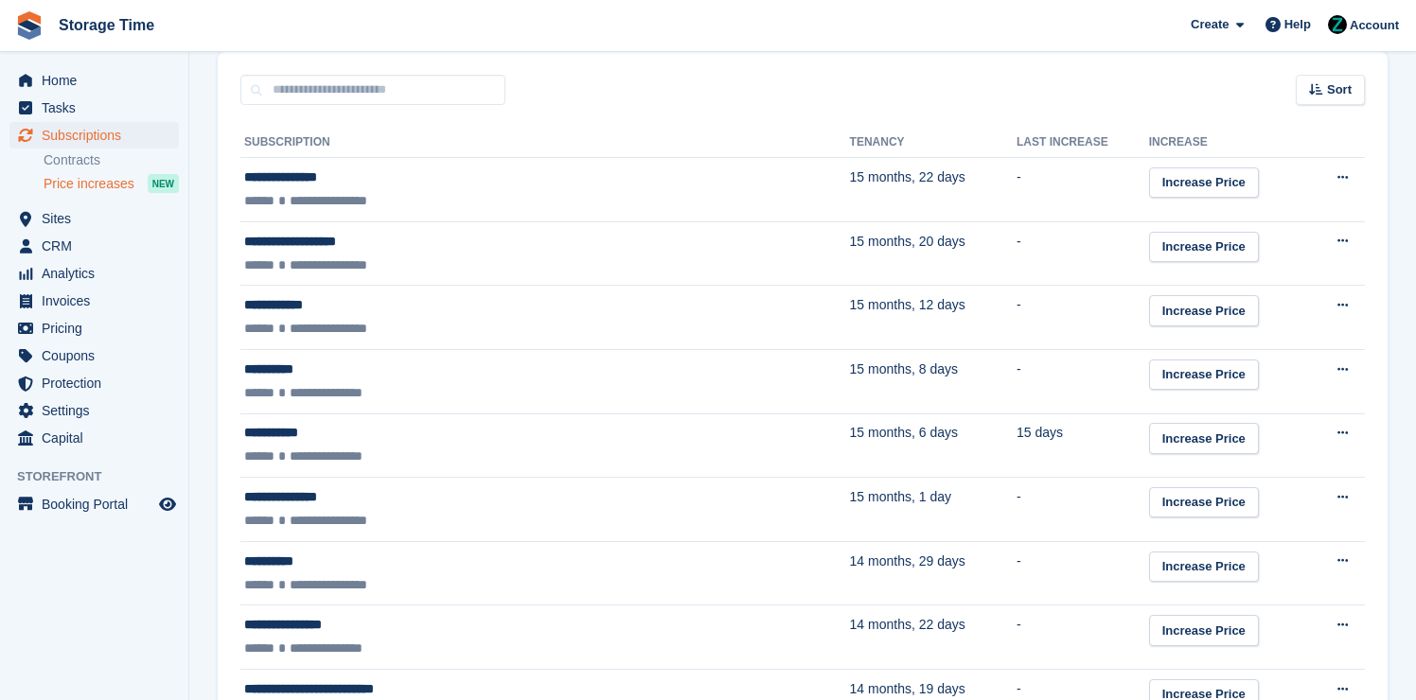
scroll to position [441, 0]
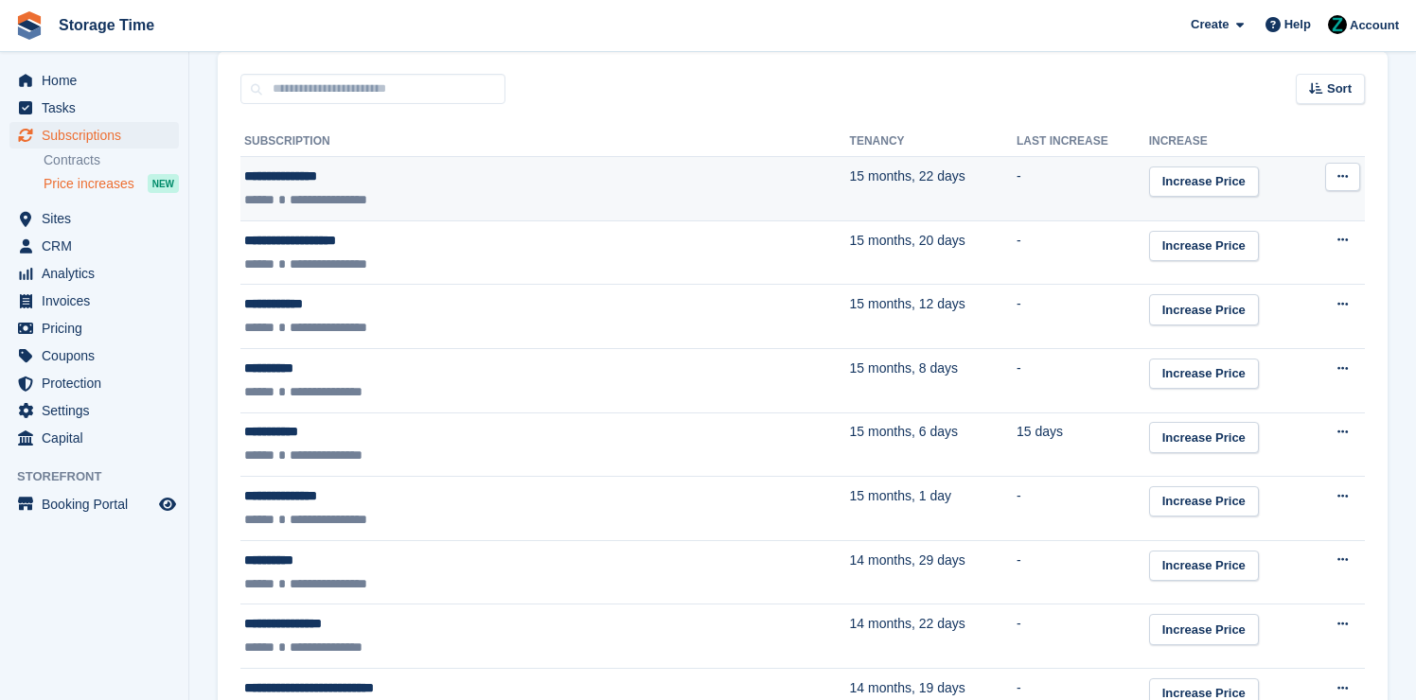
click at [1344, 179] on icon at bounding box center [1343, 176] width 10 height 12
click at [1313, 215] on p "Set next increase" at bounding box center [1269, 214] width 165 height 25
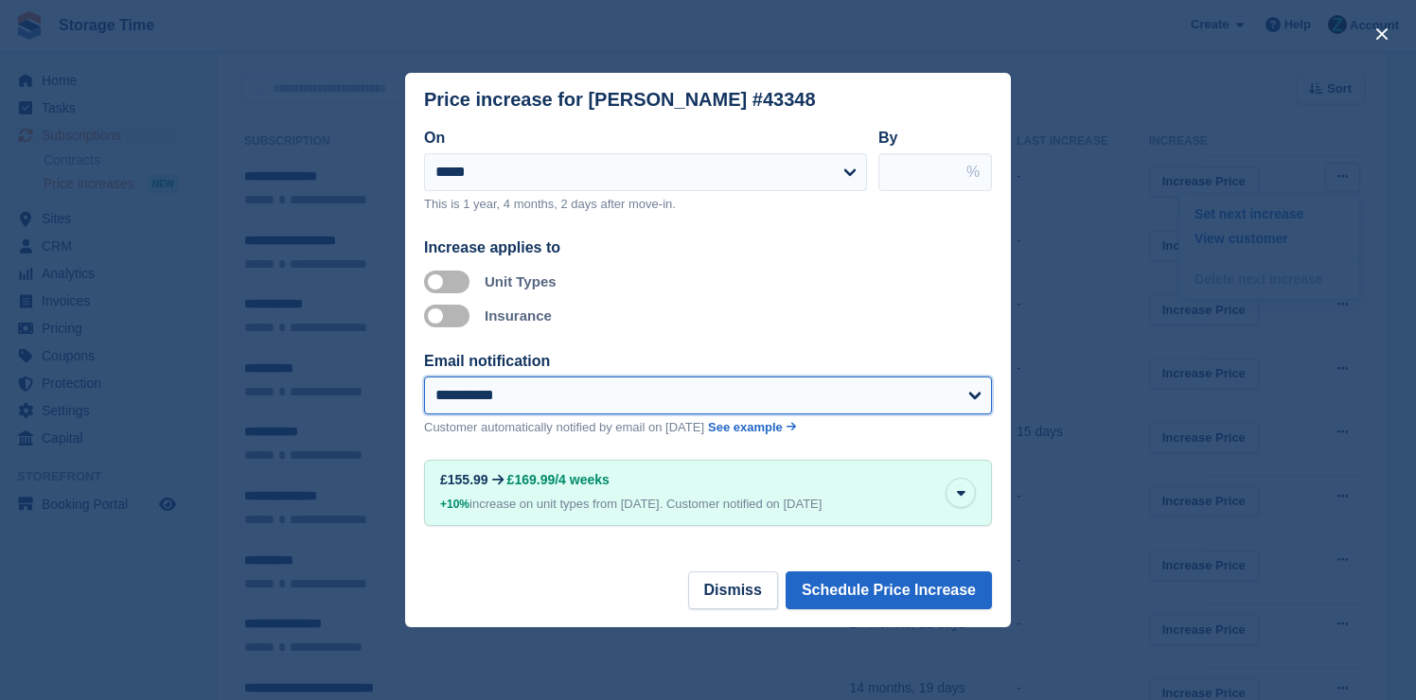
click at [568, 406] on select "**********" at bounding box center [708, 396] width 568 height 38
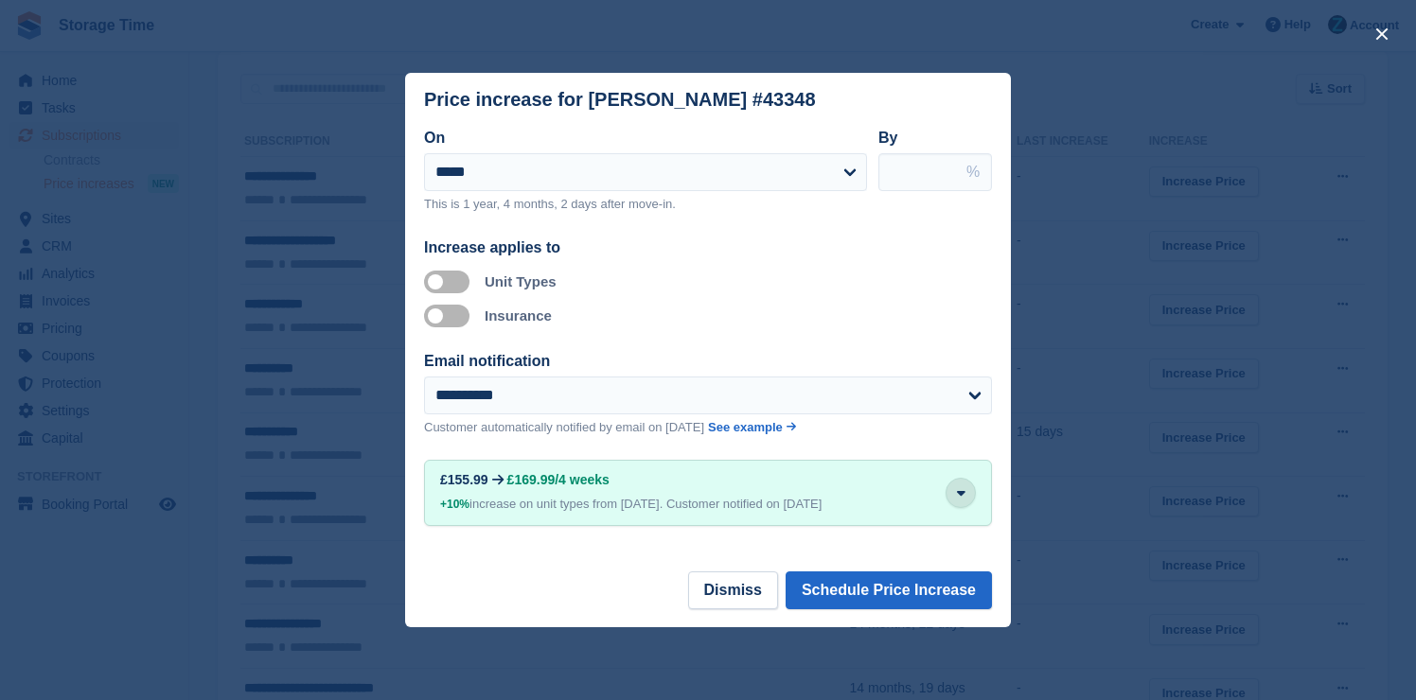
click at [967, 495] on button "button" at bounding box center [961, 493] width 30 height 30
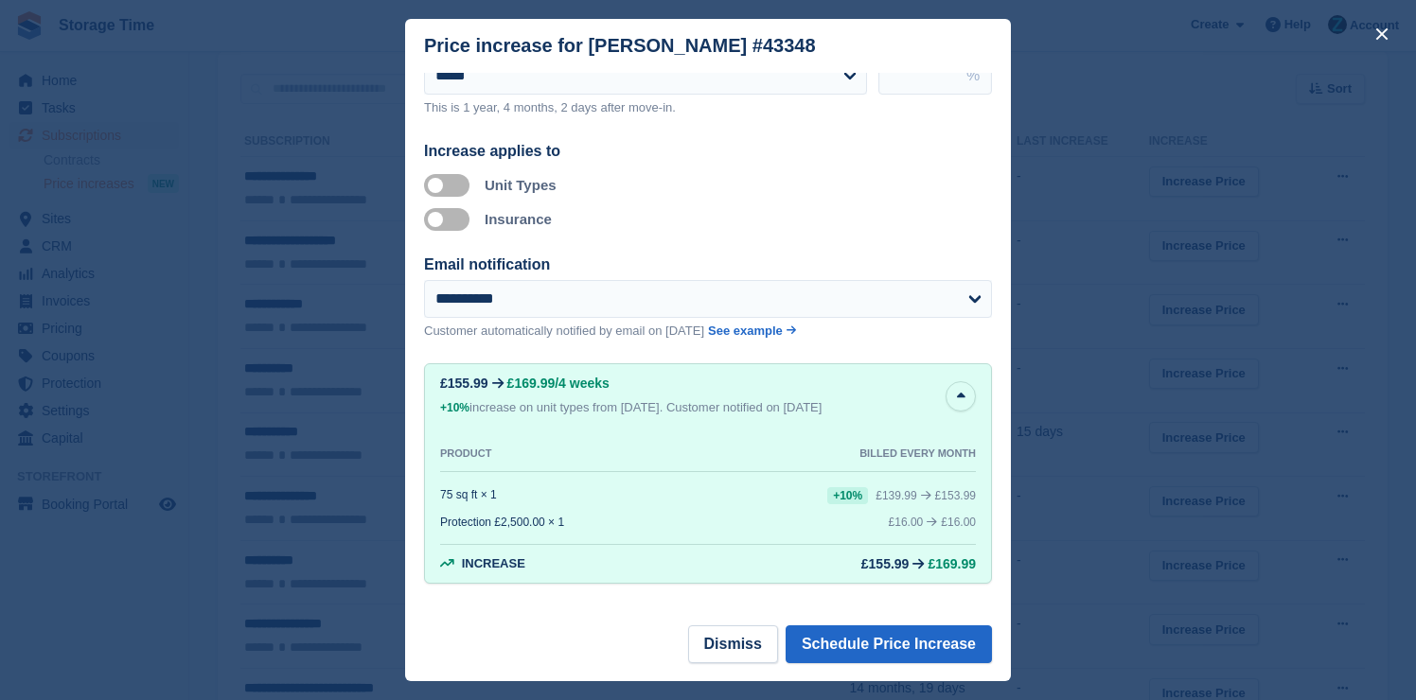
scroll to position [46, 0]
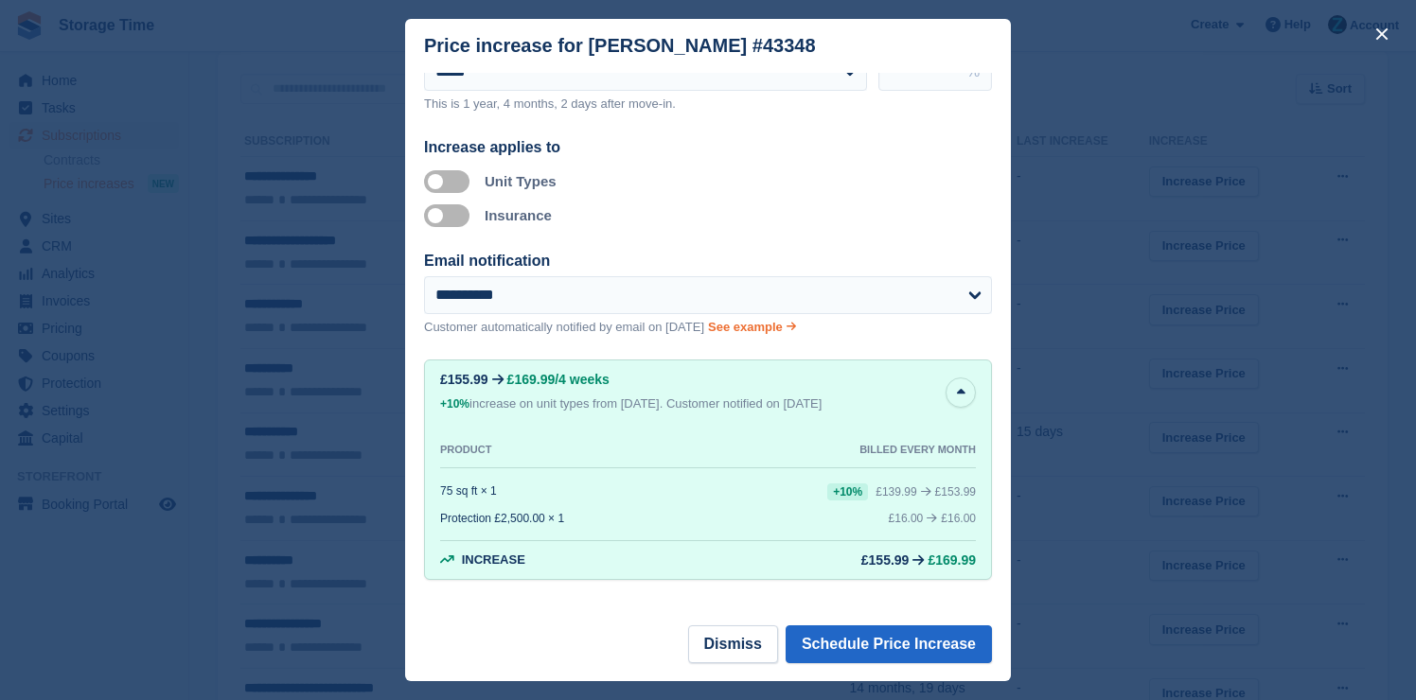
click at [783, 327] on span "See example" at bounding box center [745, 327] width 75 height 14
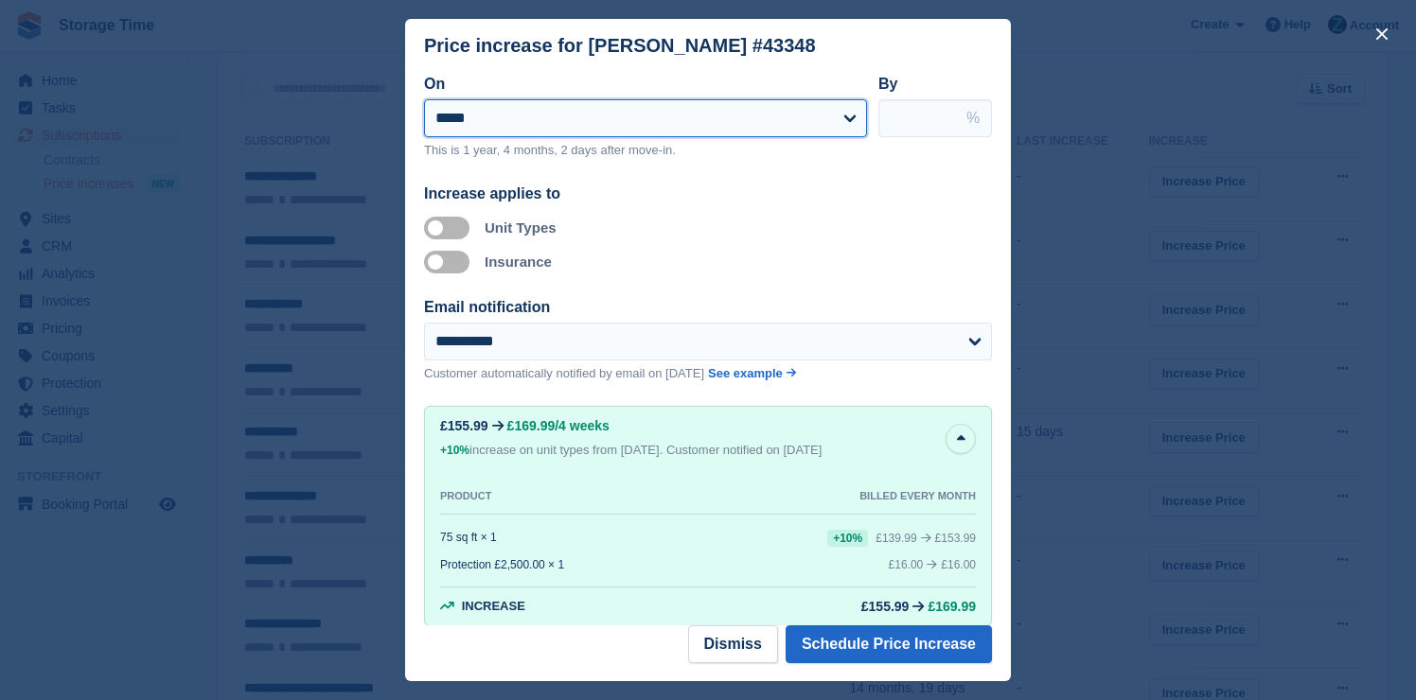
click at [693, 127] on select "**********" at bounding box center [645, 118] width 443 height 38
click at [1384, 33] on button "close" at bounding box center [1382, 34] width 30 height 30
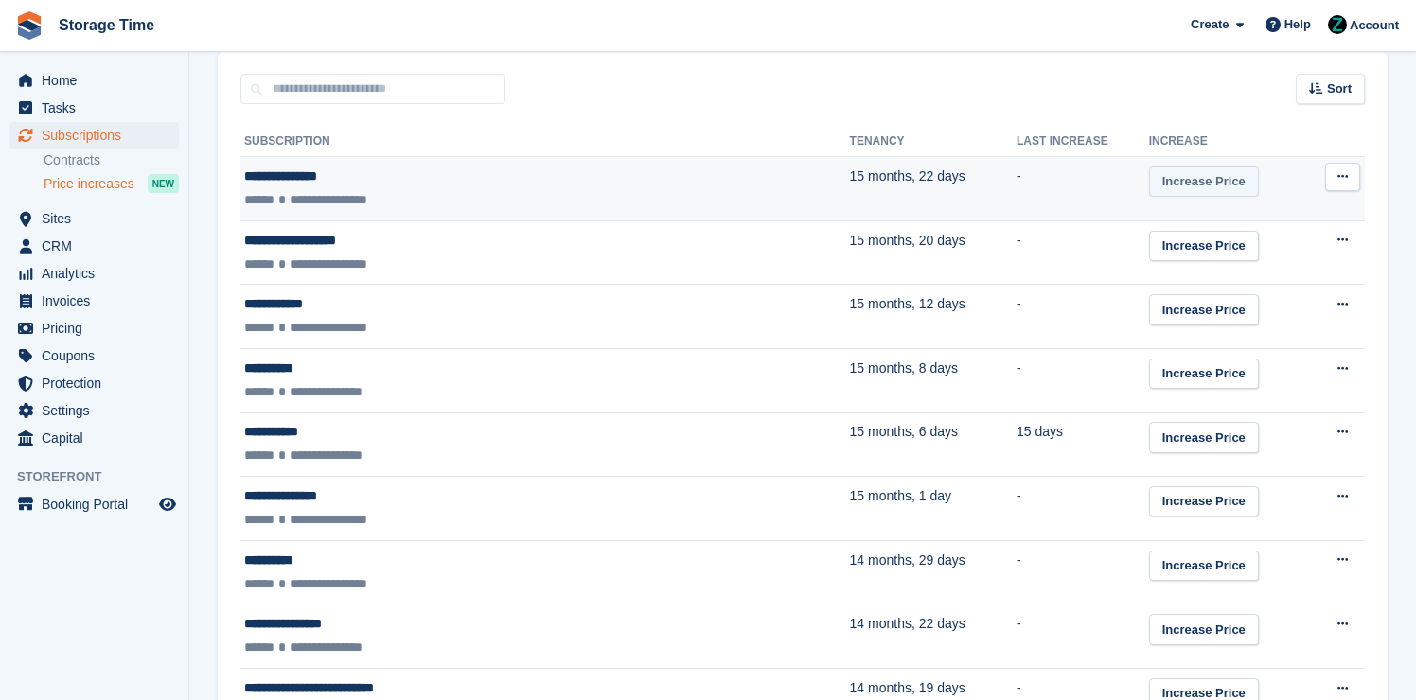
click at [1167, 182] on link "Increase Price" at bounding box center [1204, 182] width 110 height 31
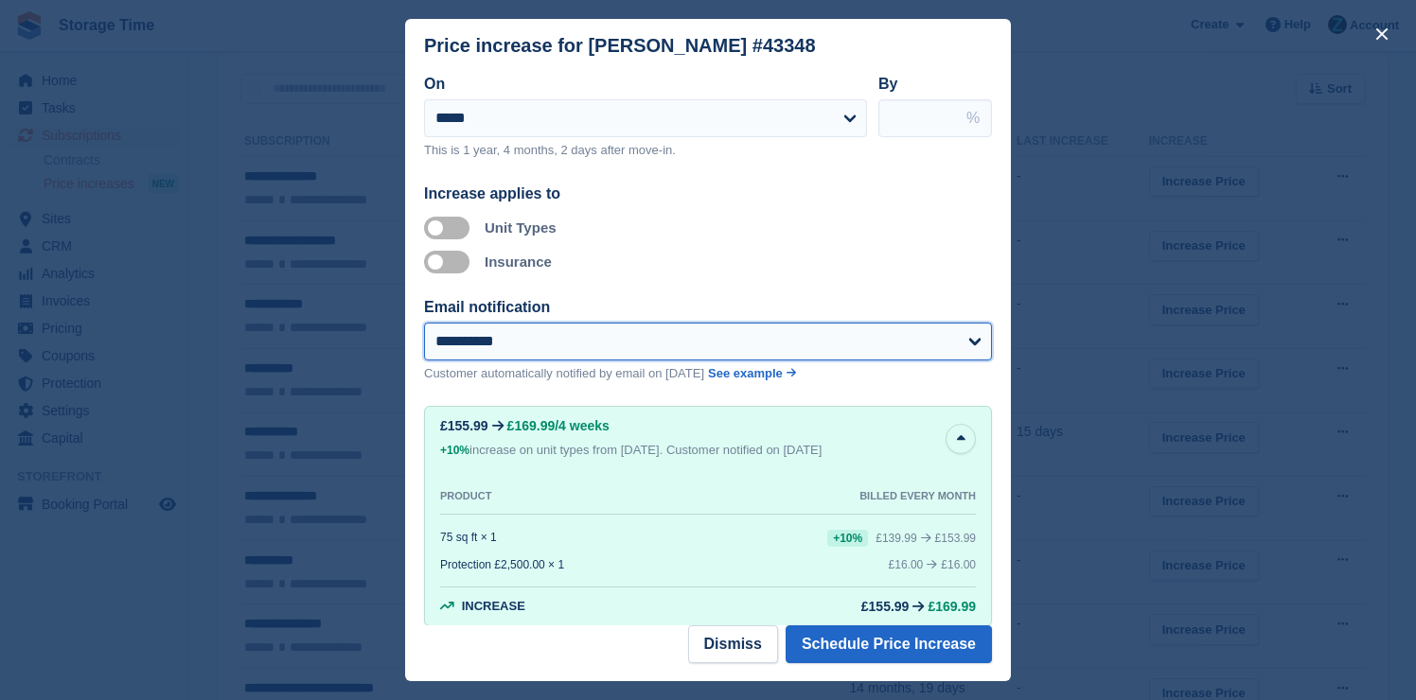
click at [642, 333] on select "**********" at bounding box center [708, 342] width 568 height 38
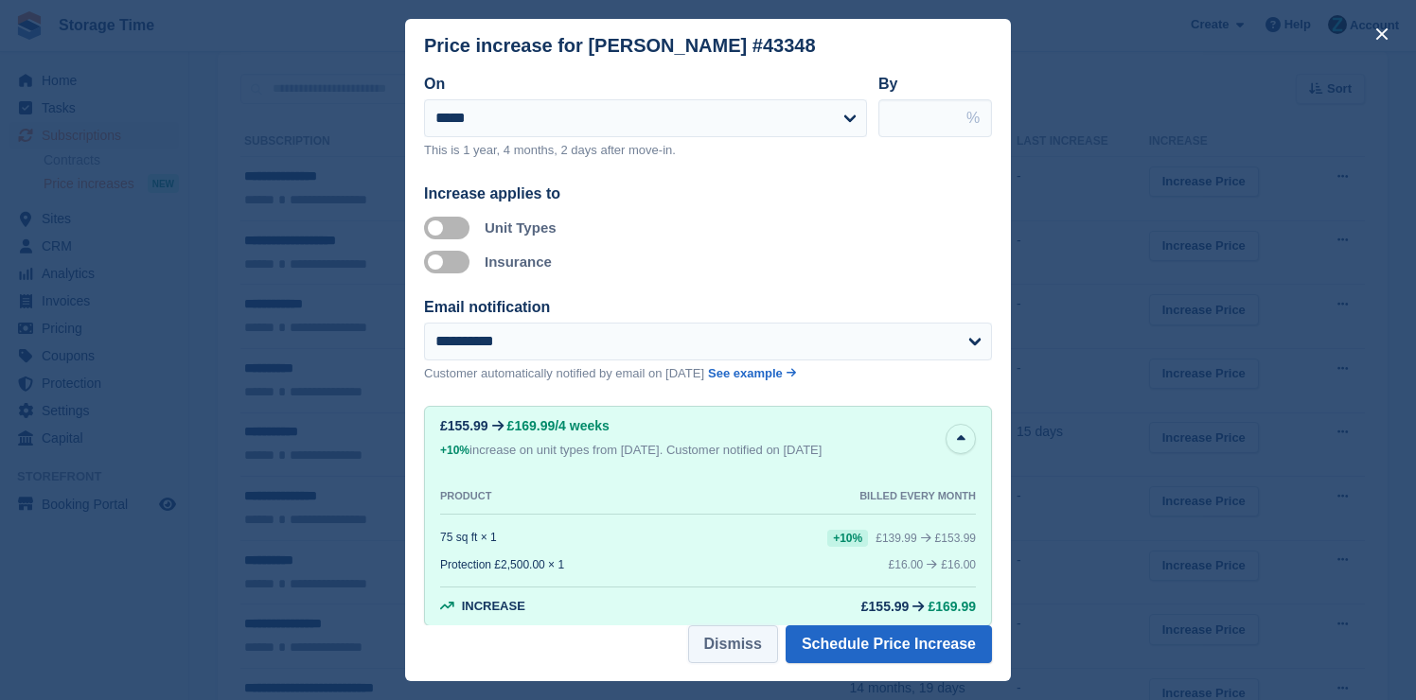
click at [742, 652] on button "Dismiss" at bounding box center [733, 645] width 90 height 38
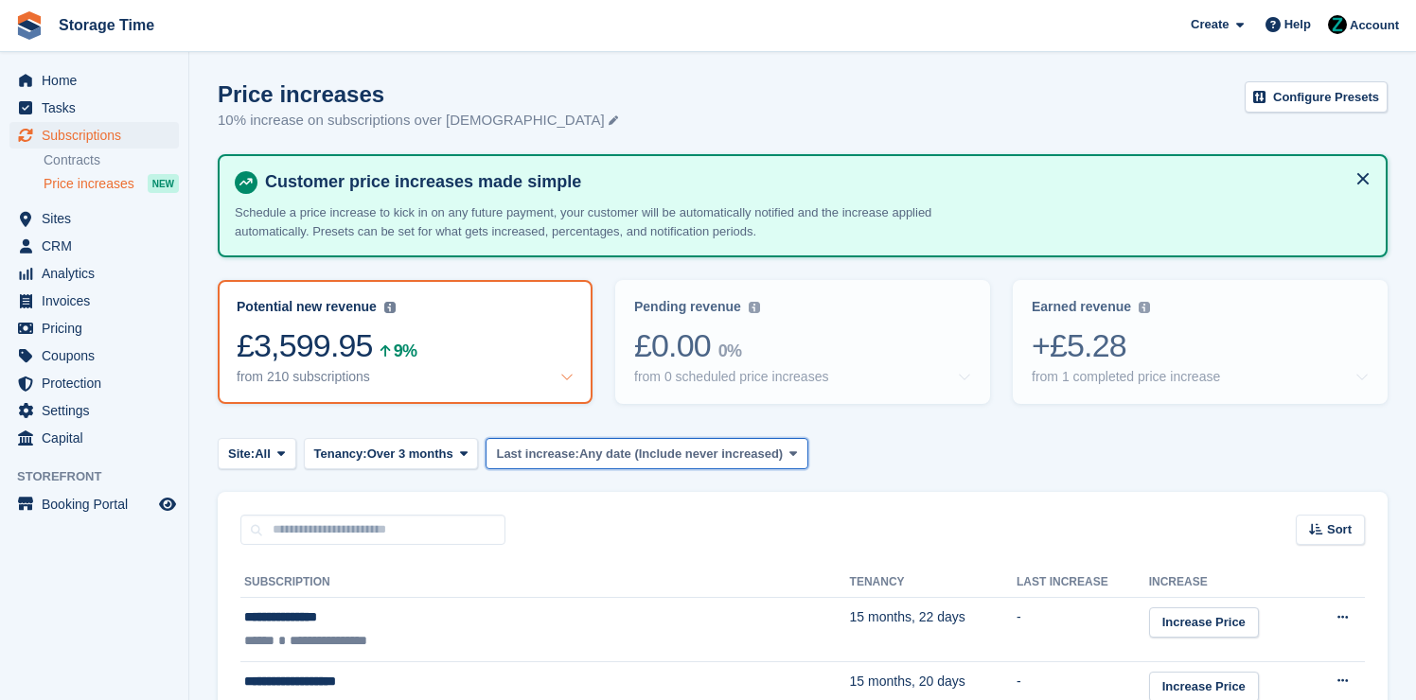
click at [761, 454] on span "Any date (Include never increased)" at bounding box center [681, 454] width 204 height 19
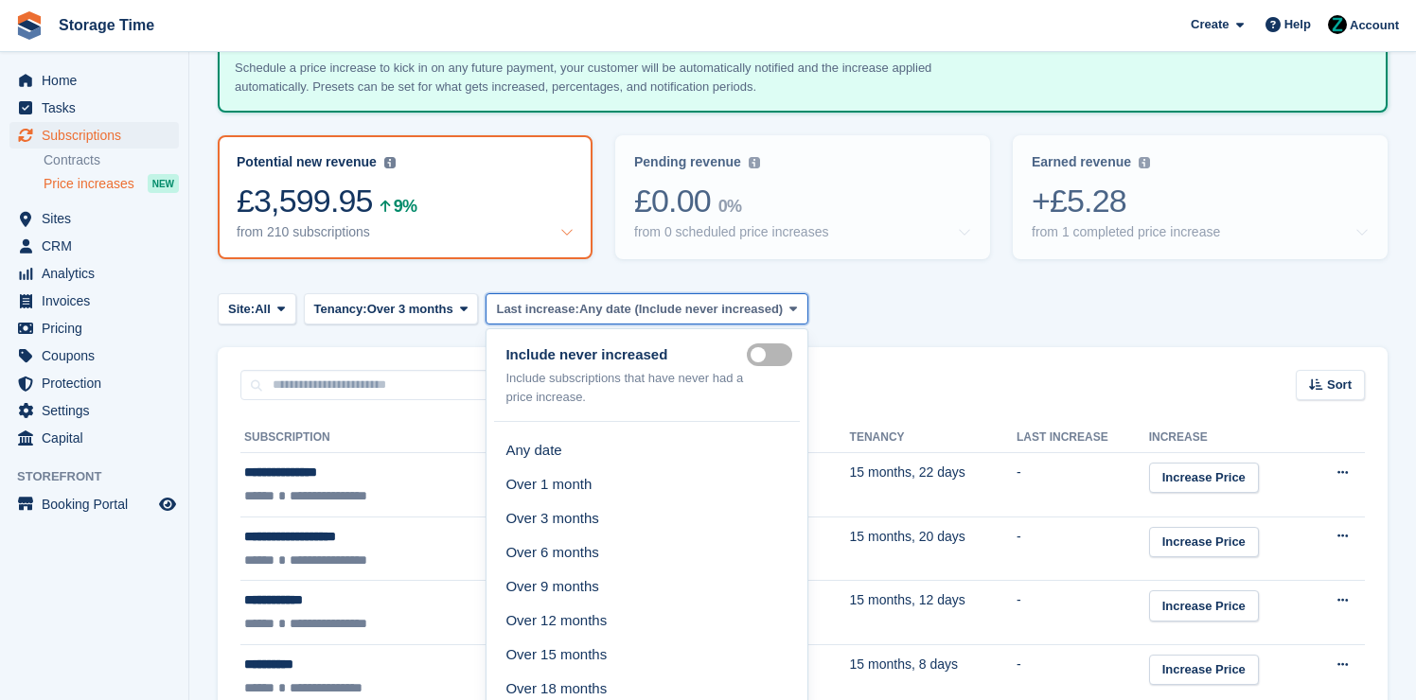
scroll to position [156, 0]
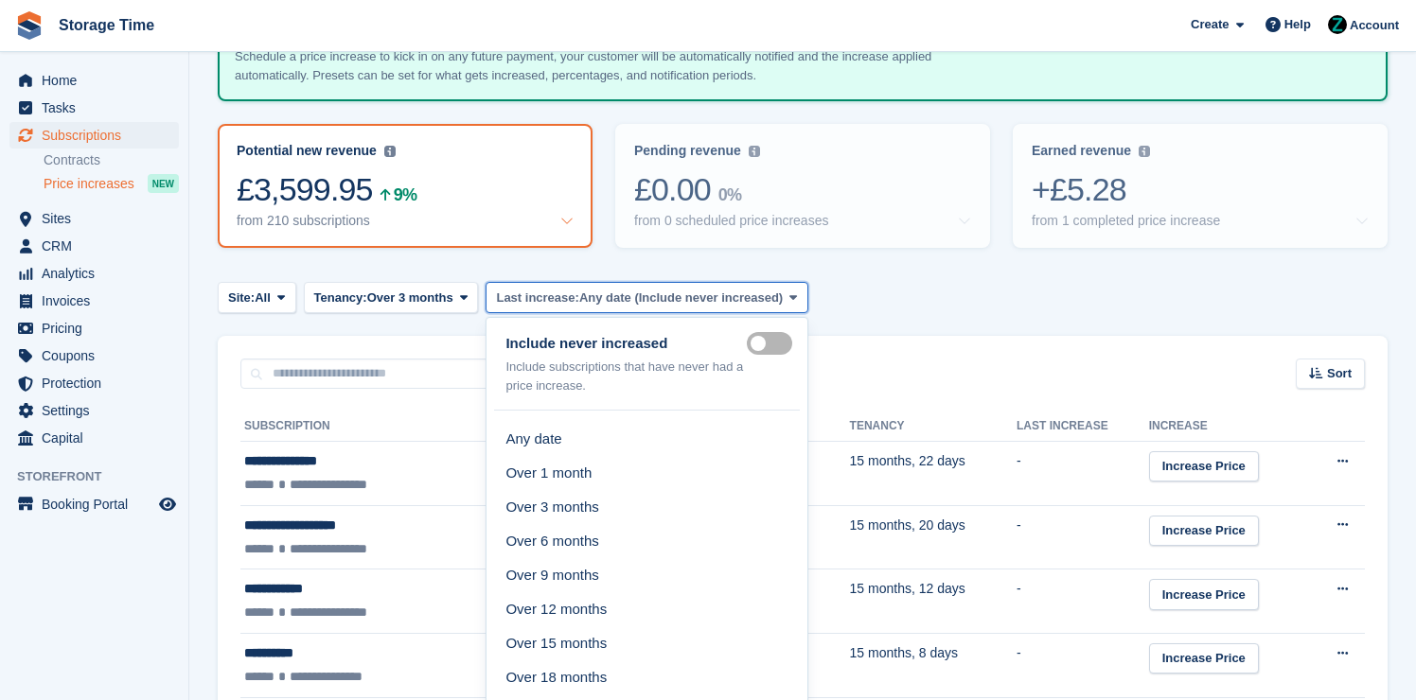
click at [783, 300] on span "Any date (Include never increased)" at bounding box center [681, 298] width 204 height 19
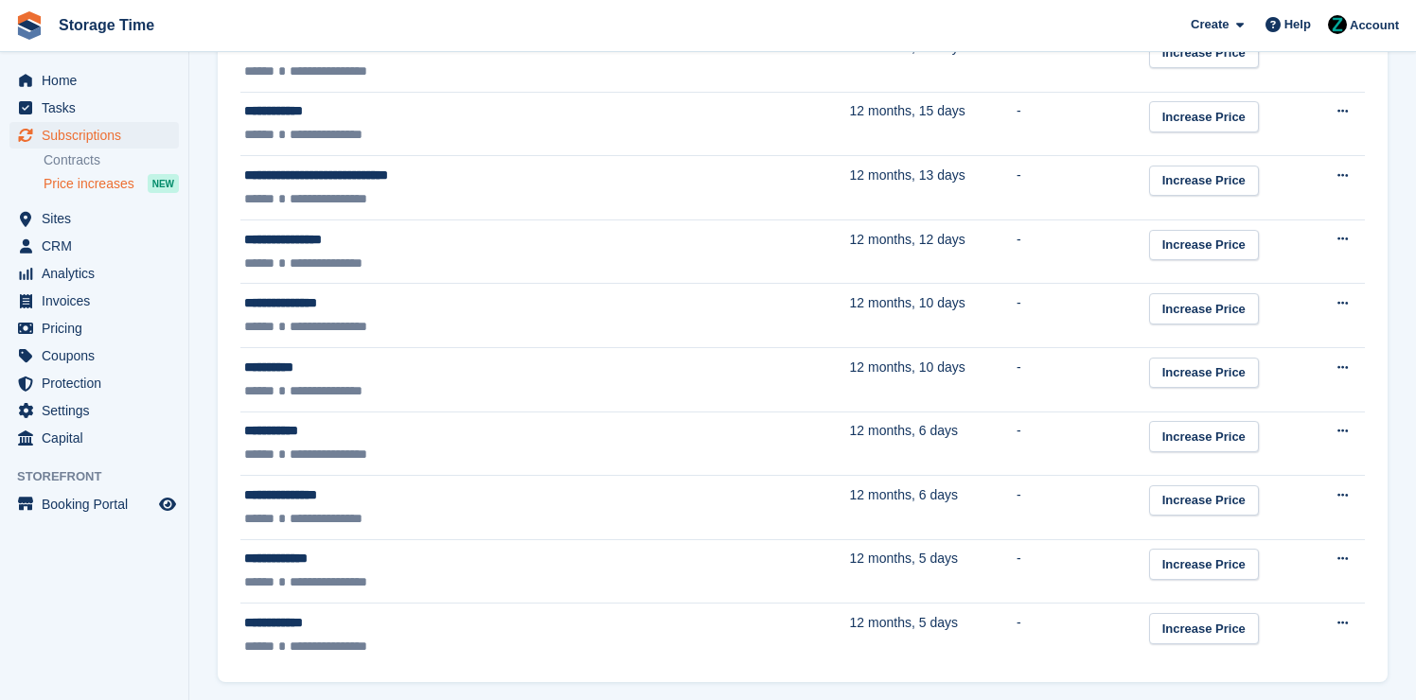
scroll to position [3191, 0]
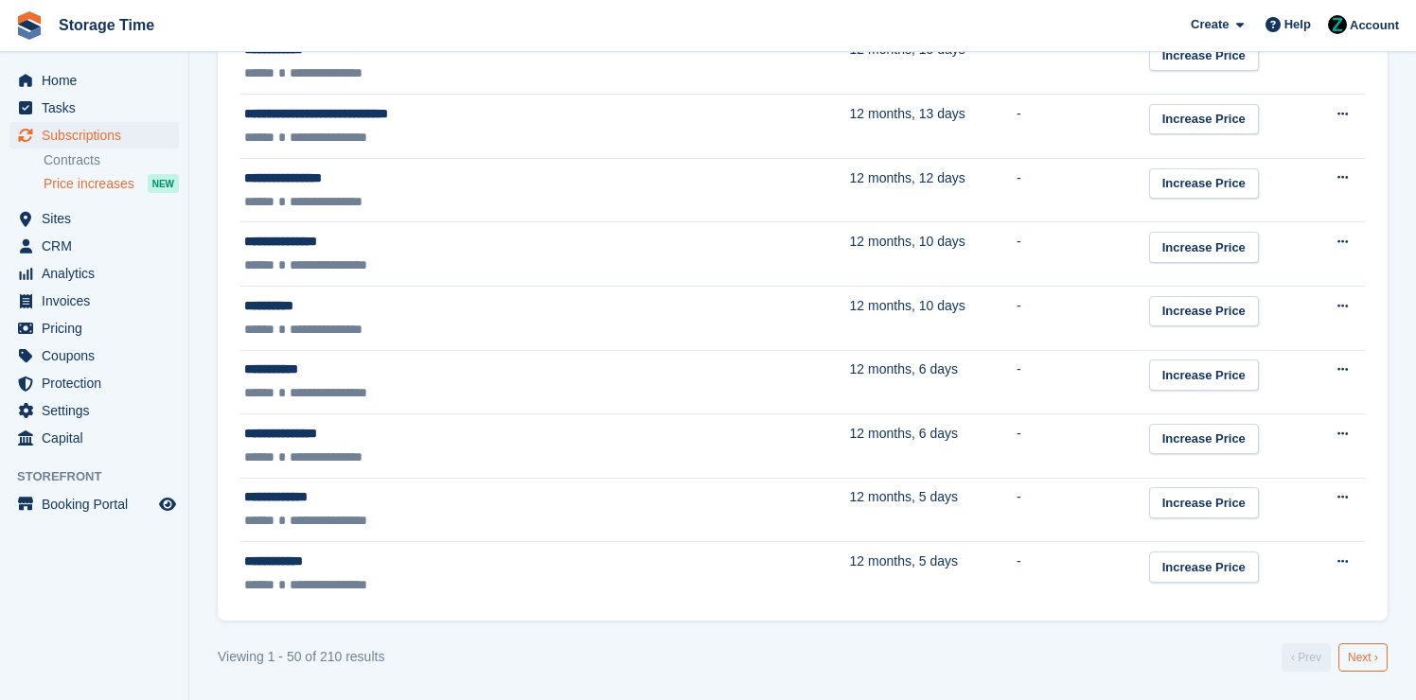
click at [1352, 668] on link "Next ›" at bounding box center [1362, 658] width 49 height 28
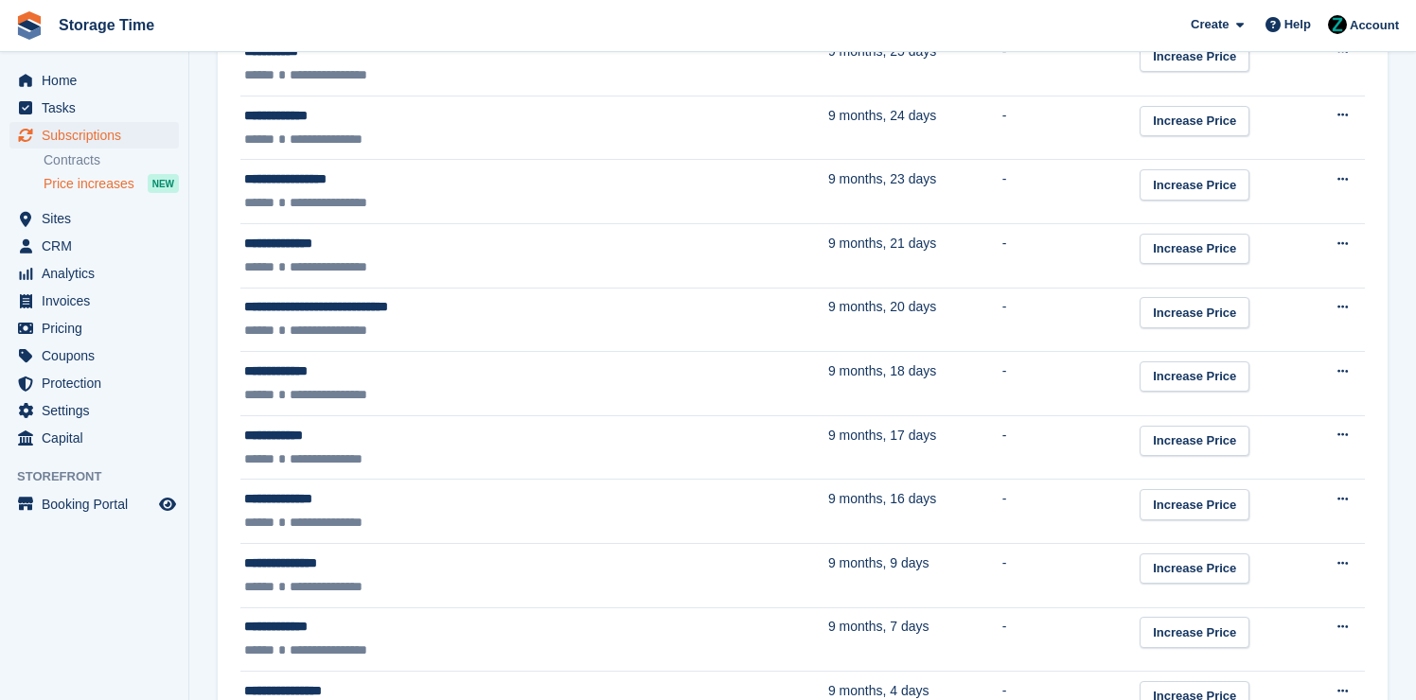
scroll to position [3191, 0]
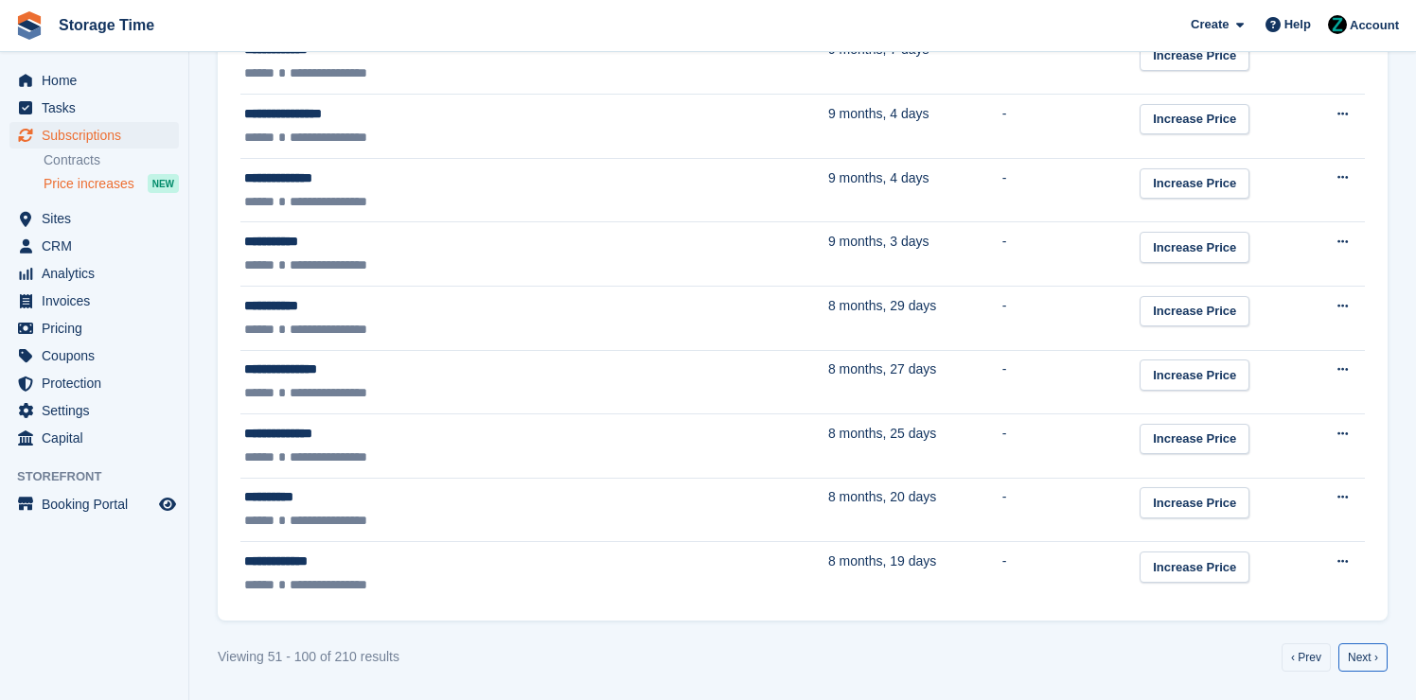
click at [1347, 668] on link "Next ›" at bounding box center [1362, 658] width 49 height 28
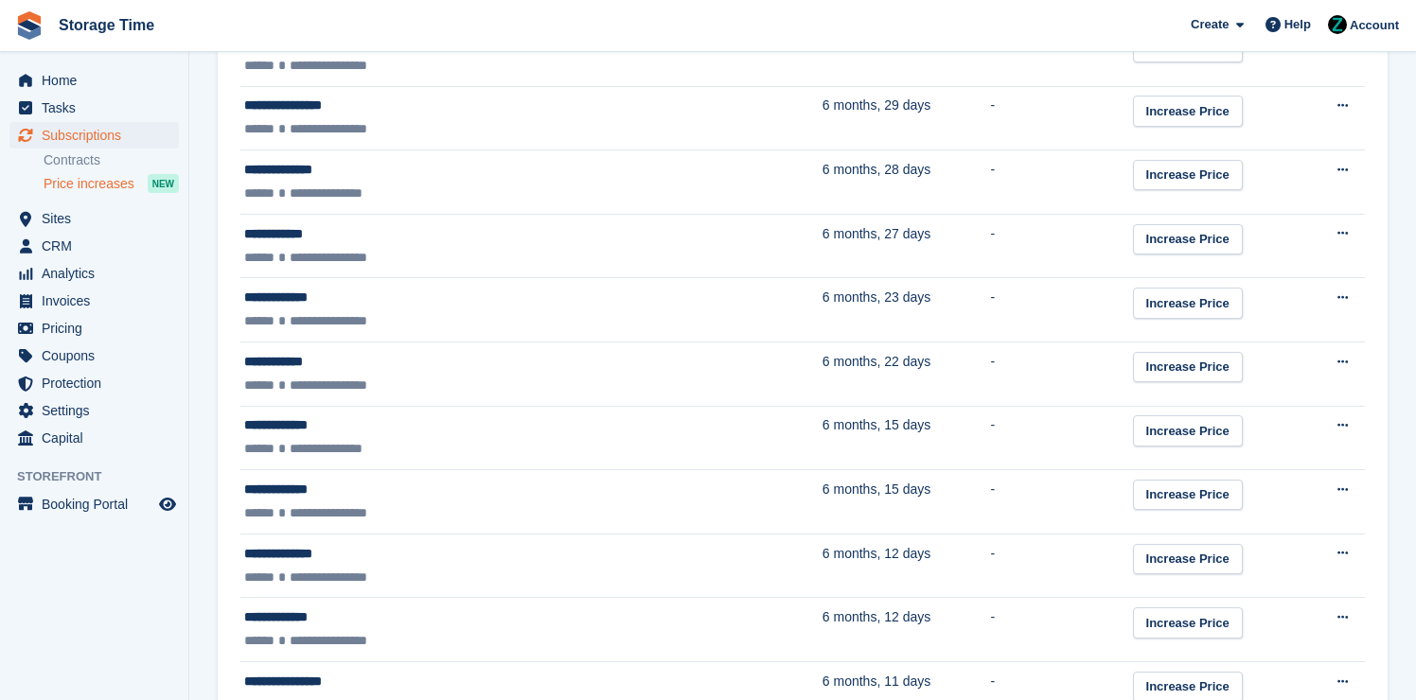
scroll to position [3191, 0]
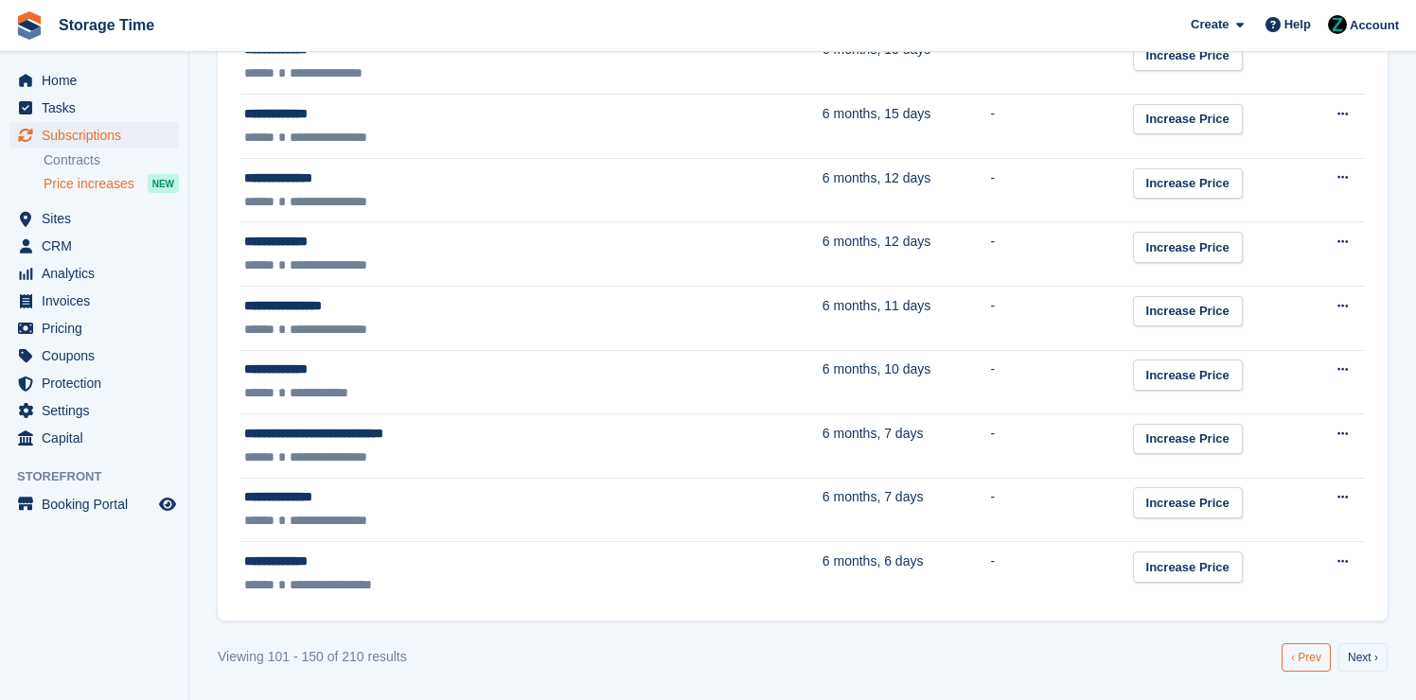
click at [1292, 658] on link "‹ Prev" at bounding box center [1306, 658] width 49 height 28
click at [1293, 655] on link "‹ Prev" at bounding box center [1306, 658] width 49 height 28
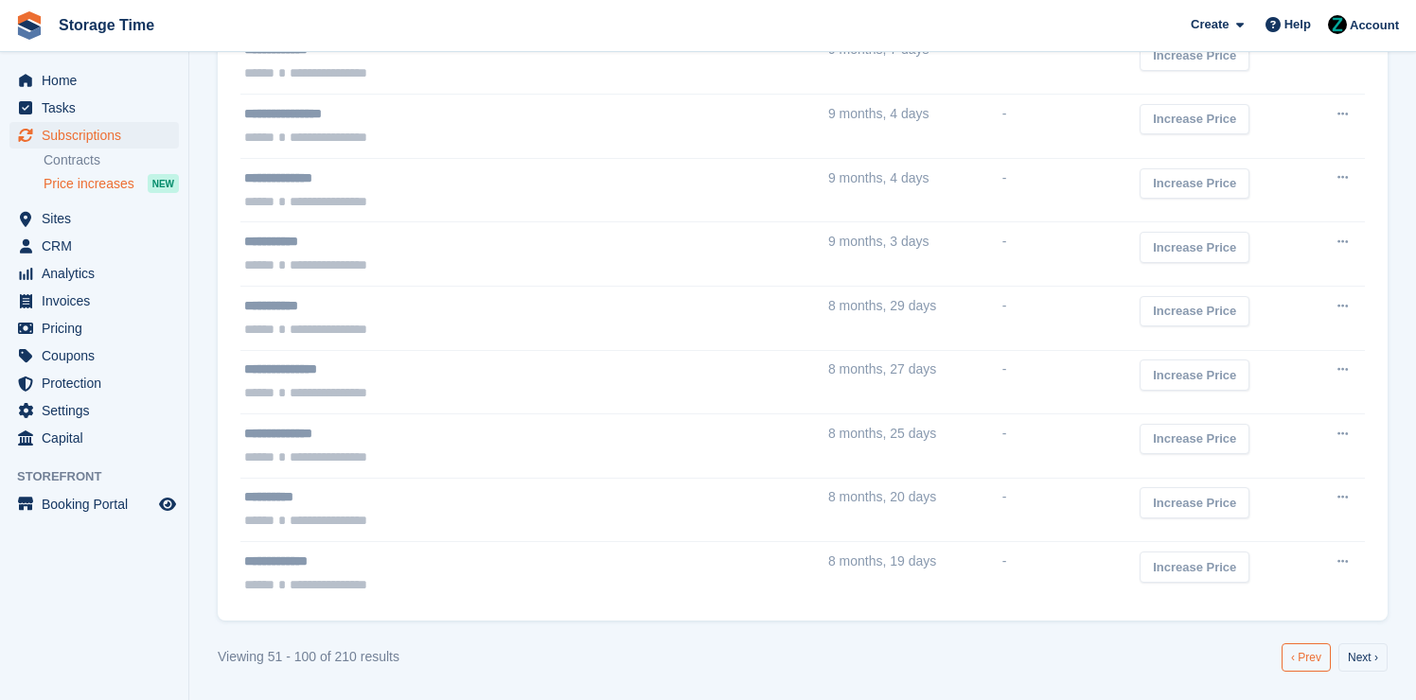
scroll to position [3192, 0]
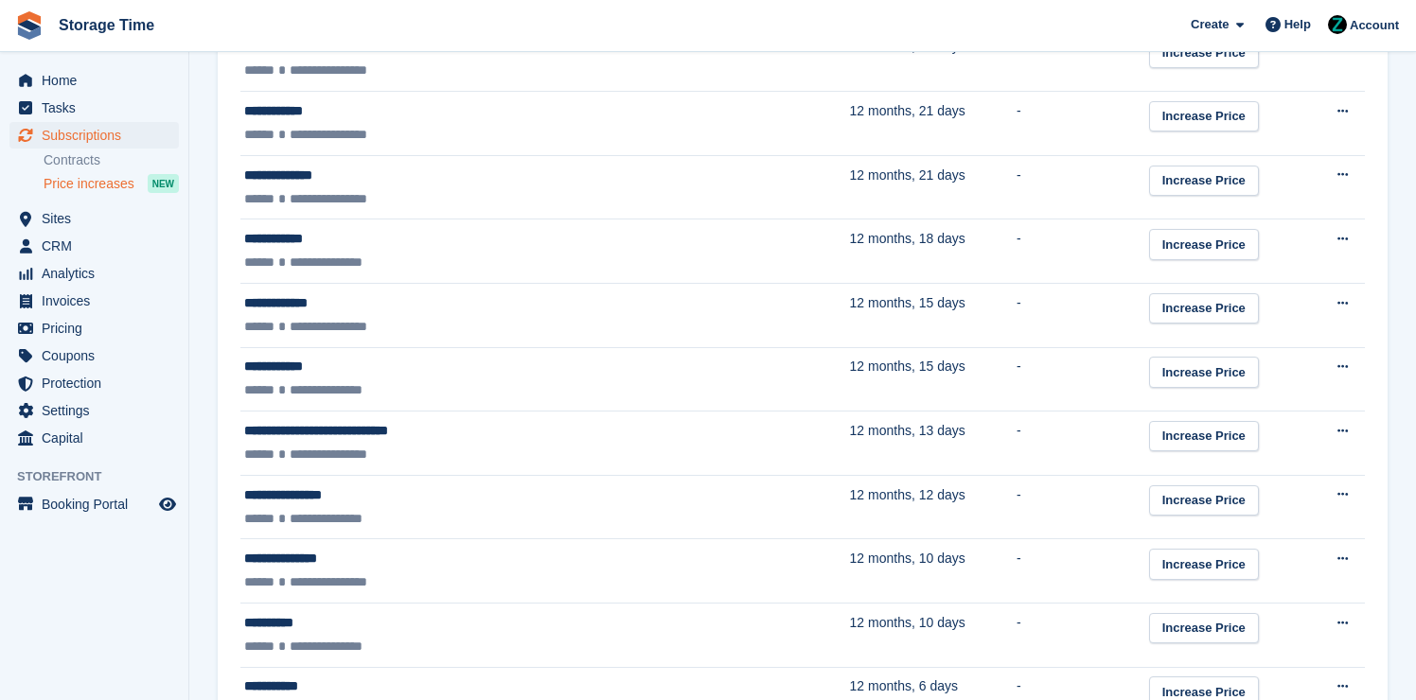
scroll to position [3191, 0]
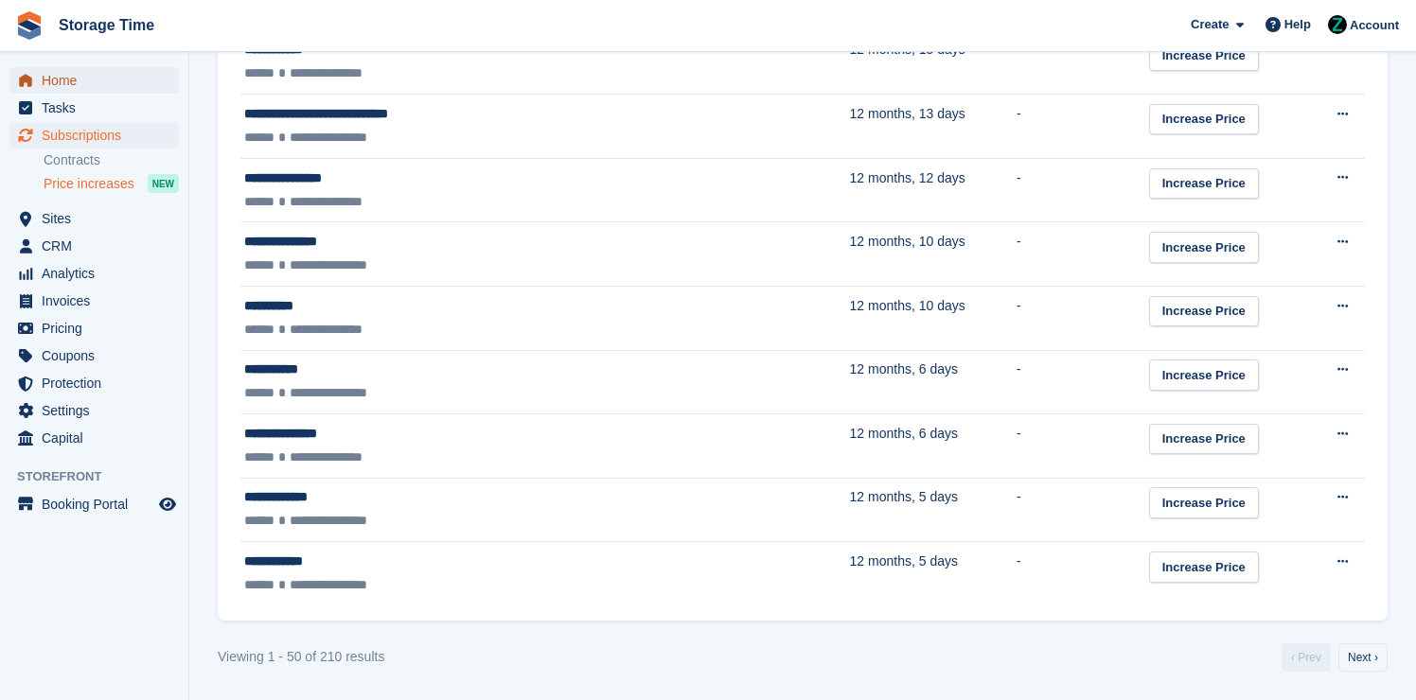
click at [98, 84] on span "Home" at bounding box center [99, 80] width 114 height 27
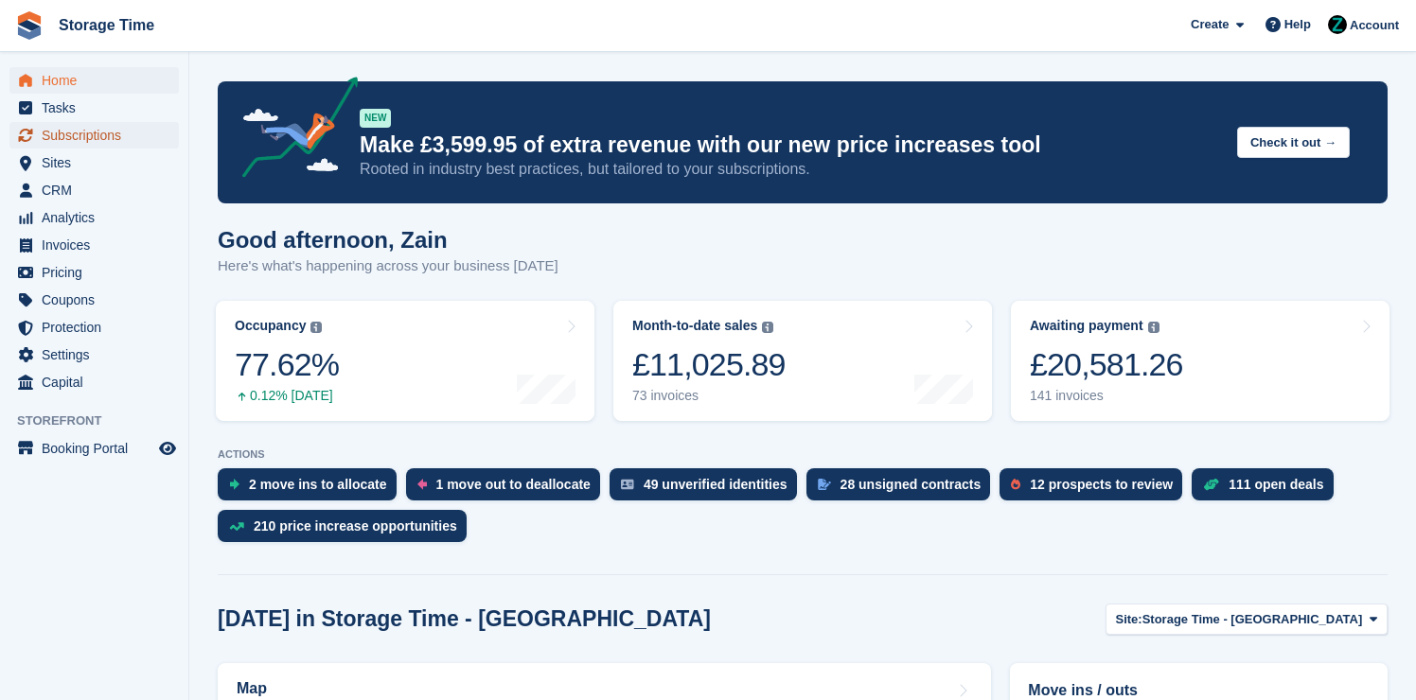
click at [58, 131] on span "Subscriptions" at bounding box center [99, 135] width 114 height 27
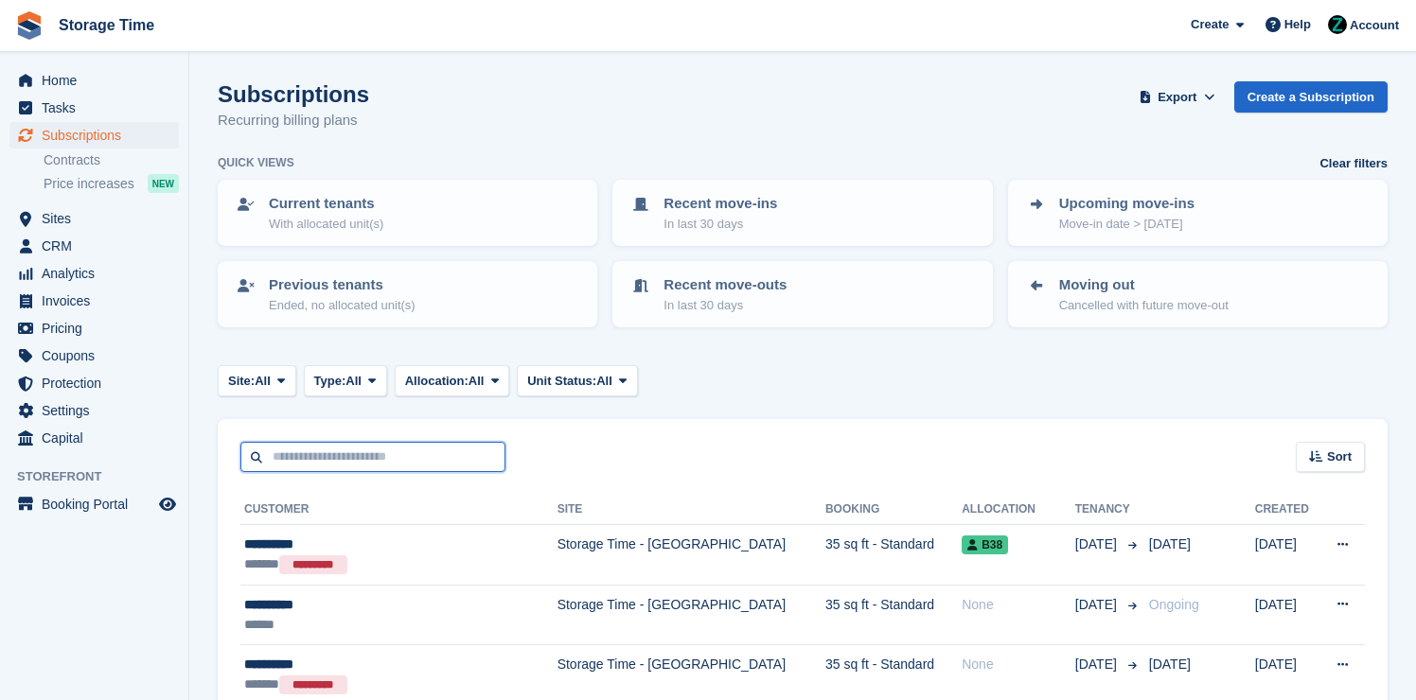
click at [417, 444] on input "text" at bounding box center [372, 457] width 265 height 31
type input "****"
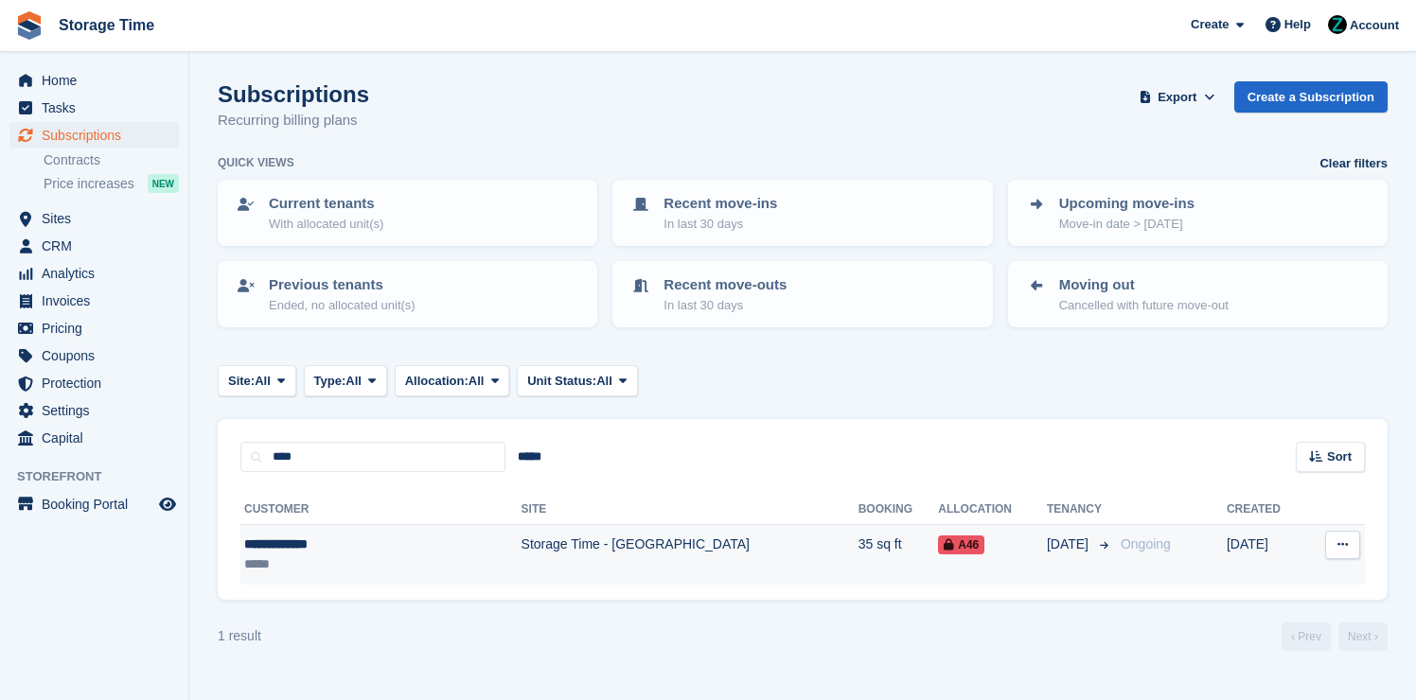
click at [522, 582] on td "Storage Time - [GEOGRAPHIC_DATA]" at bounding box center [690, 555] width 337 height 60
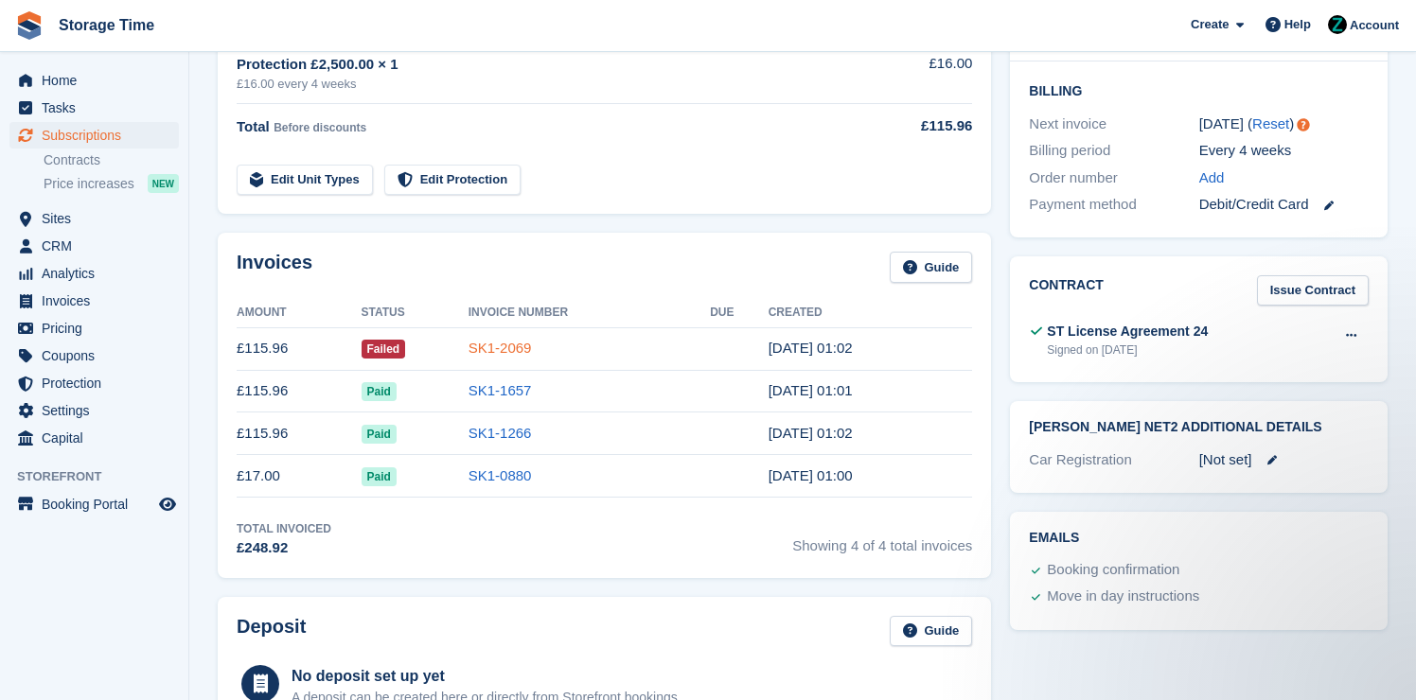
click at [510, 348] on link "SK1-2069" at bounding box center [500, 348] width 63 height 16
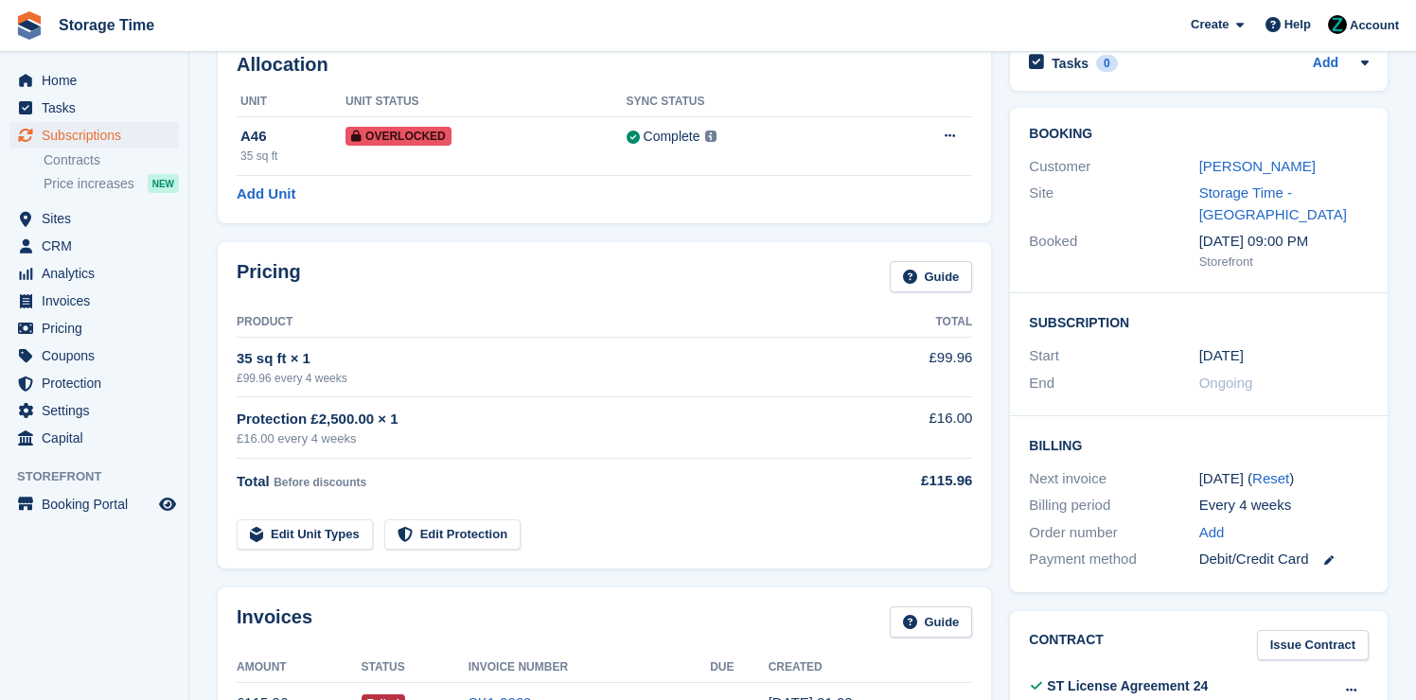
scroll to position [460, 0]
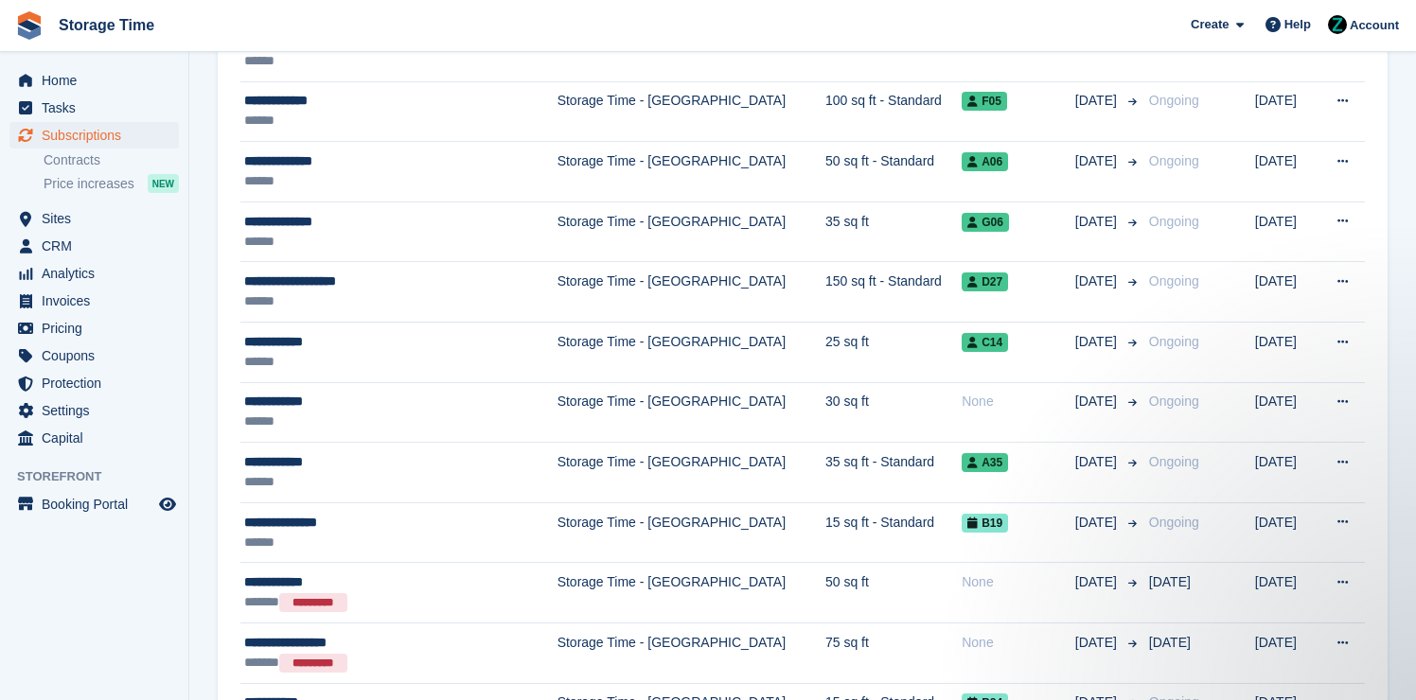
scroll to position [620, 0]
